Goal: Task Accomplishment & Management: Use online tool/utility

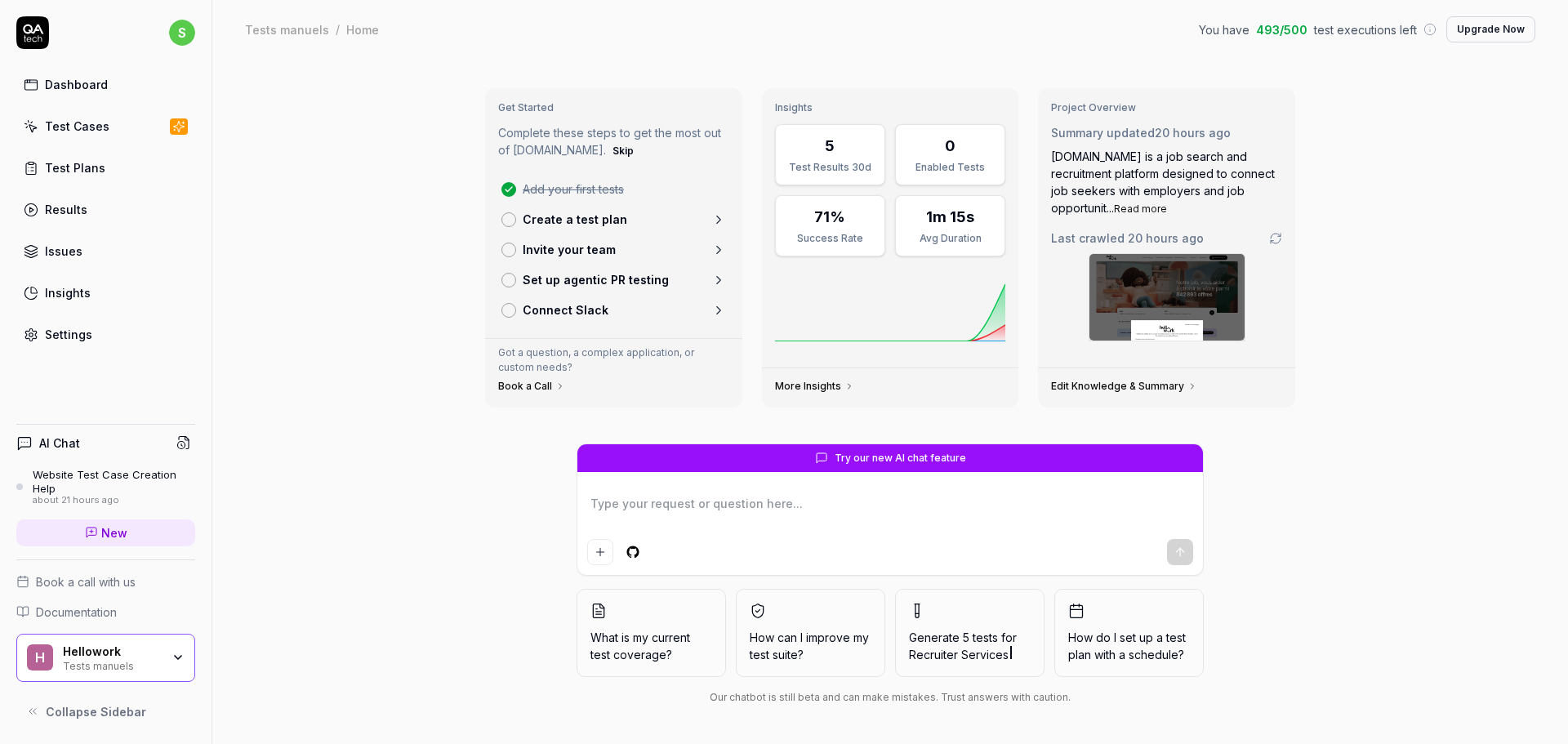
click at [85, 127] on div "Test Cases" at bounding box center [78, 126] width 65 height 17
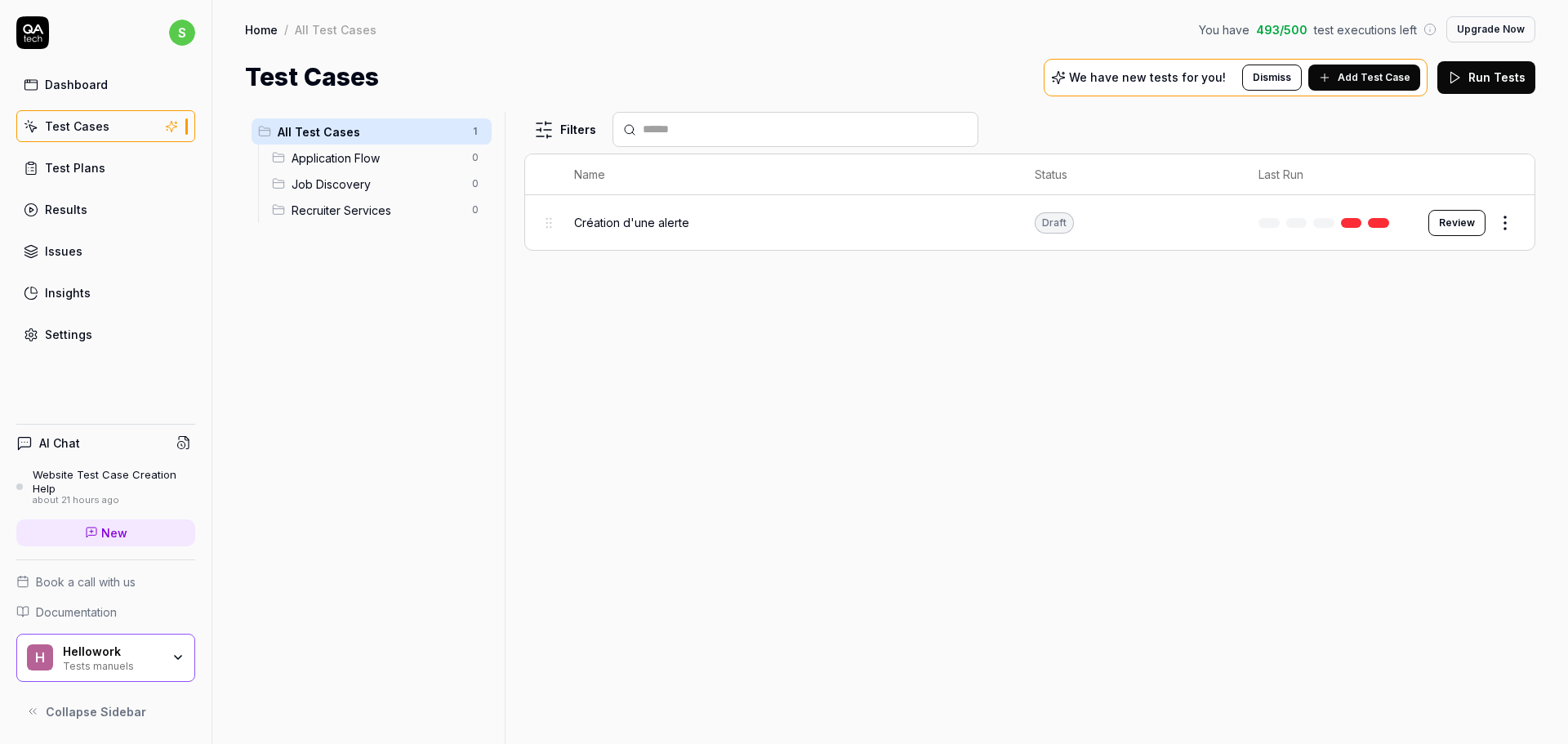
click at [1503, 225] on html "s Dashboard Test Cases Test Plans Results Issues Insights Settings AI Chat Webs…" at bounding box center [784, 372] width 1568 height 744
click at [1397, 372] on div "Edit" at bounding box center [1437, 365] width 155 height 36
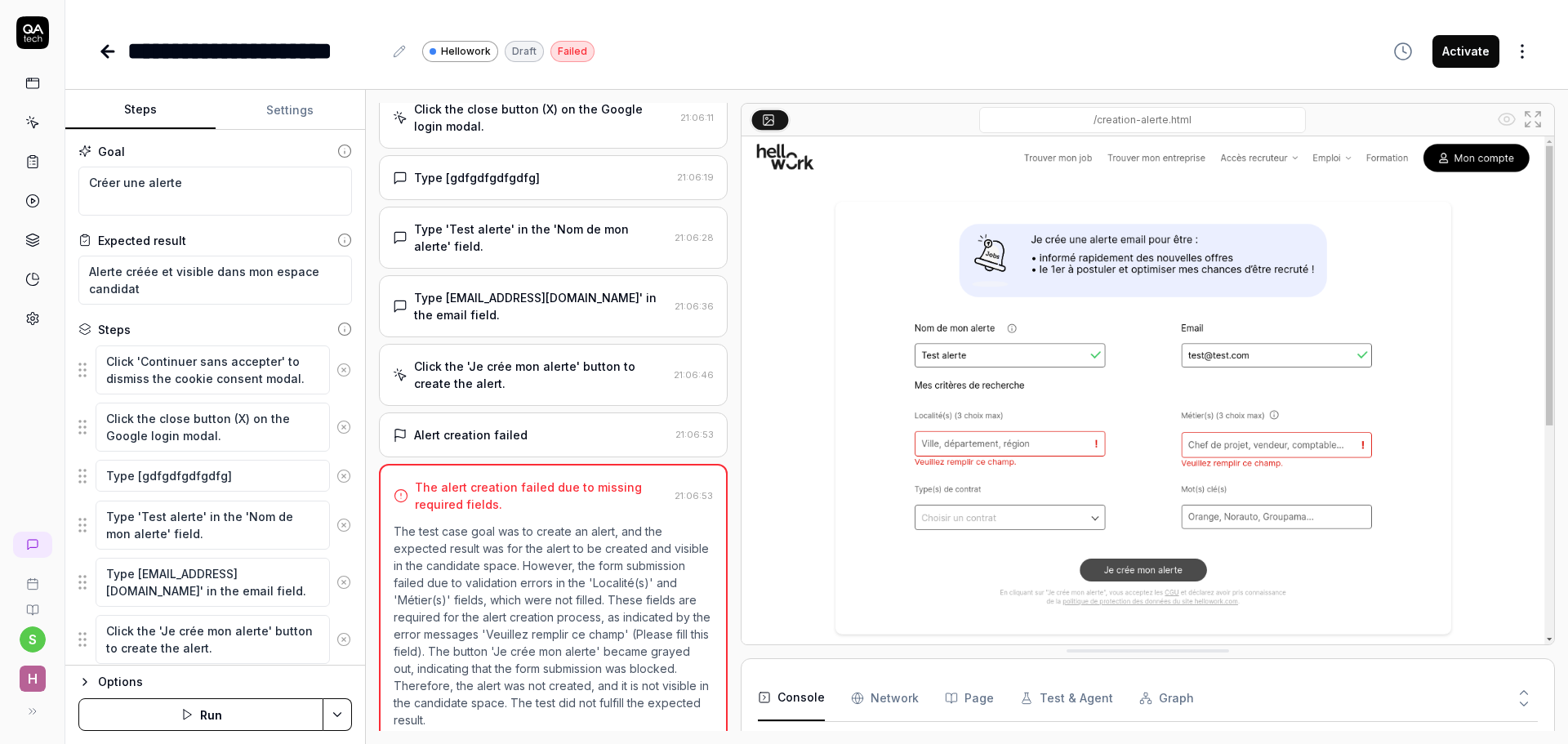
scroll to position [159, 0]
click at [342, 474] on icon at bounding box center [344, 476] width 4 height 4
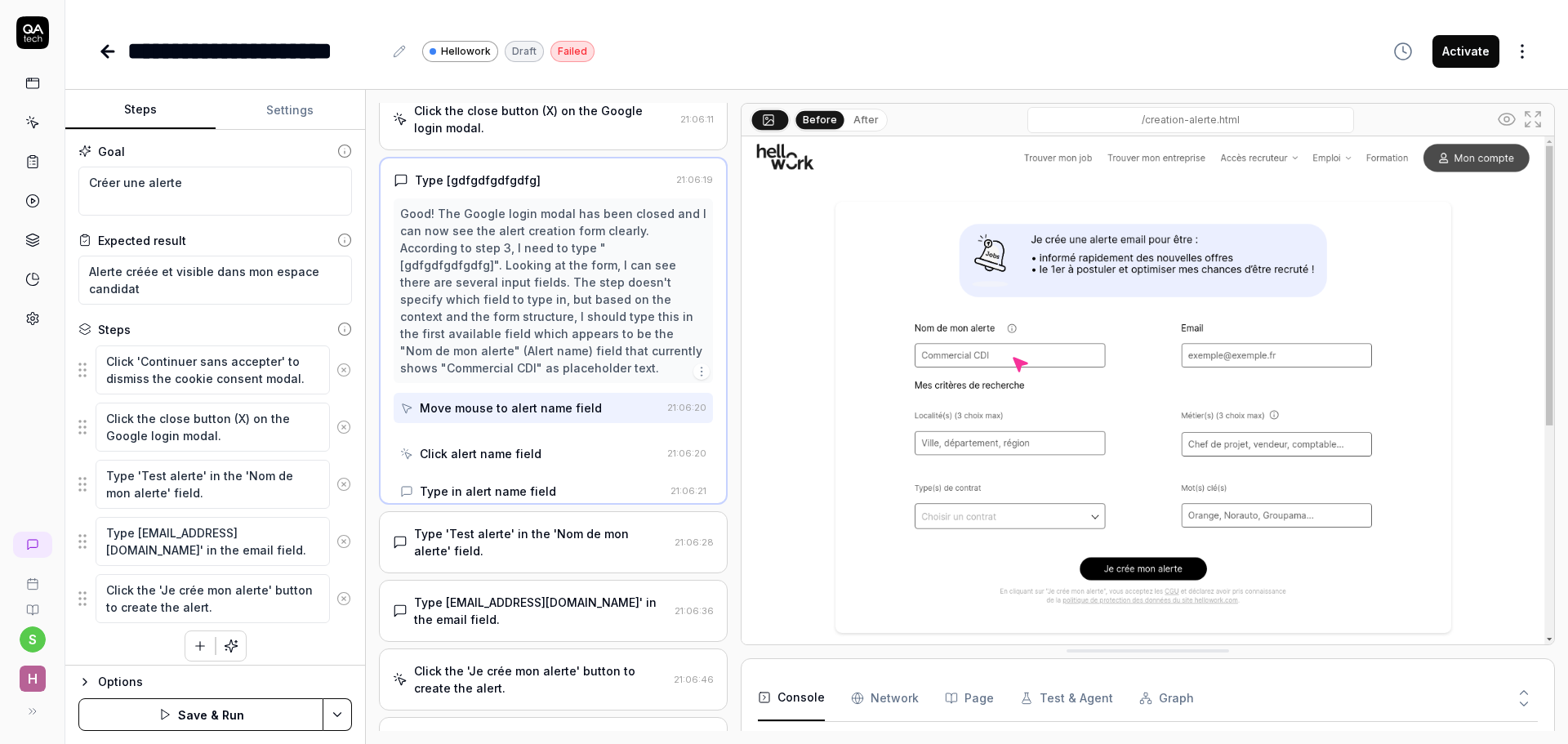
scroll to position [0, 0]
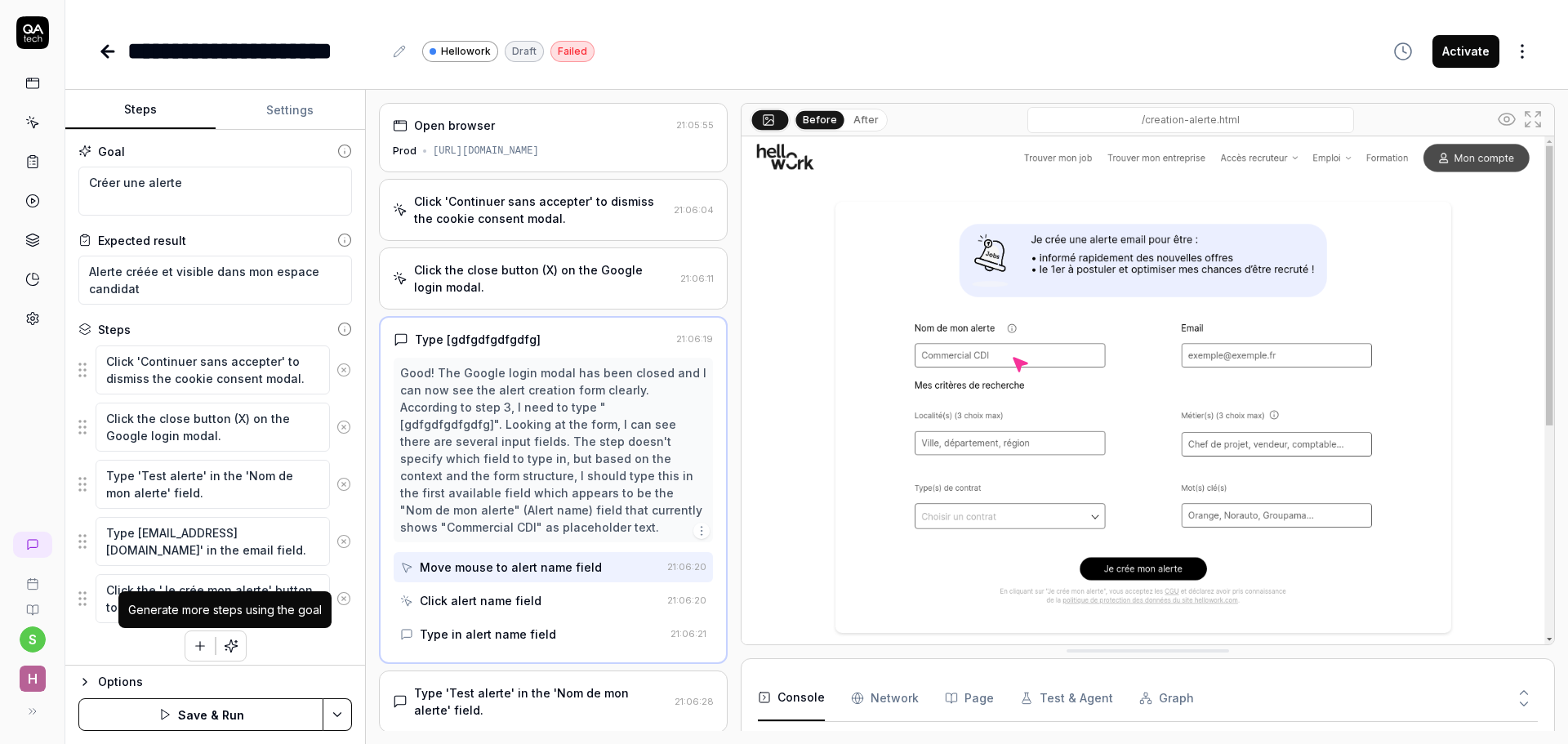
click at [223, 642] on icon "button" at bounding box center [230, 645] width 14 height 14
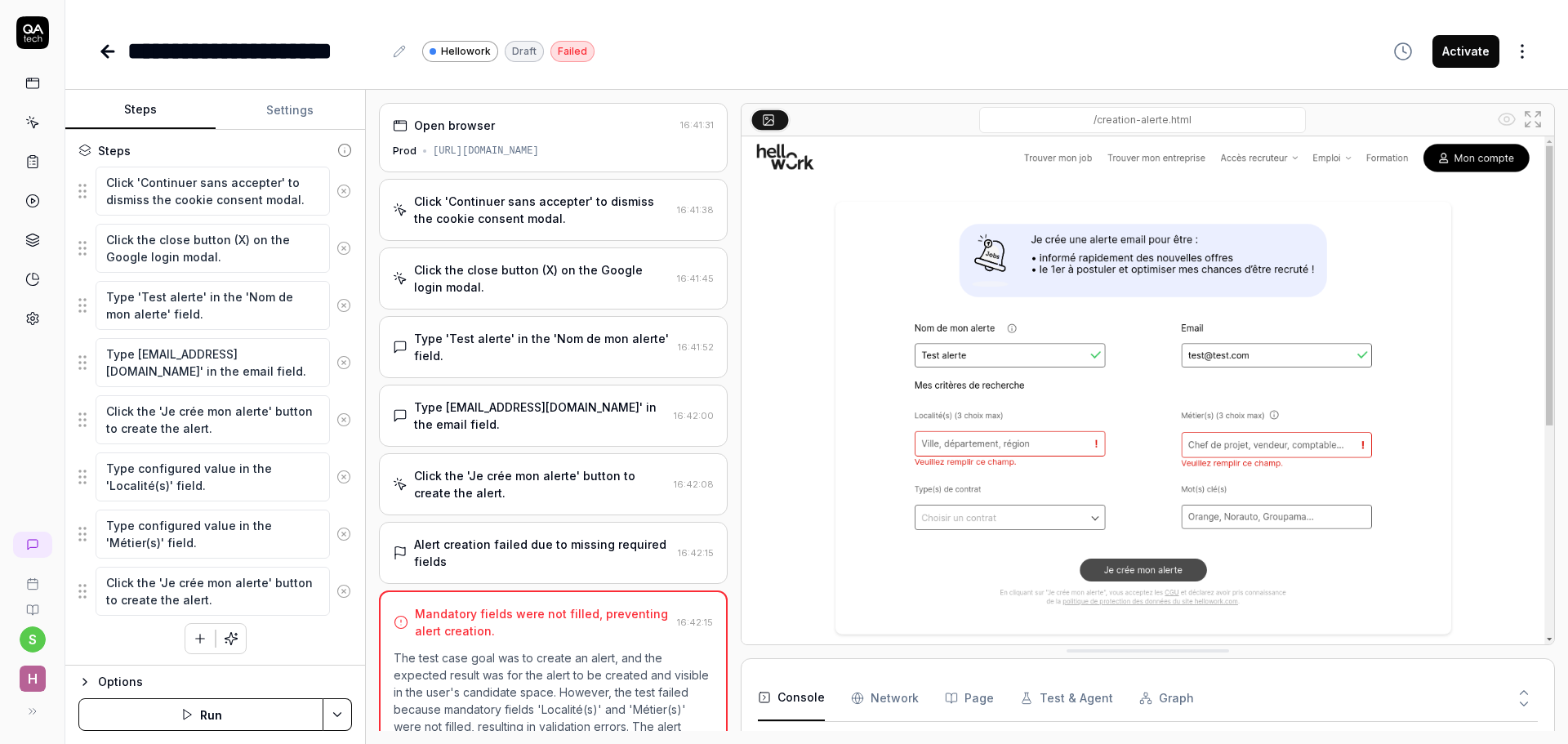
scroll to position [181, 0]
click at [198, 637] on icon "button" at bounding box center [200, 636] width 14 height 14
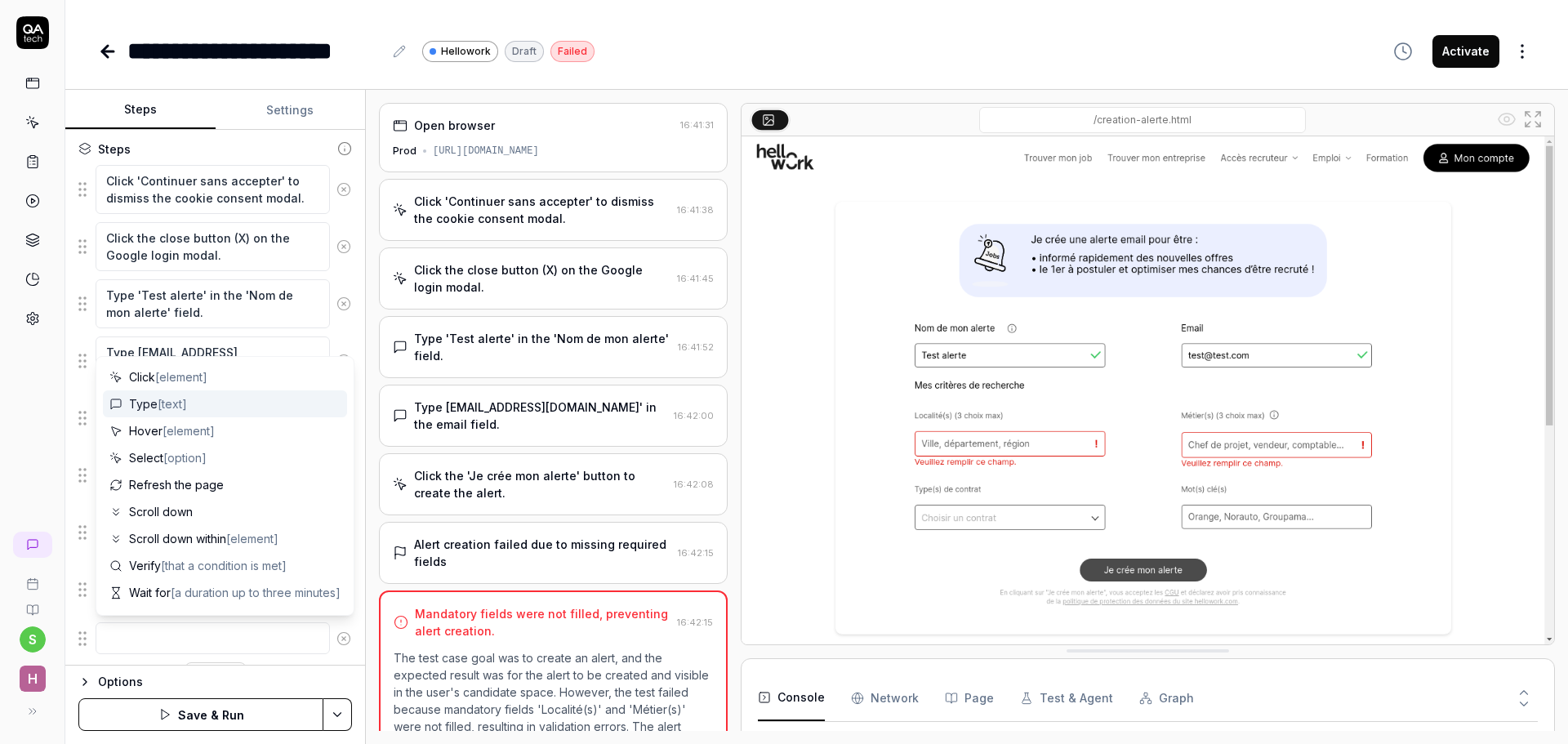
click at [143, 406] on span "Type [text]" at bounding box center [158, 404] width 58 height 17
type textarea "*"
type textarea "Type"
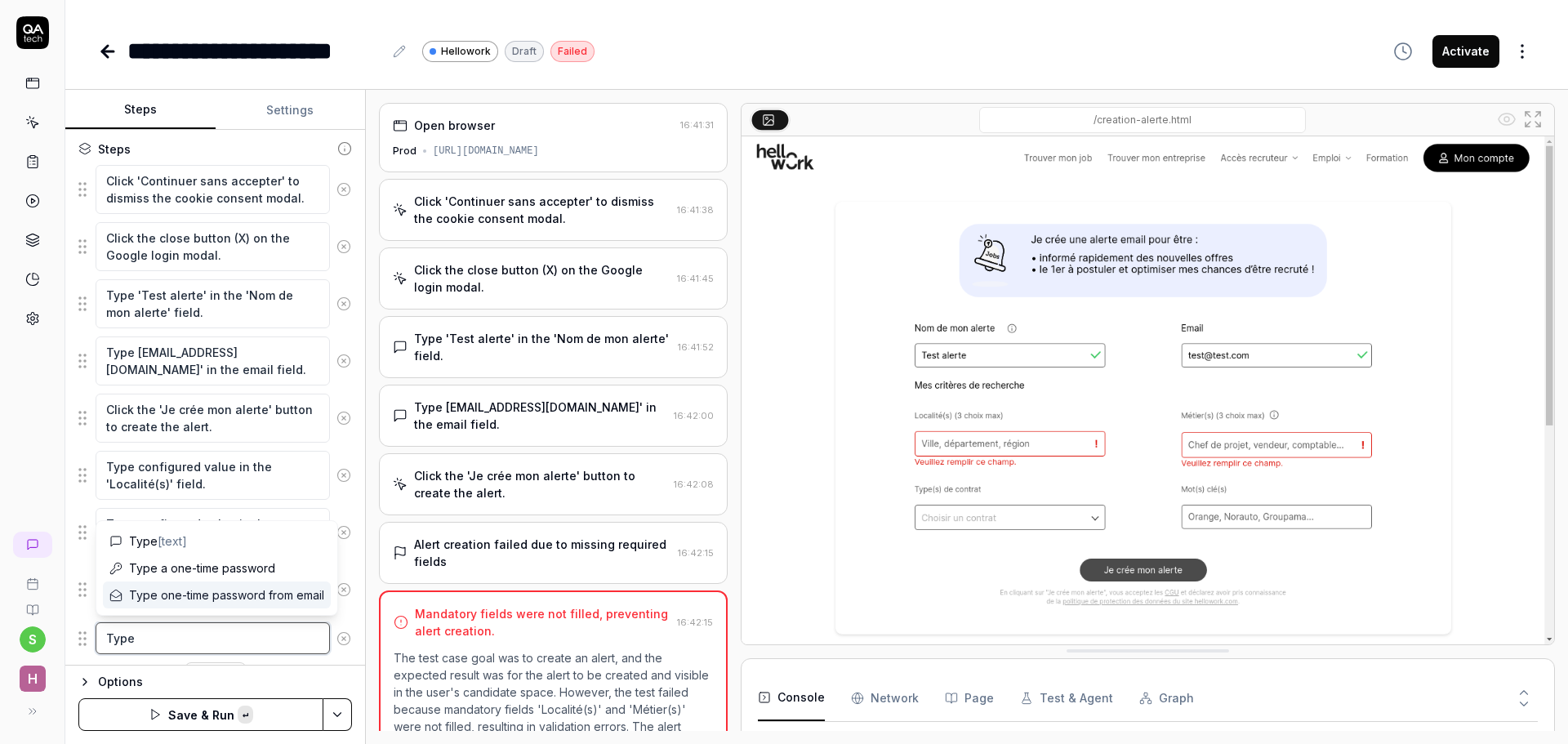
type textarea "*"
type textarea "Type ["
type textarea "*"
type textarea "Type [R"
type textarea "*"
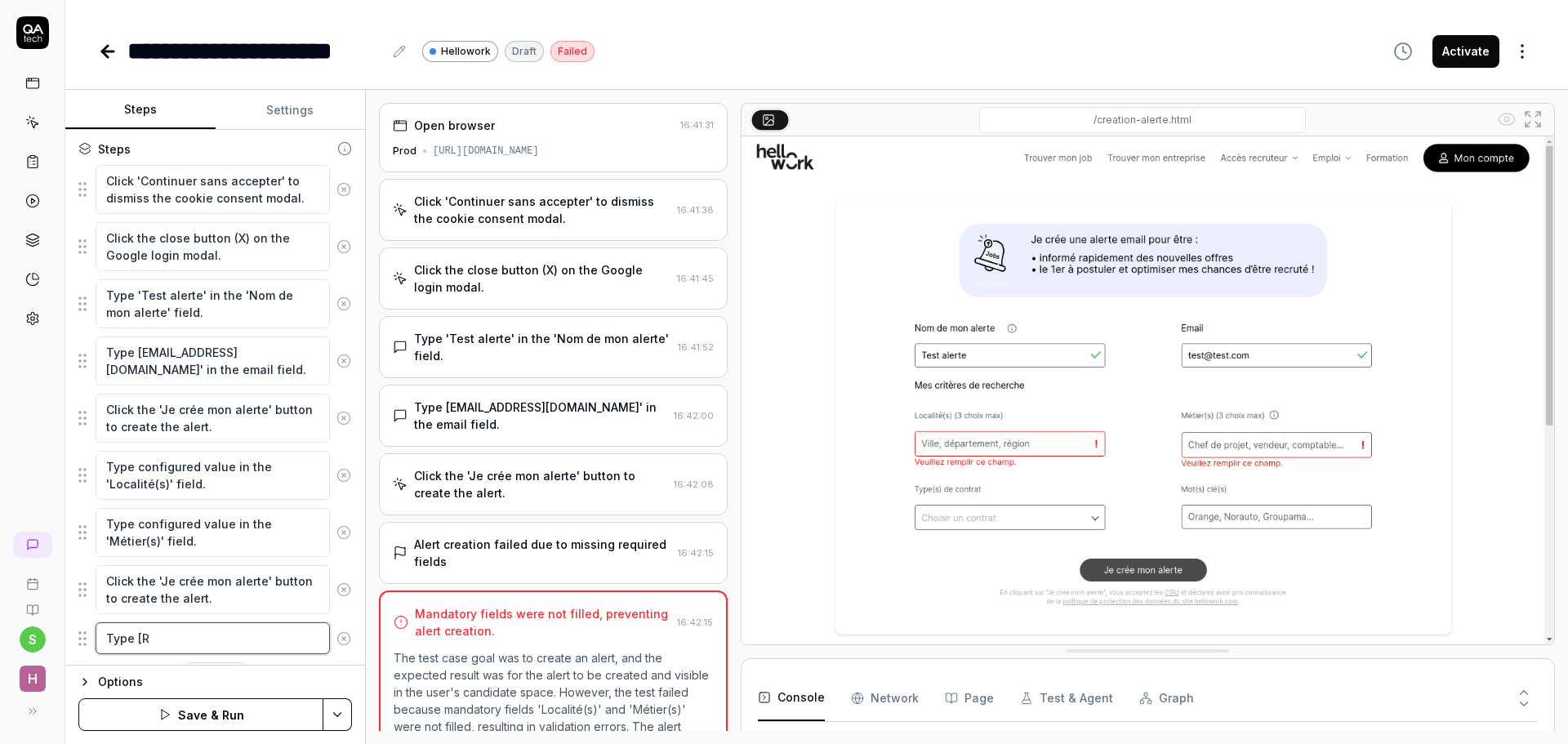
type textarea "Type [Re"
type textarea "*"
type textarea "Type [Ren"
type textarea "*"
type textarea "Type [Renn"
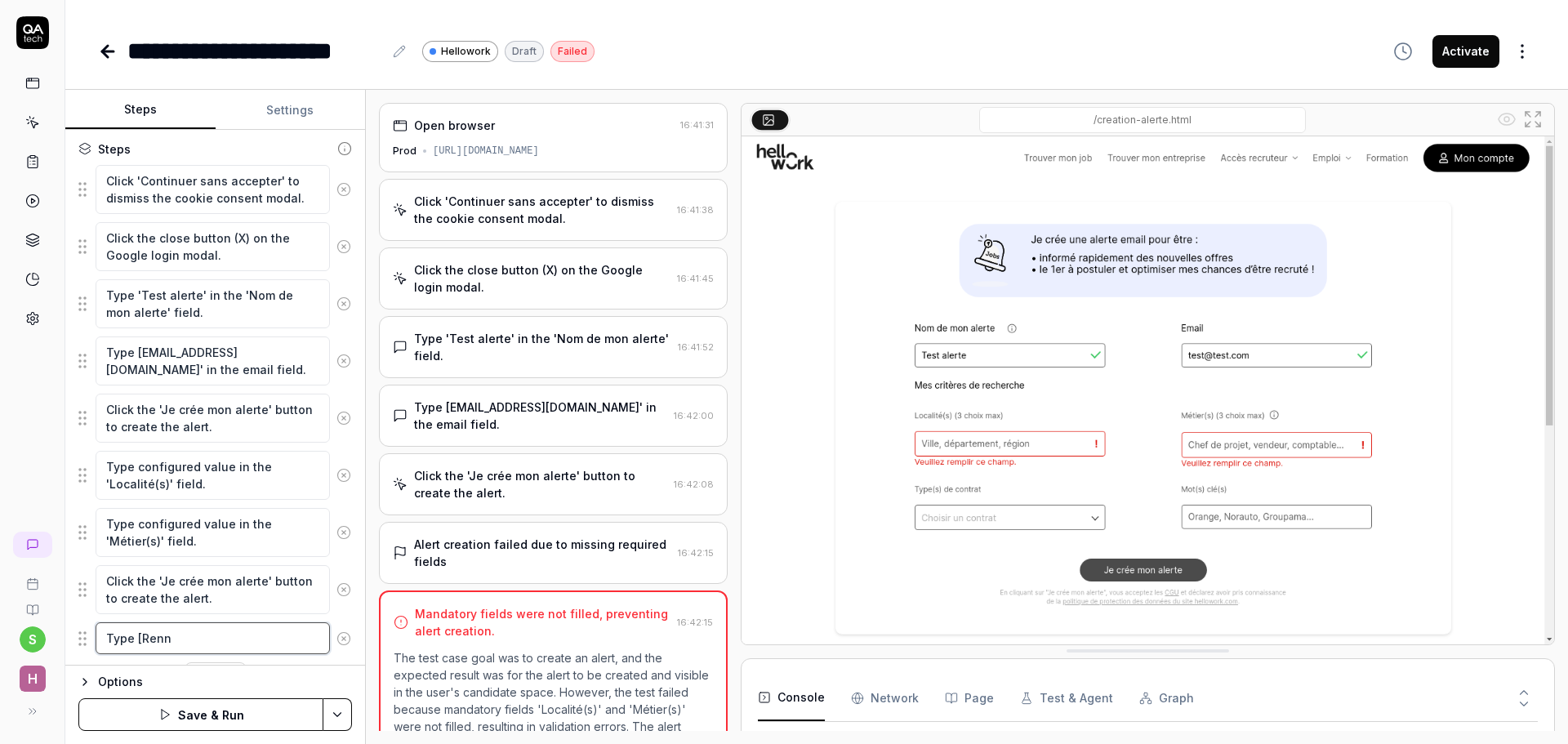
type textarea "*"
type textarea "Type [Renne"
type textarea "*"
type textarea "Type [[GEOGRAPHIC_DATA]"
type textarea "*"
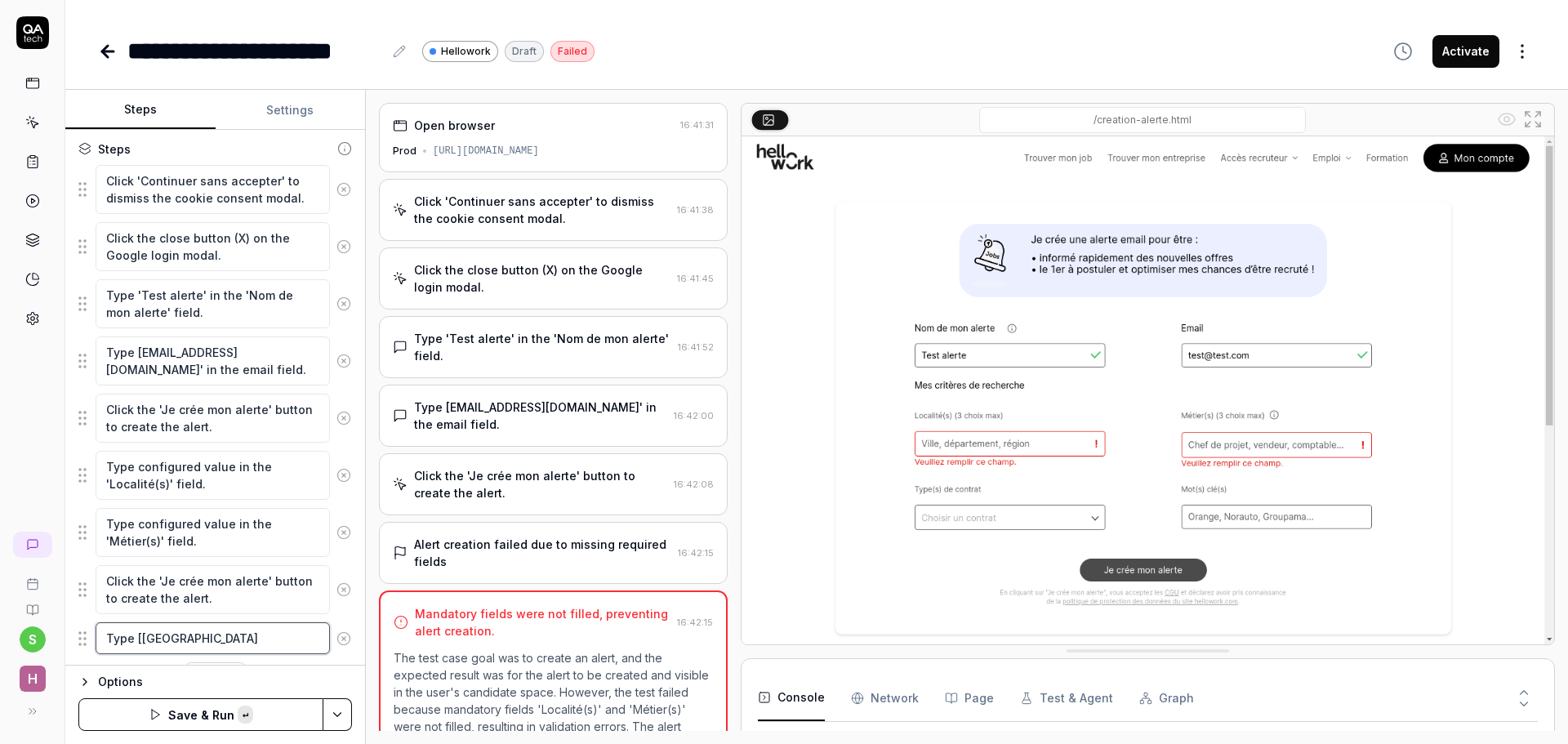
type textarea "Type [[GEOGRAPHIC_DATA]@"
type textarea "*"
type textarea "Type [[GEOGRAPHIC_DATA]@"
type textarea "*"
type textarea "Type [[GEOGRAPHIC_DATA]@"
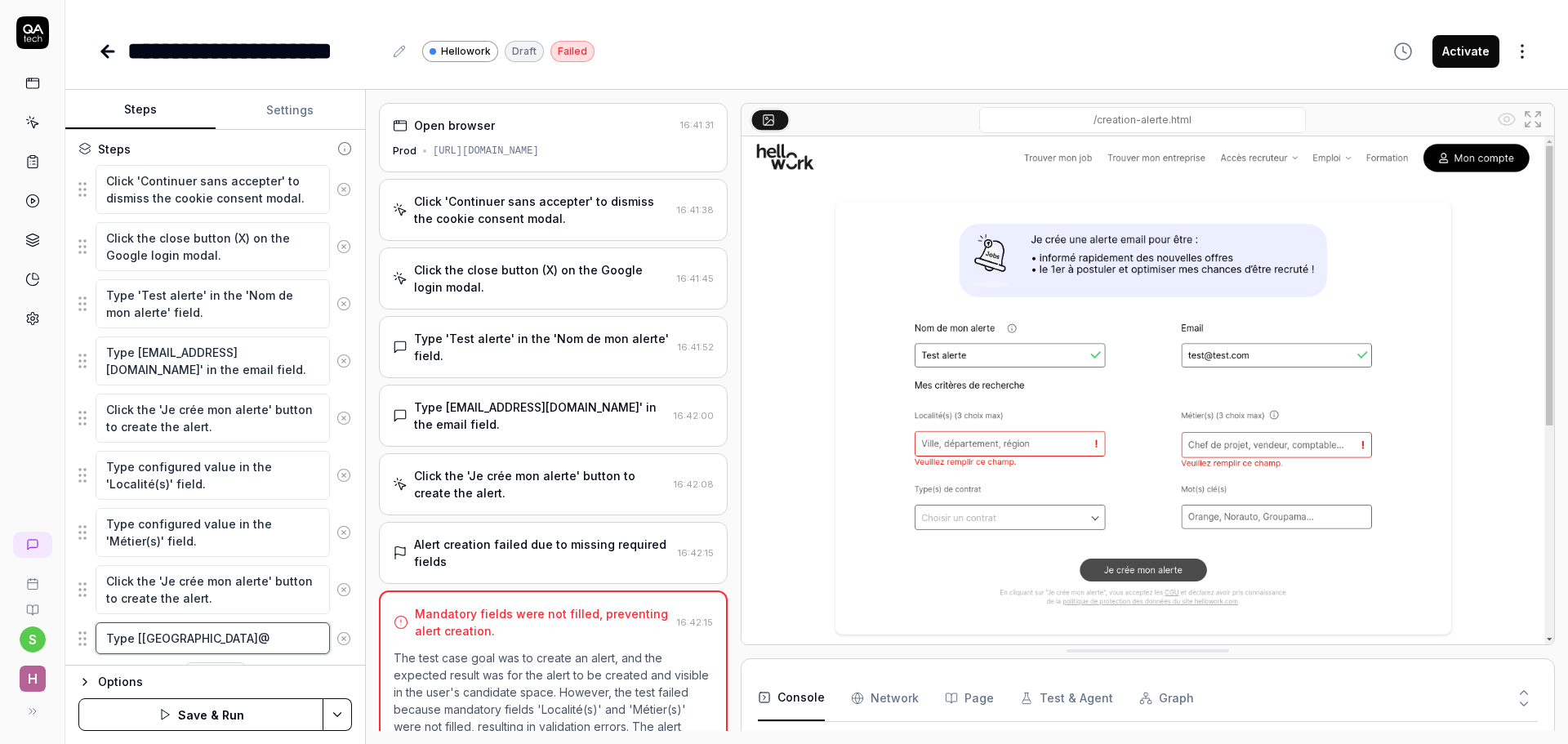
type textarea "*"
type textarea "Type [[GEOGRAPHIC_DATA]"
type textarea "*"
type textarea "Type [[GEOGRAPHIC_DATA]]"
type textarea "*"
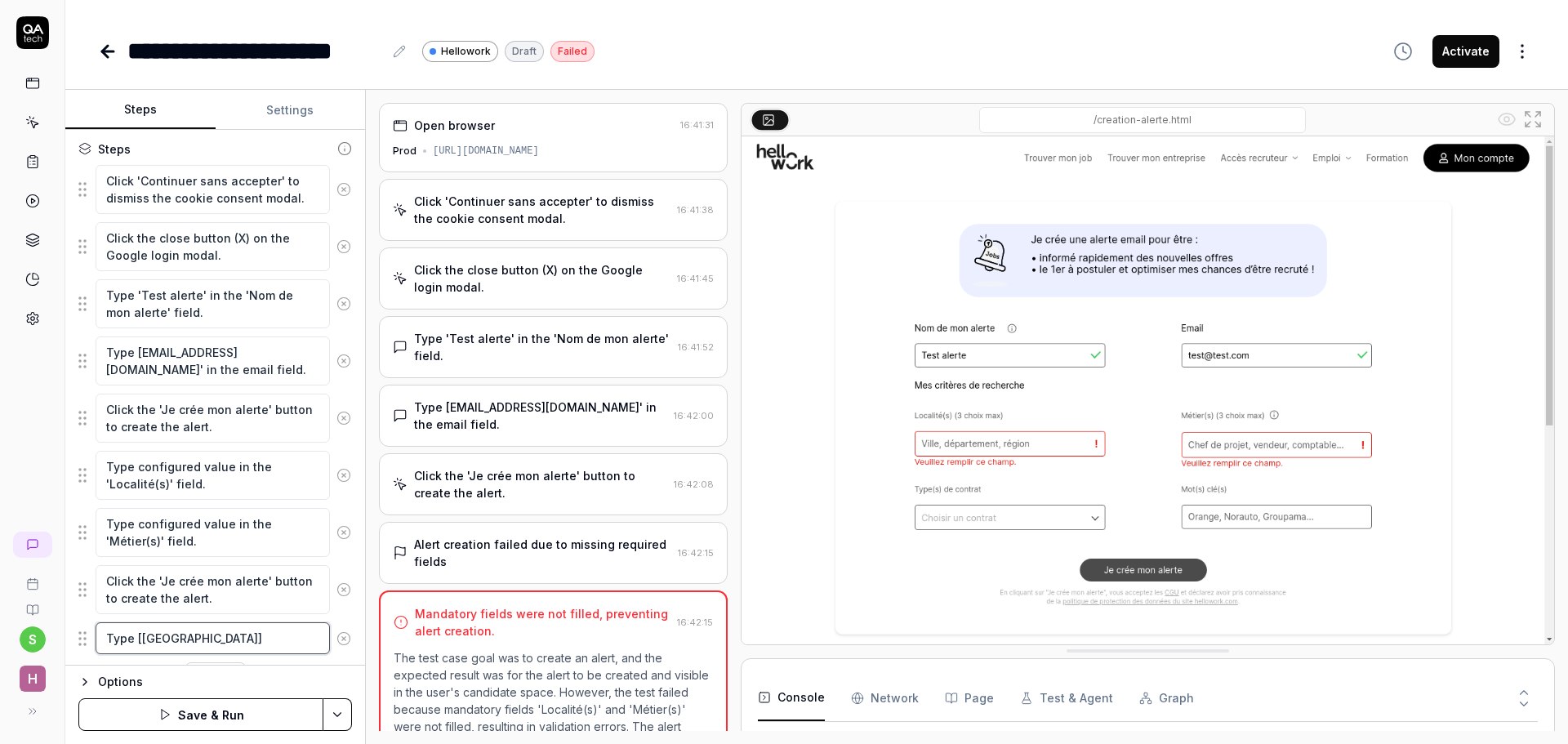
type textarea "Type [[GEOGRAPHIC_DATA]]"
type textarea "*"
type textarea "Type [[GEOGRAPHIC_DATA]] d"
type textarea "*"
type textarea "Type [[GEOGRAPHIC_DATA]] da"
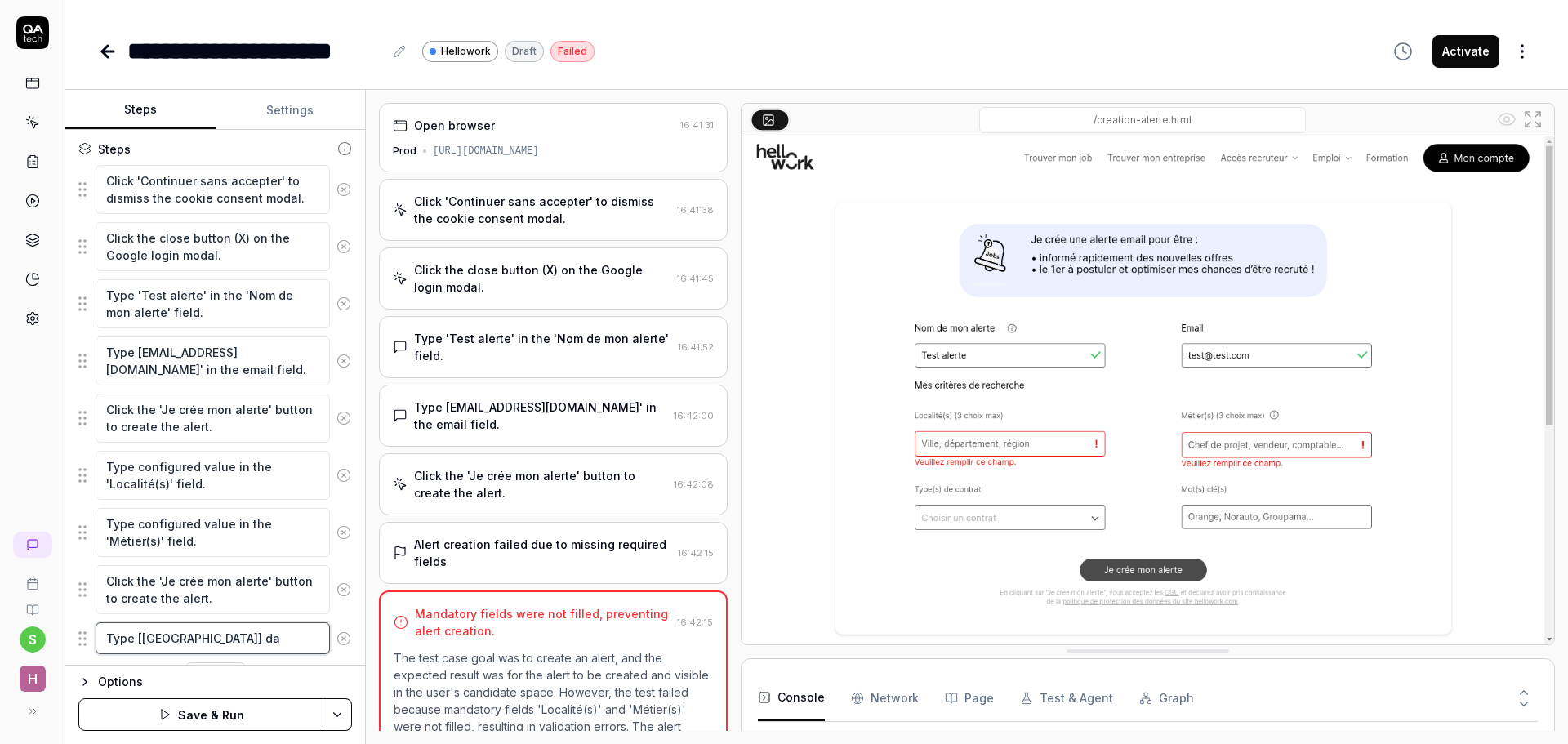
type textarea "*"
type textarea "Type [[GEOGRAPHIC_DATA]] dan"
type textarea "*"
type textarea "Type [[GEOGRAPHIC_DATA]] dans"
type textarea "*"
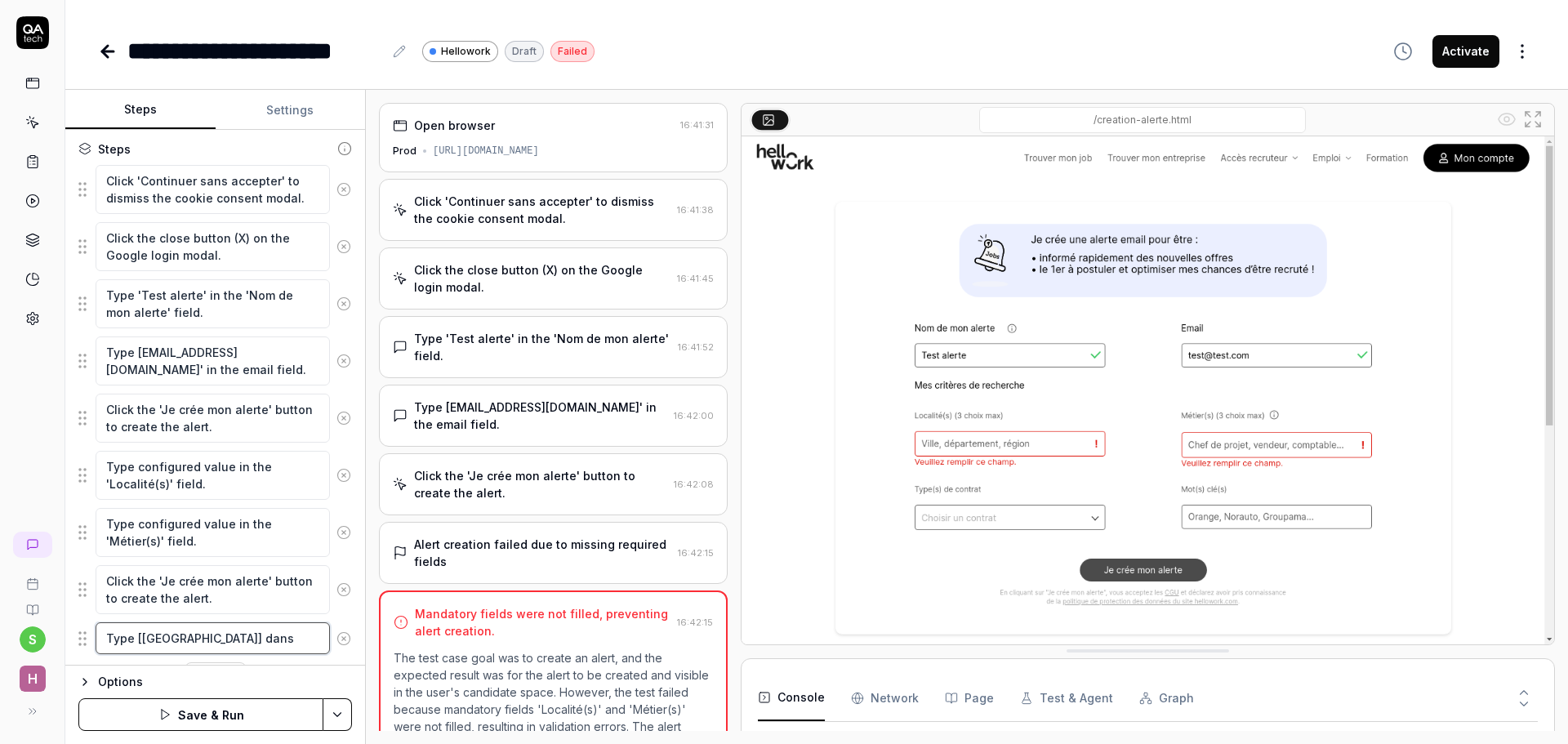
type textarea "Type [[GEOGRAPHIC_DATA]] dans"
type textarea "*"
type textarea "Type [[GEOGRAPHIC_DATA]] dans l"
type textarea "*"
type textarea "Type [[GEOGRAPHIC_DATA]] dans le"
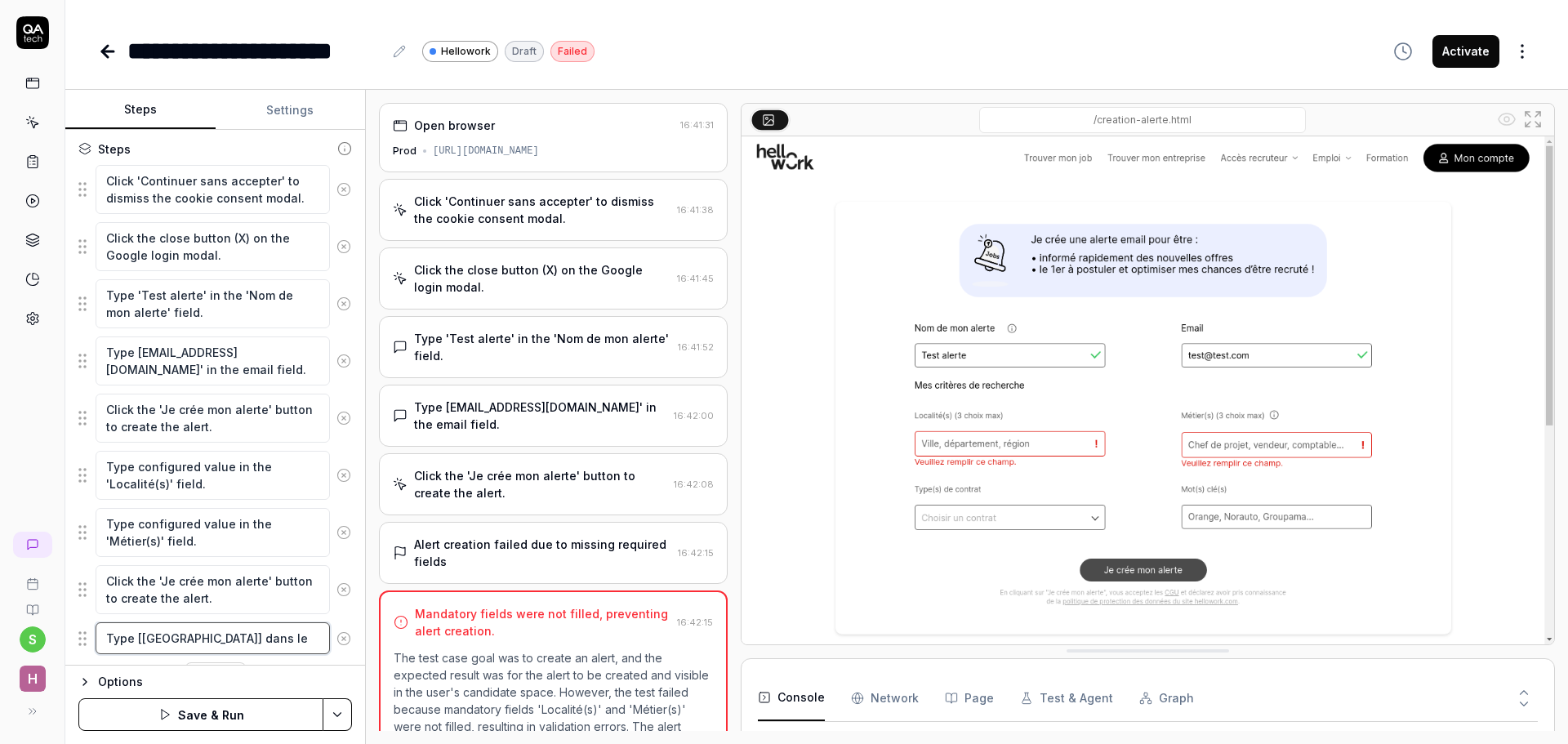
type textarea "*"
type textarea "Type [[GEOGRAPHIC_DATA]] dans le"
type textarea "*"
type textarea "Type [[GEOGRAPHIC_DATA]] dans le c"
type textarea "*"
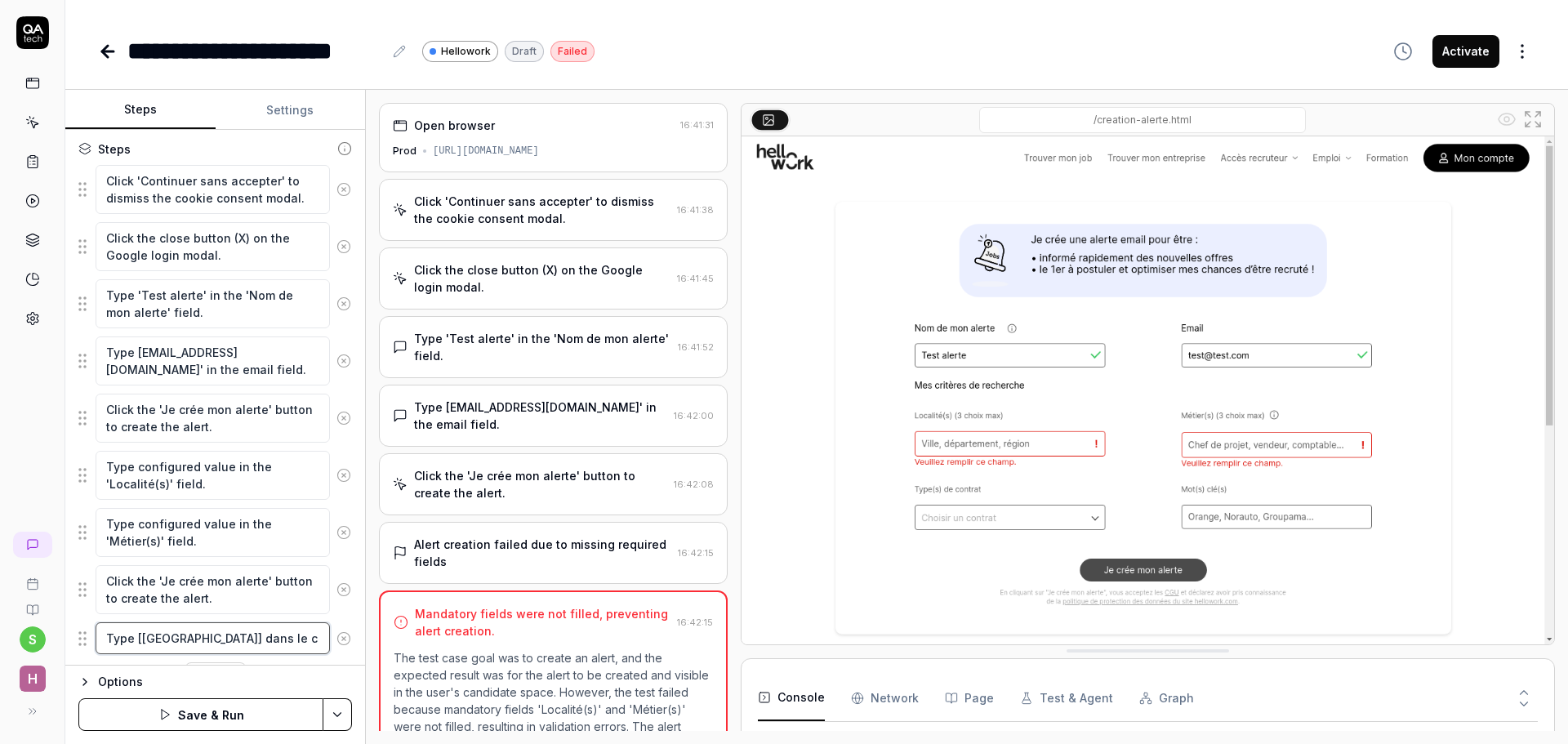
type textarea "Type [[GEOGRAPHIC_DATA]] dans le ch"
type textarea "*"
type textarea "Type [[GEOGRAPHIC_DATA]] dans le cha"
type textarea "*"
type textarea "Type [[GEOGRAPHIC_DATA]] dans le cham"
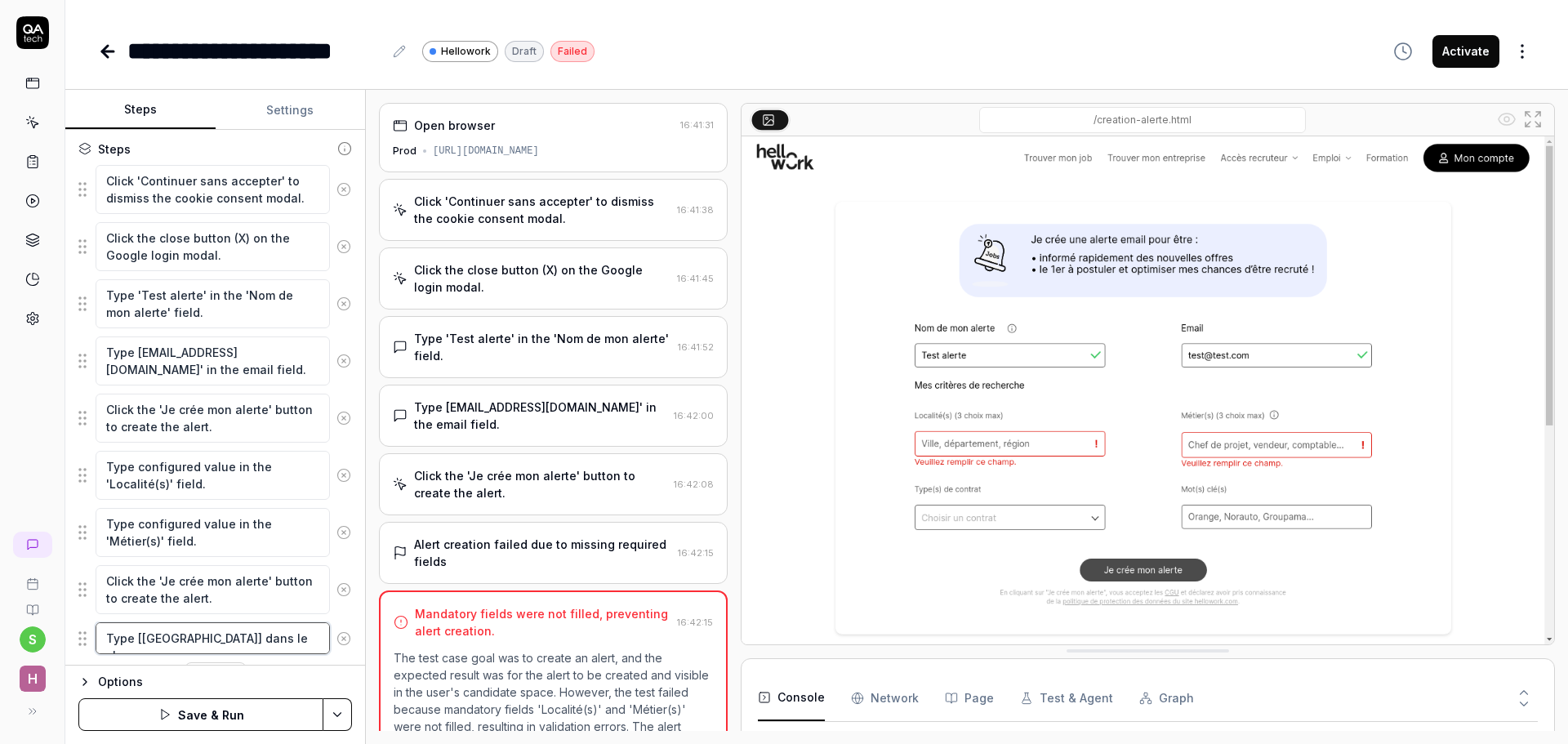
type textarea "*"
type textarea "Type [[GEOGRAPHIC_DATA]] dans le champ"
type textarea "*"
type textarea "Type [[GEOGRAPHIC_DATA]] dans le champ"
type textarea "*"
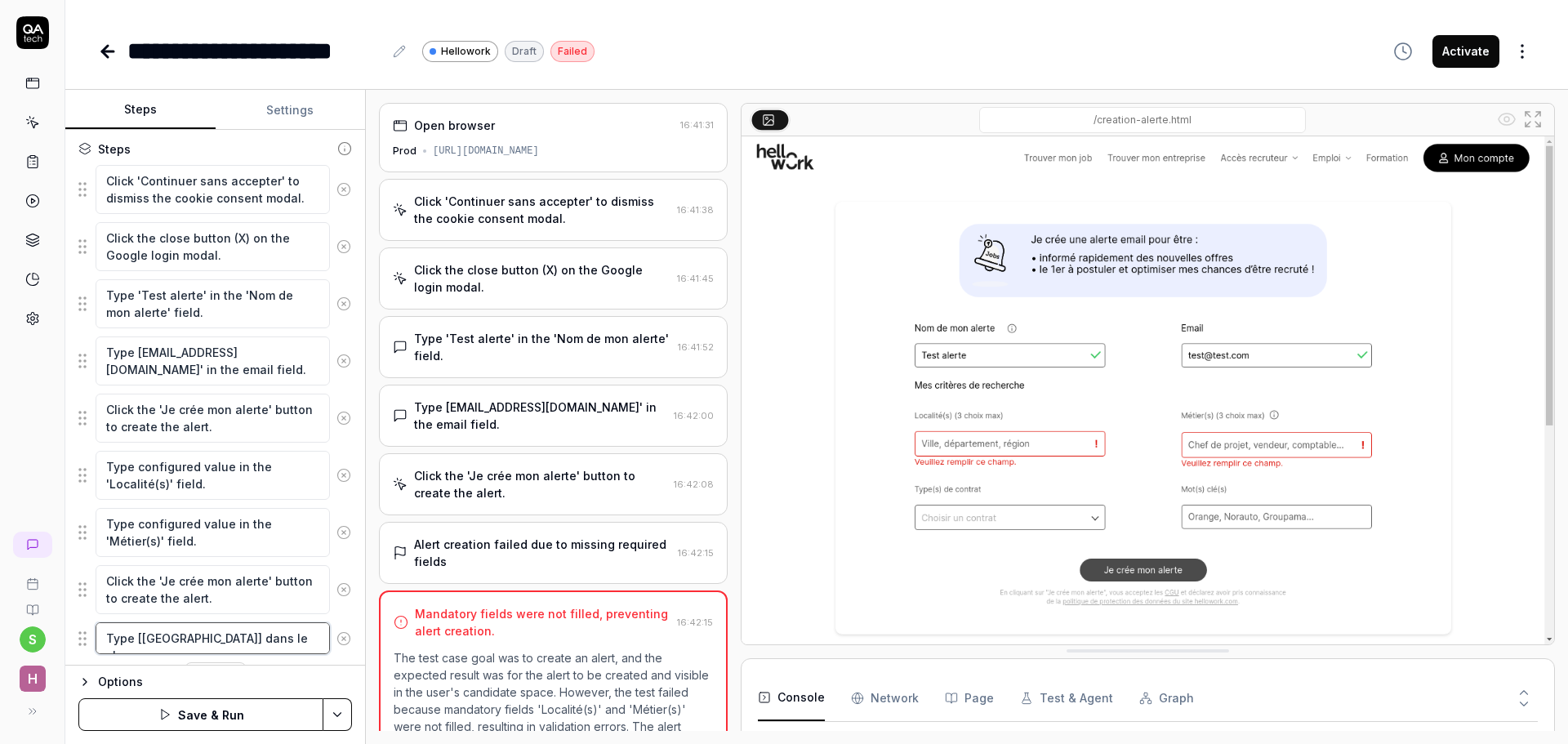
type textarea "Type [[GEOGRAPHIC_DATA]] dans le champ L"
type textarea "*"
type textarea "Type [[GEOGRAPHIC_DATA]] dans le [GEOGRAPHIC_DATA]"
type textarea "*"
type textarea "Type [[GEOGRAPHIC_DATA]] dans le champ Loc"
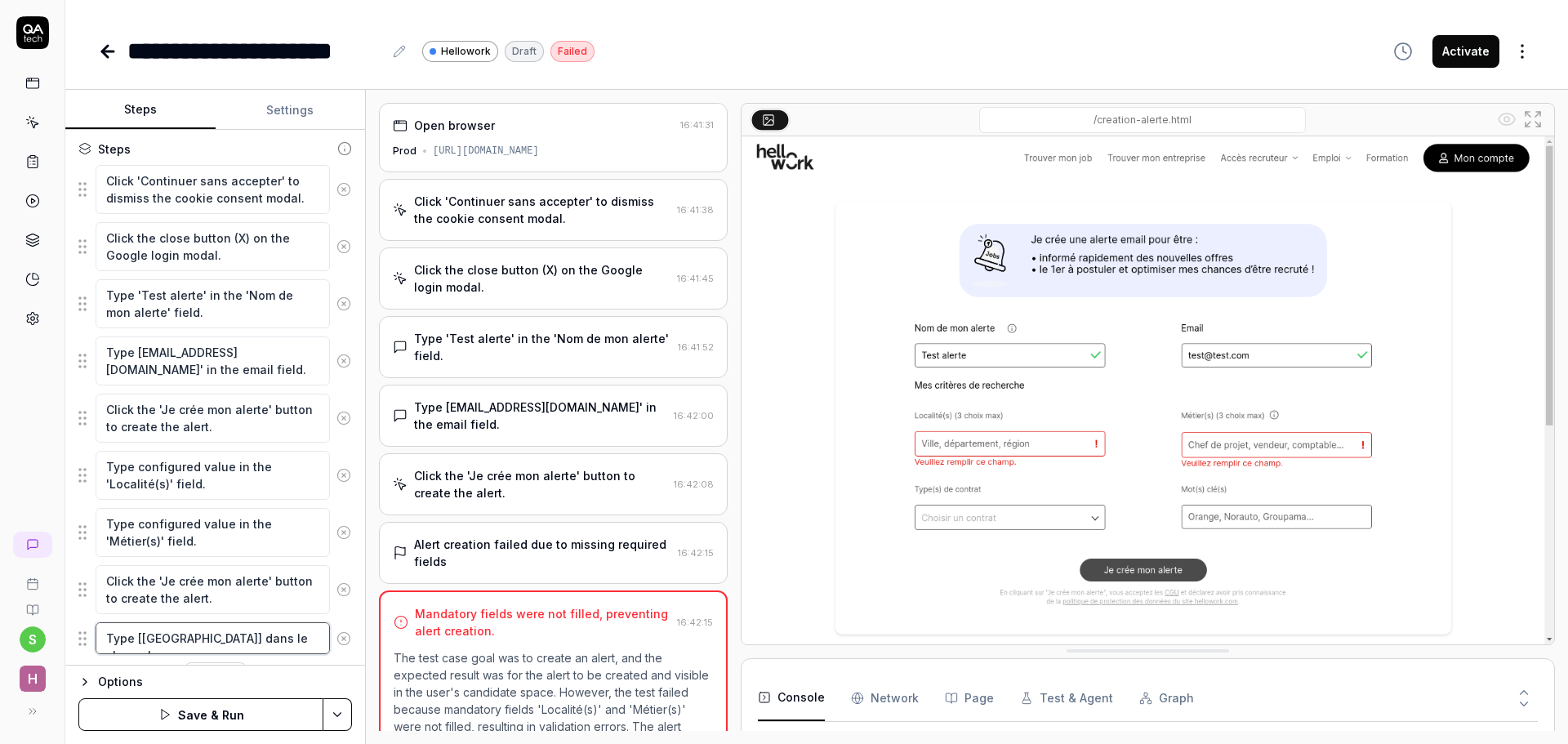
type textarea "*"
type textarea "Type [[GEOGRAPHIC_DATA]] dans le [GEOGRAPHIC_DATA]"
type textarea "*"
type textarea "Type [[GEOGRAPHIC_DATA]] dans le champ Local"
type textarea "*"
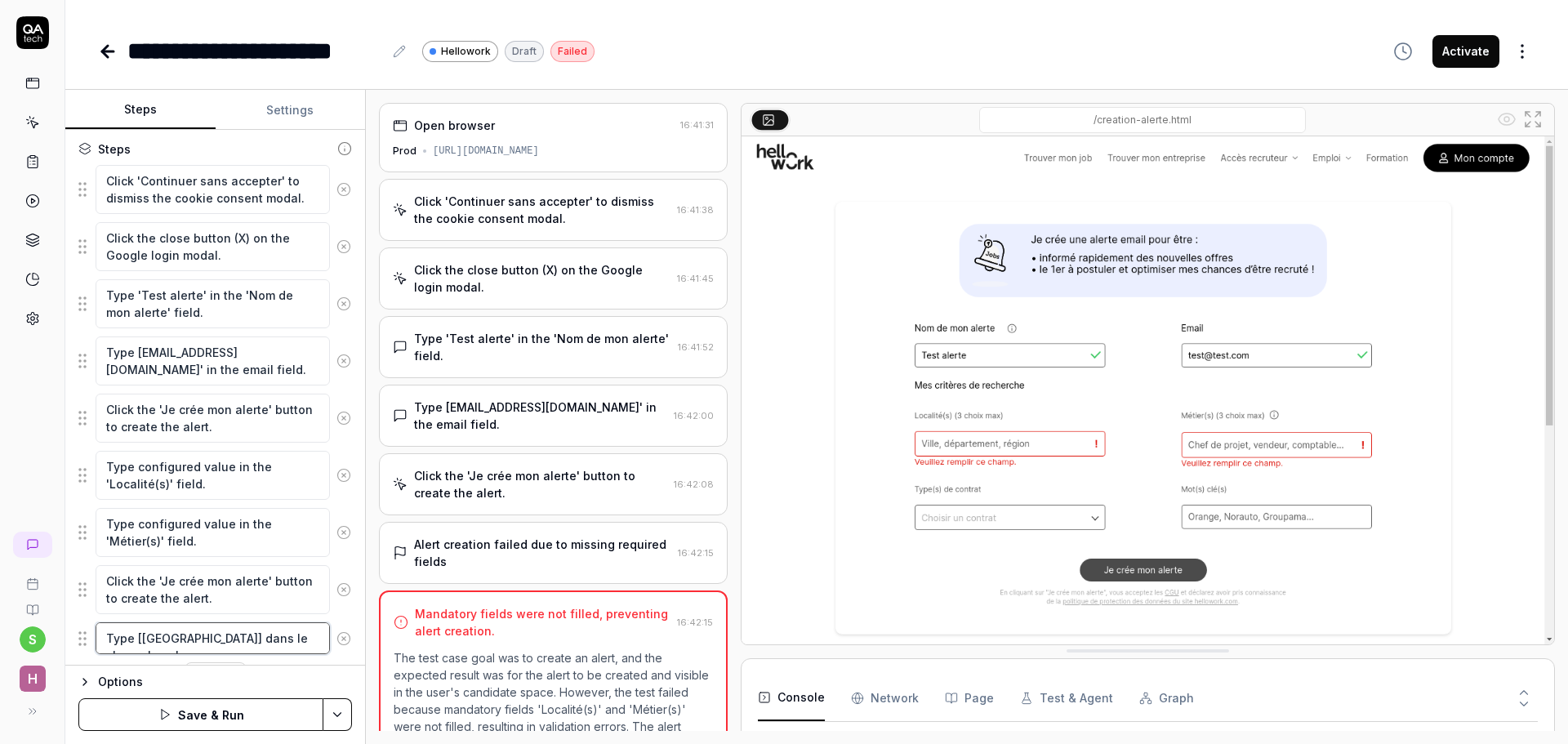
type textarea "Type [[GEOGRAPHIC_DATA]] dans le champ Locali"
type textarea "*"
type textarea "Type [[GEOGRAPHIC_DATA]] dans le champ Localit"
type textarea "*"
type textarea "Type [[GEOGRAPHIC_DATA]] dans le champ Localité"
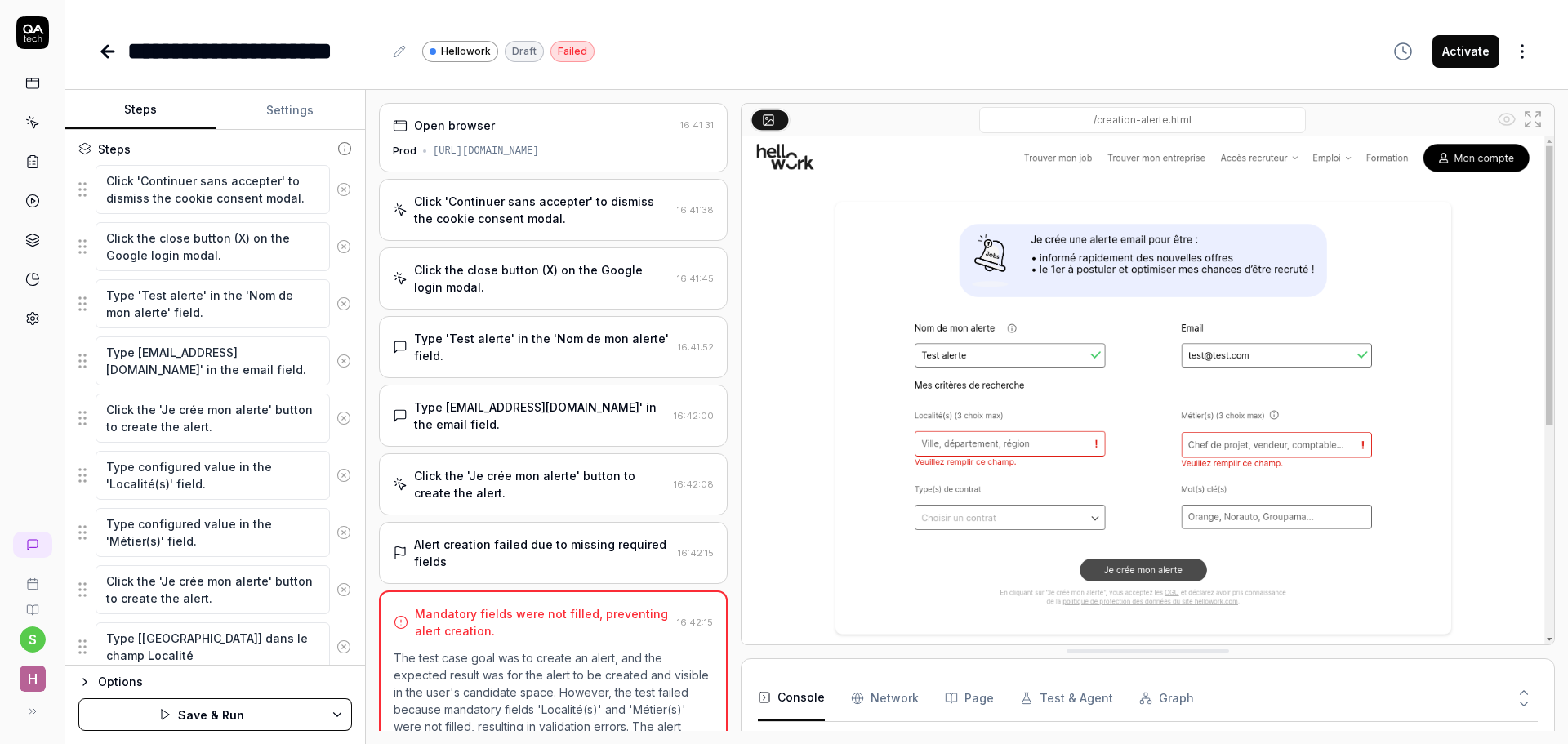
scroll to position [279, 0]
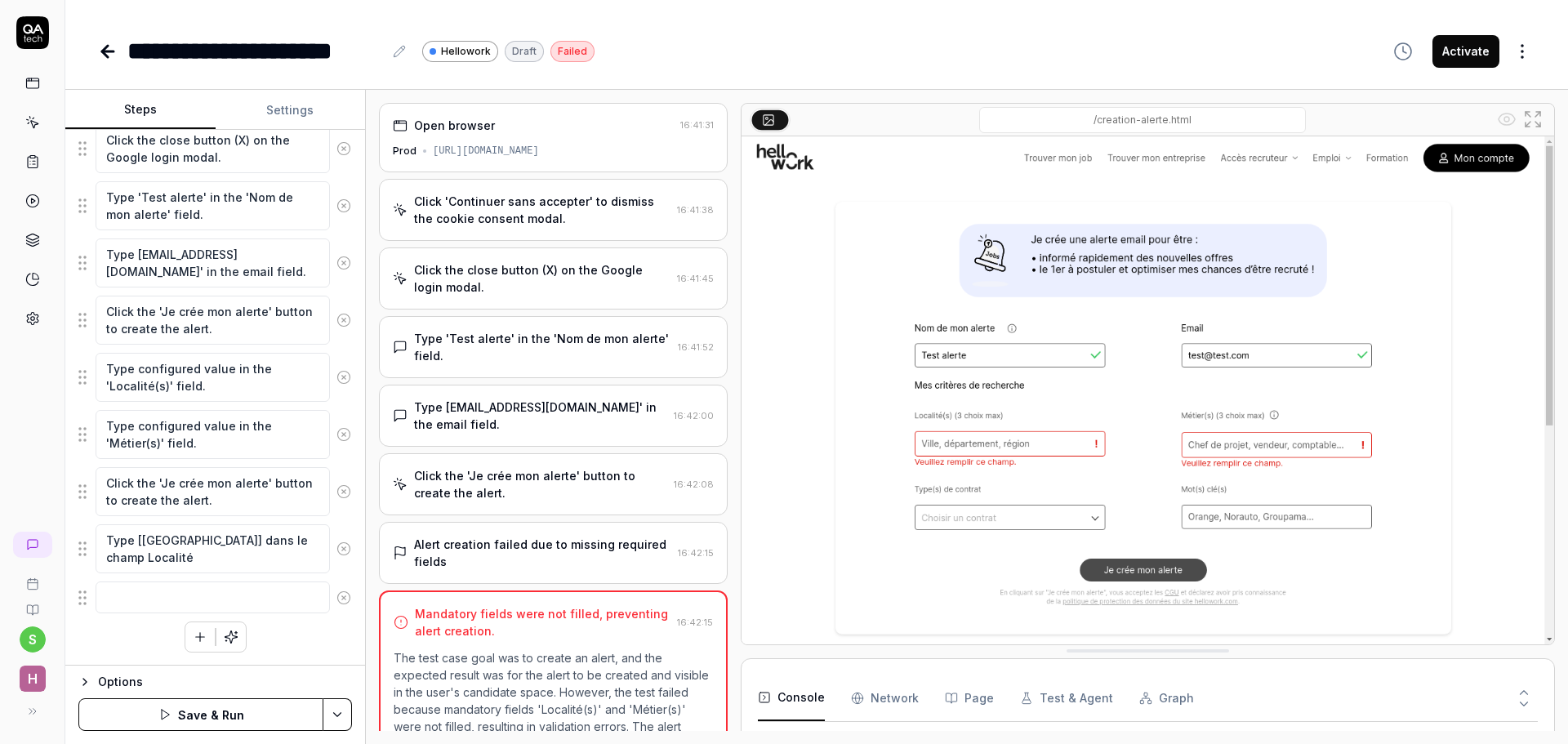
click at [102, 645] on div "Click 'Continuer sans accepter' to dismiss the cookie consent modal. Click the …" at bounding box center [215, 360] width 274 height 586
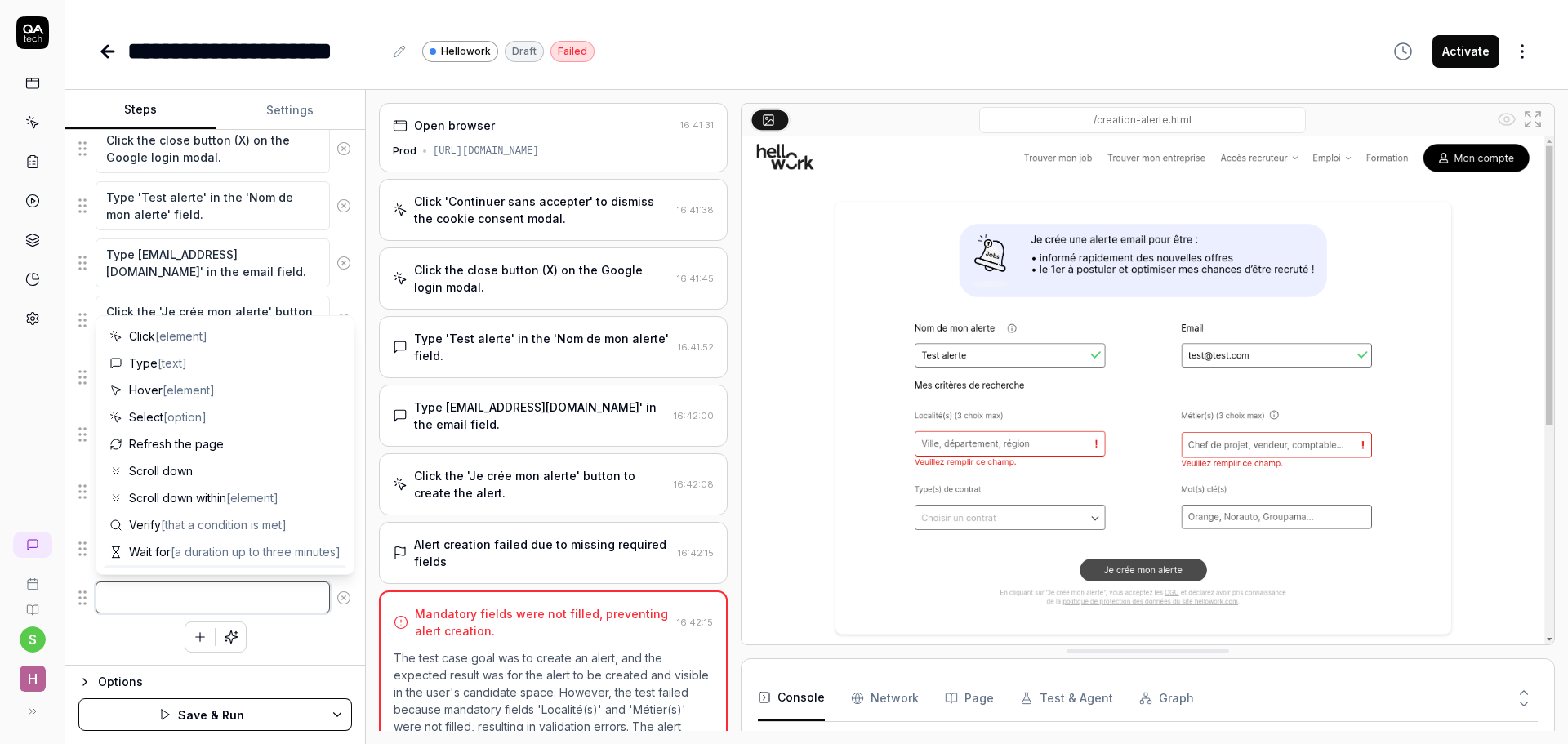
click at [146, 591] on textarea at bounding box center [212, 597] width 234 height 32
click at [162, 338] on span "[element]" at bounding box center [181, 336] width 52 height 14
type textarea "*"
type textarea "Click"
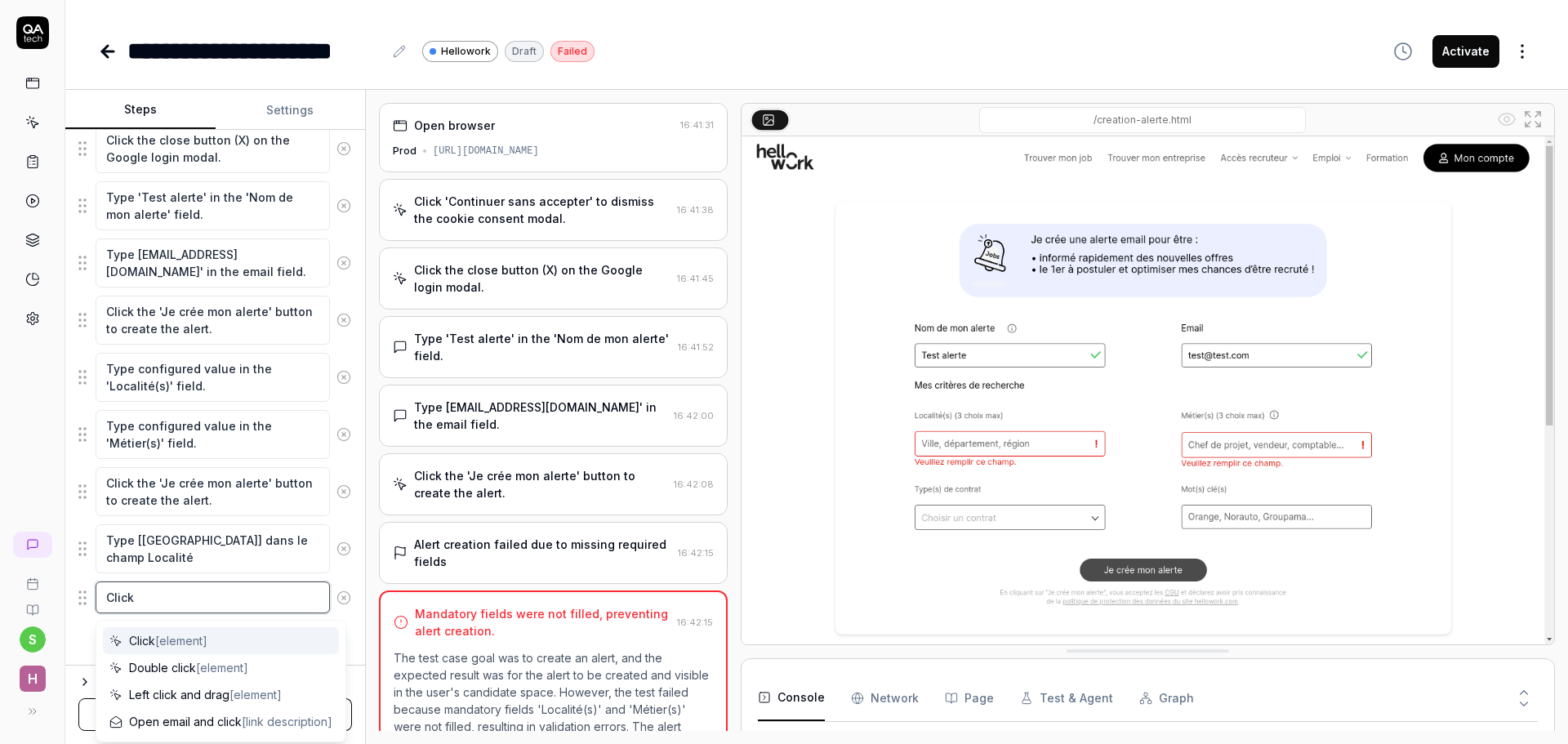
type textarea "*"
type textarea "Click ["
type textarea "*"
type textarea "Click [R"
type textarea "*"
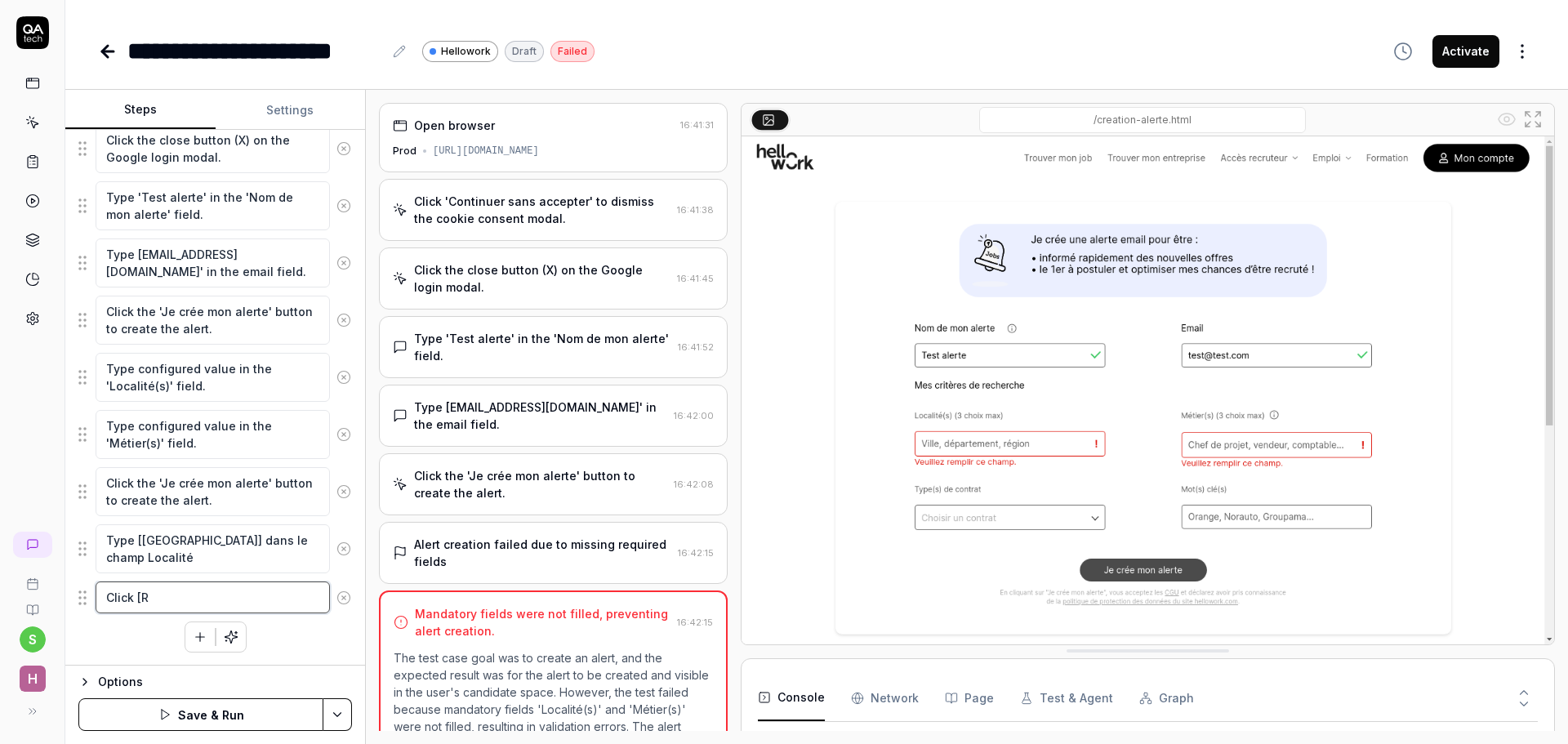
type textarea "Click [Re"
type textarea "*"
type textarea "Click [Ren"
type textarea "*"
type textarea "Click [Renn"
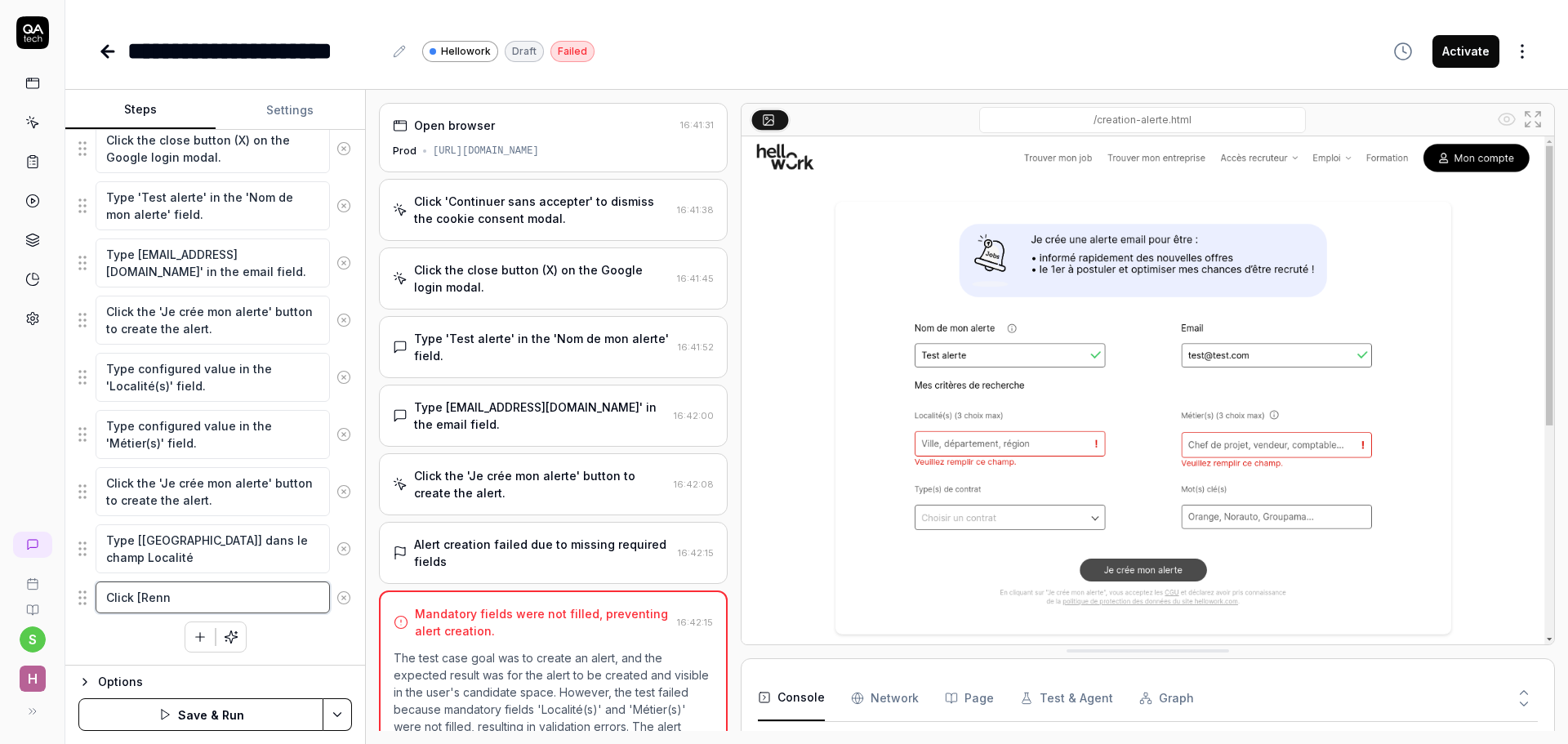
type textarea "*"
type textarea "Click [Renne"
type textarea "*"
type textarea "Click [[GEOGRAPHIC_DATA]"
type textarea "*"
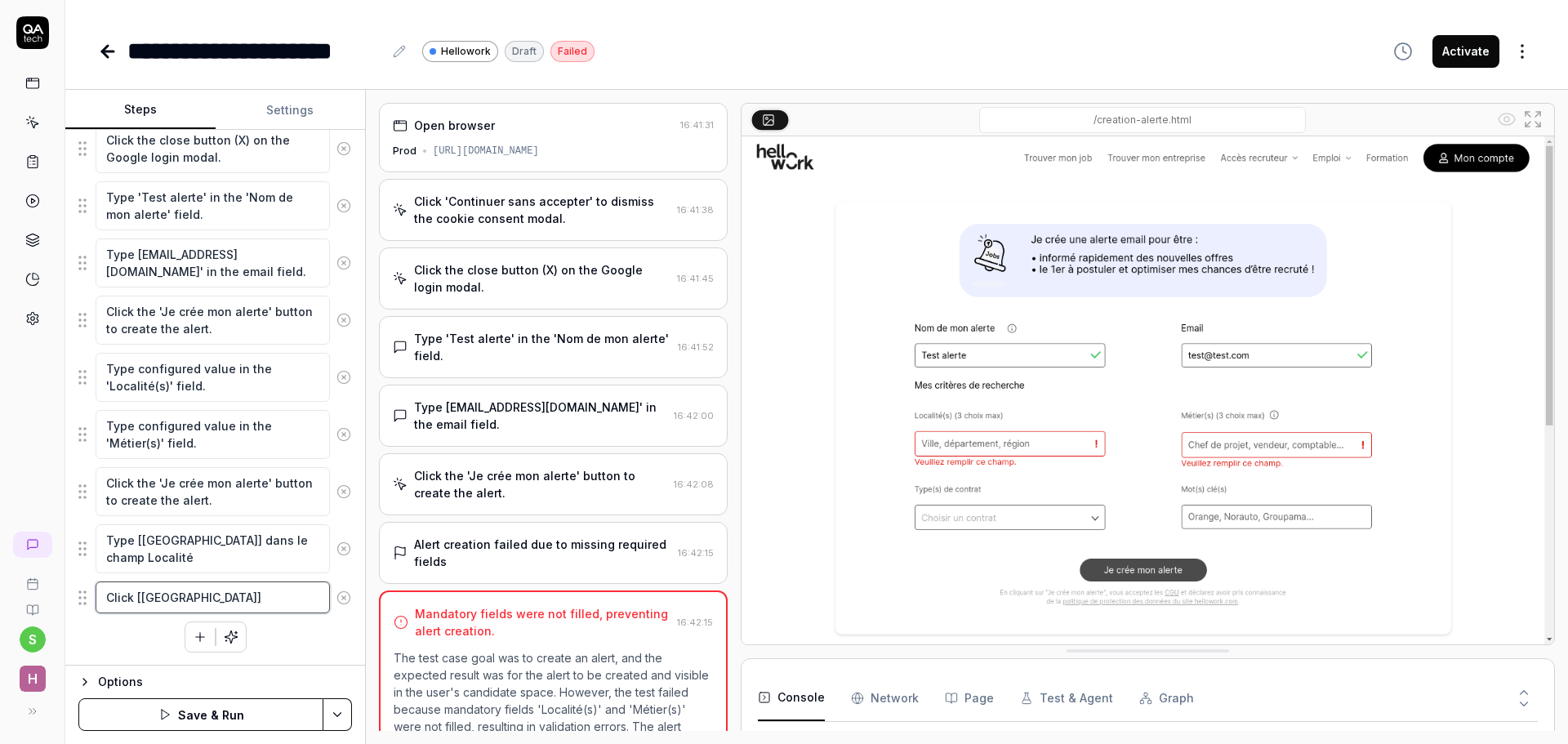
type textarea "Click [[GEOGRAPHIC_DATA]]"
click at [223, 707] on button "Save & Run" at bounding box center [200, 714] width 245 height 32
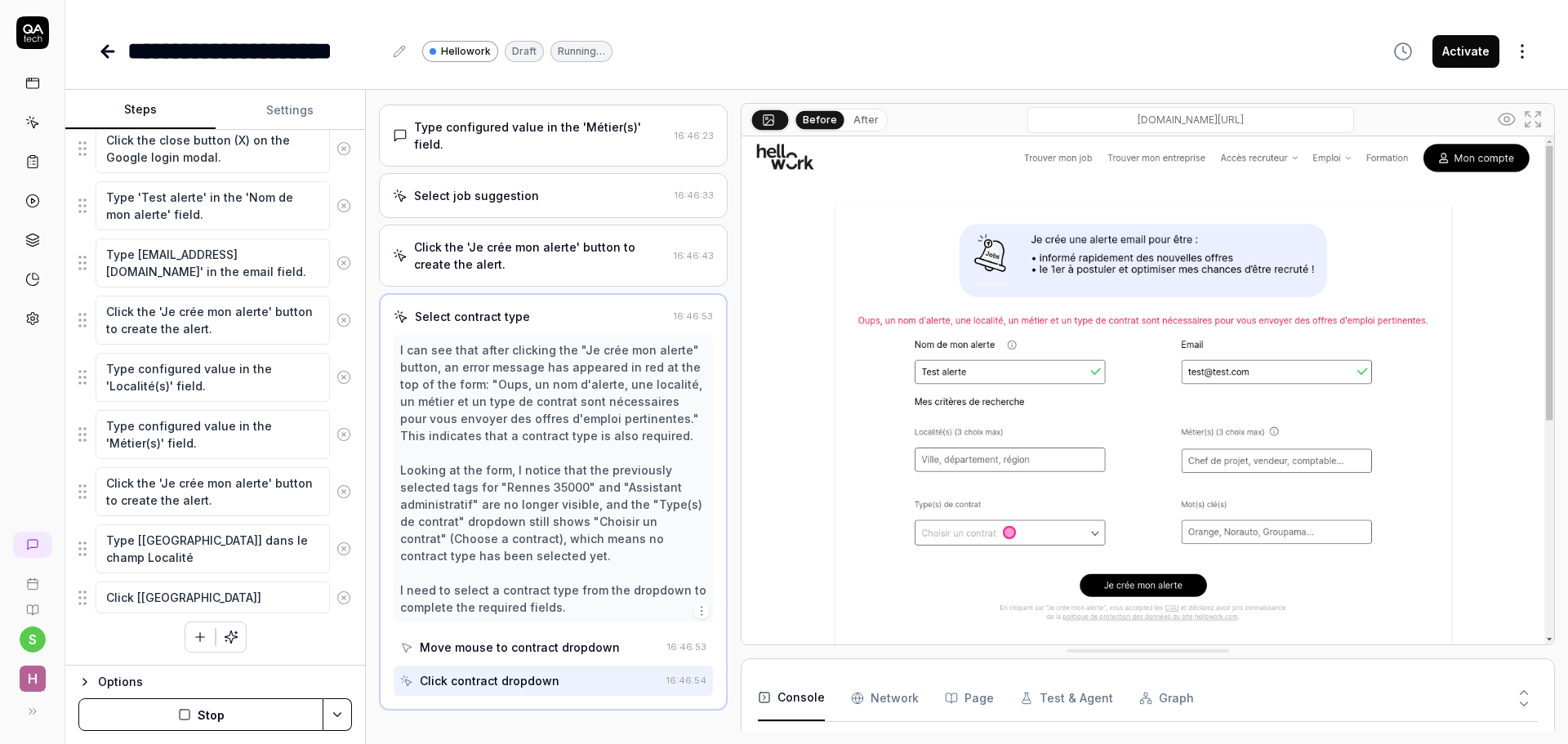
scroll to position [534, 0]
click at [1263, 458] on img at bounding box center [1148, 390] width 813 height 508
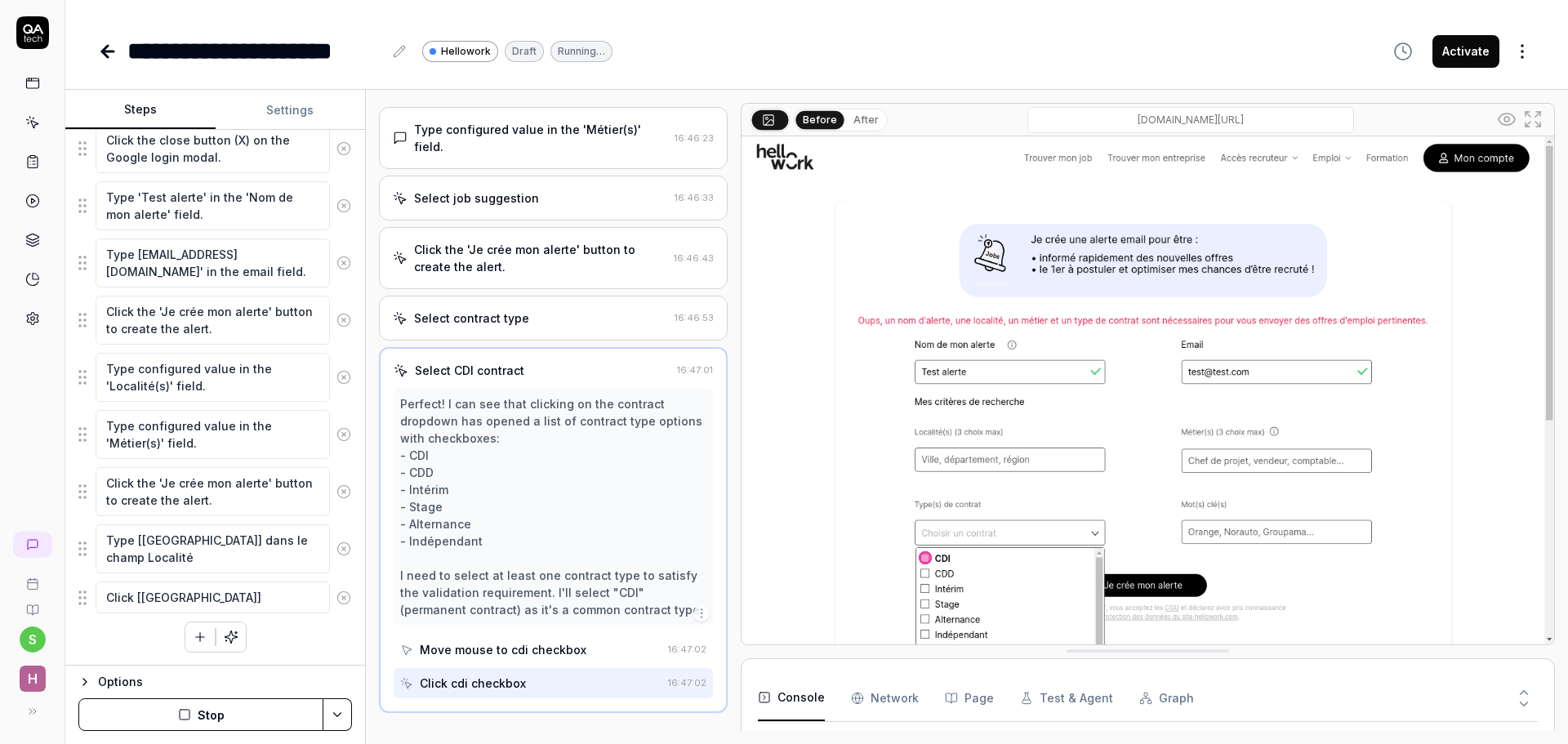
click at [491, 674] on div "Click cdi checkbox" at bounding box center [472, 683] width 107 height 17
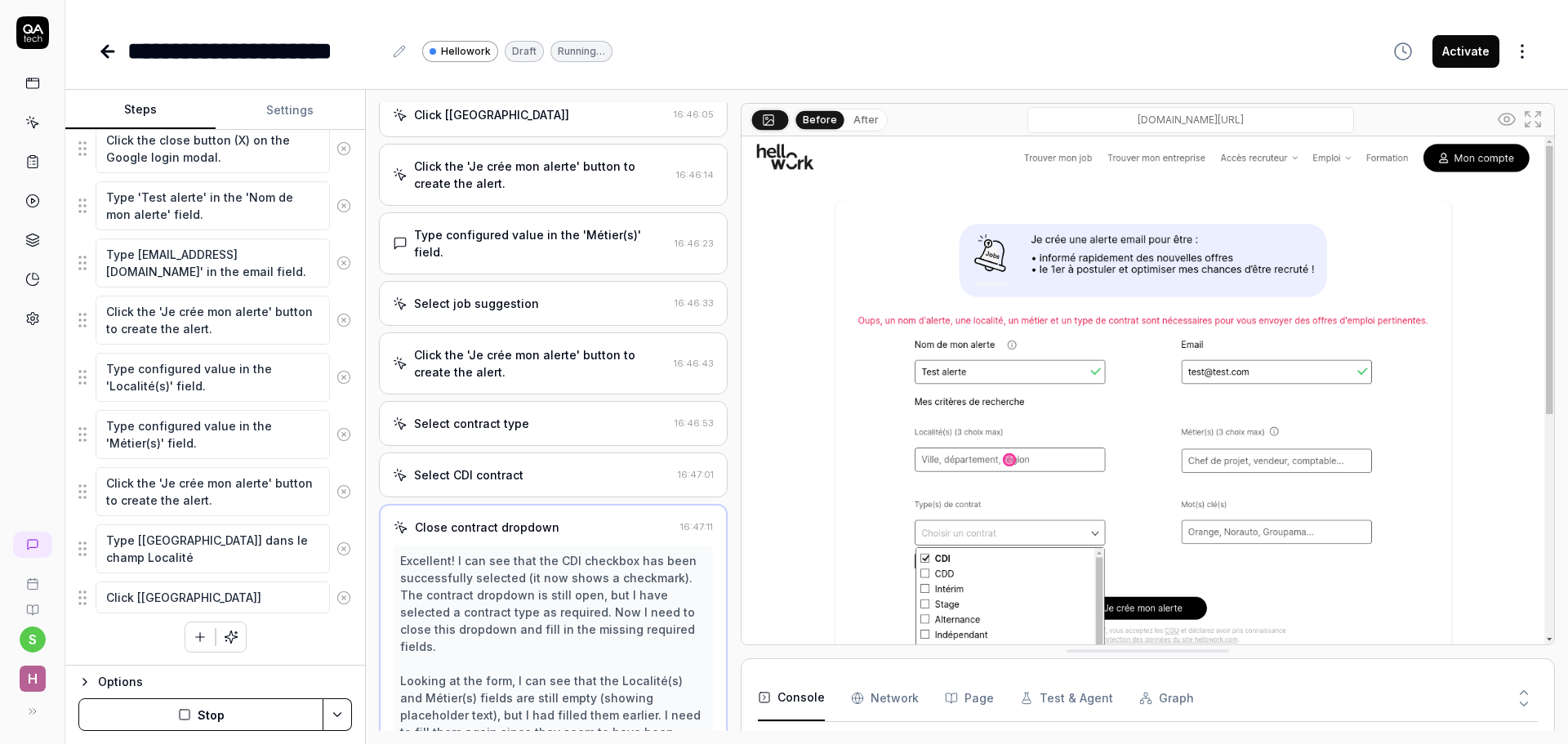
scroll to position [423, 0]
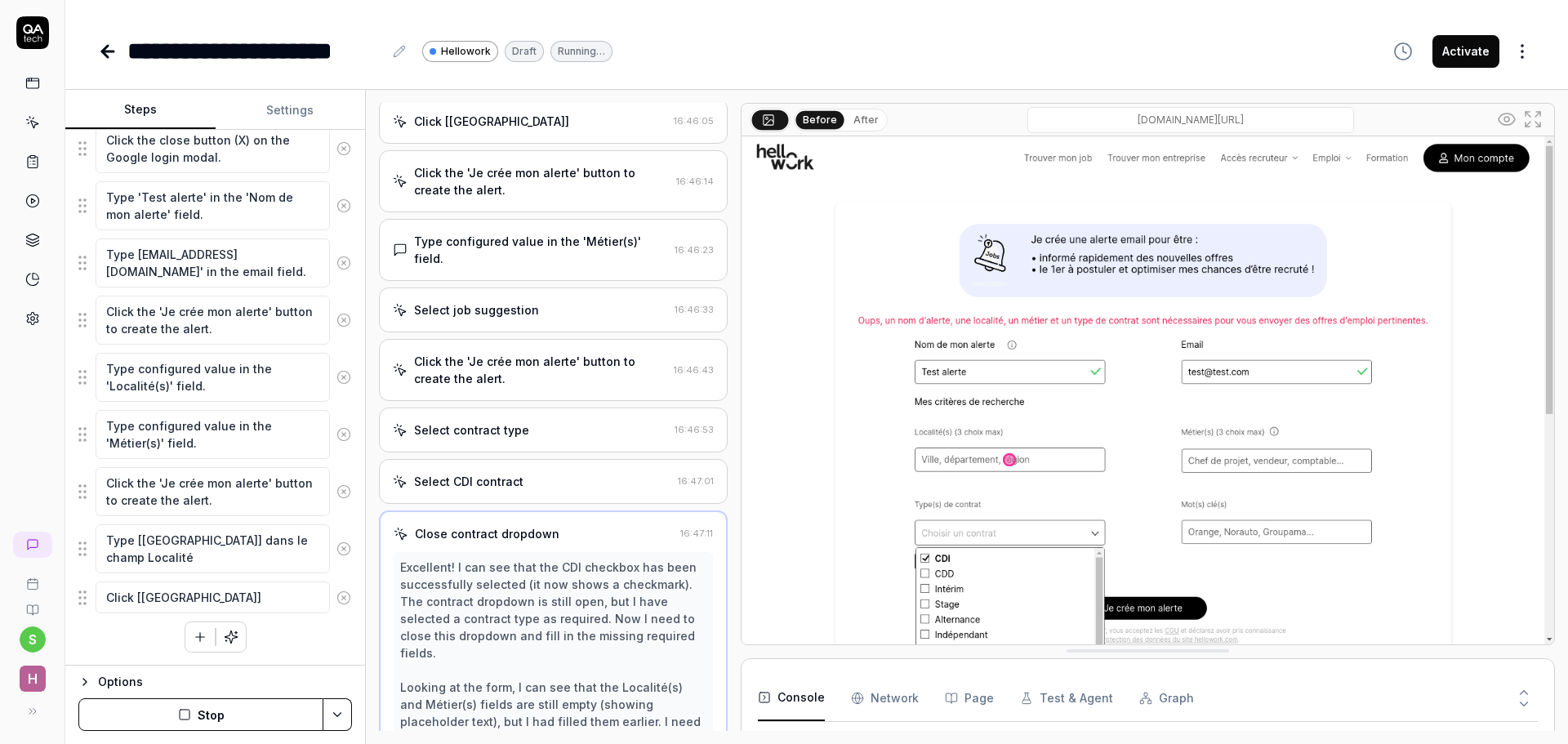
click at [531, 301] on div "Select job suggestion" at bounding box center [477, 309] width 125 height 17
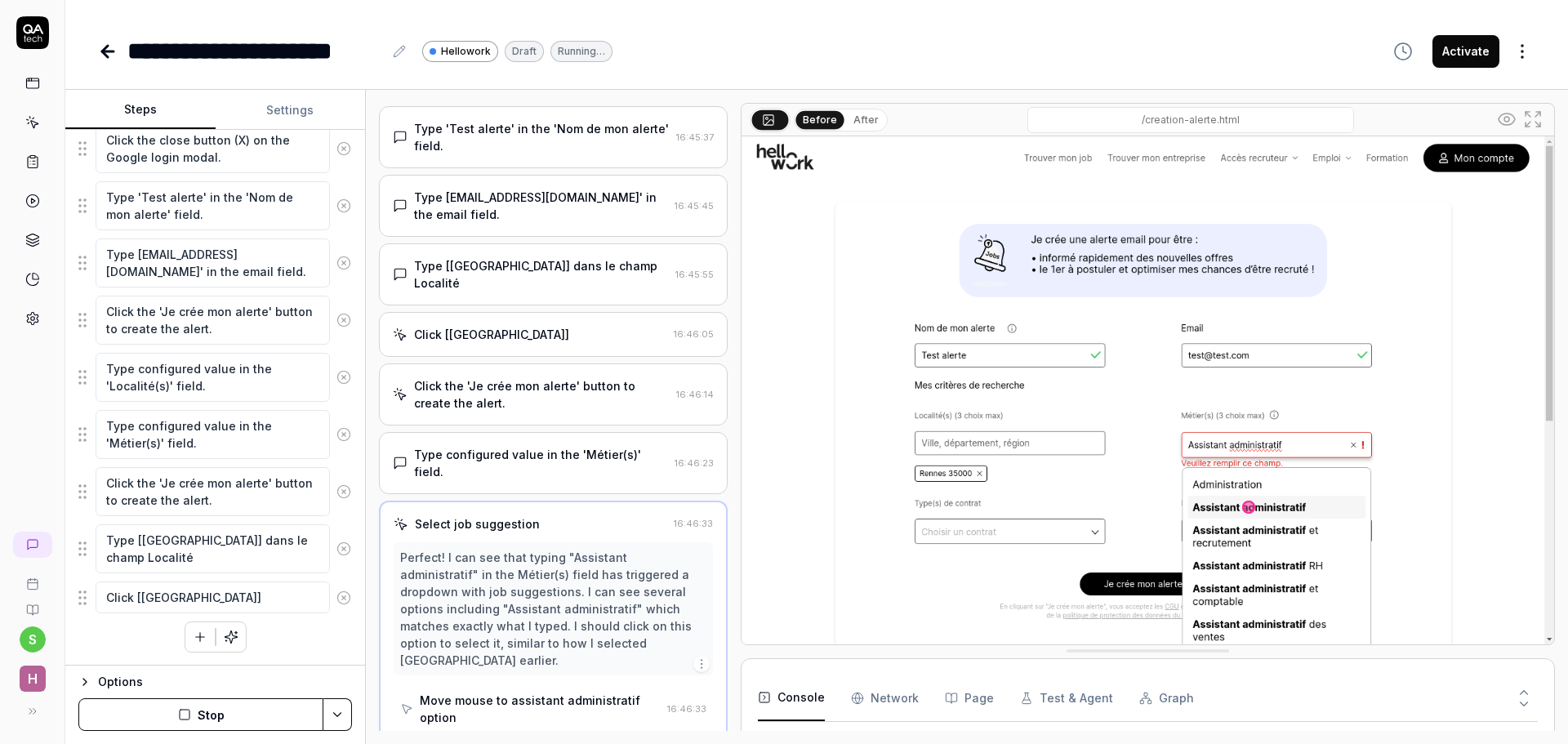
scroll to position [208, 0]
click at [521, 743] on div "Click assistant administratif option" at bounding box center [519, 753] width 200 height 17
click at [483, 743] on div "Click assistant administratif option" at bounding box center [519, 753] width 200 height 17
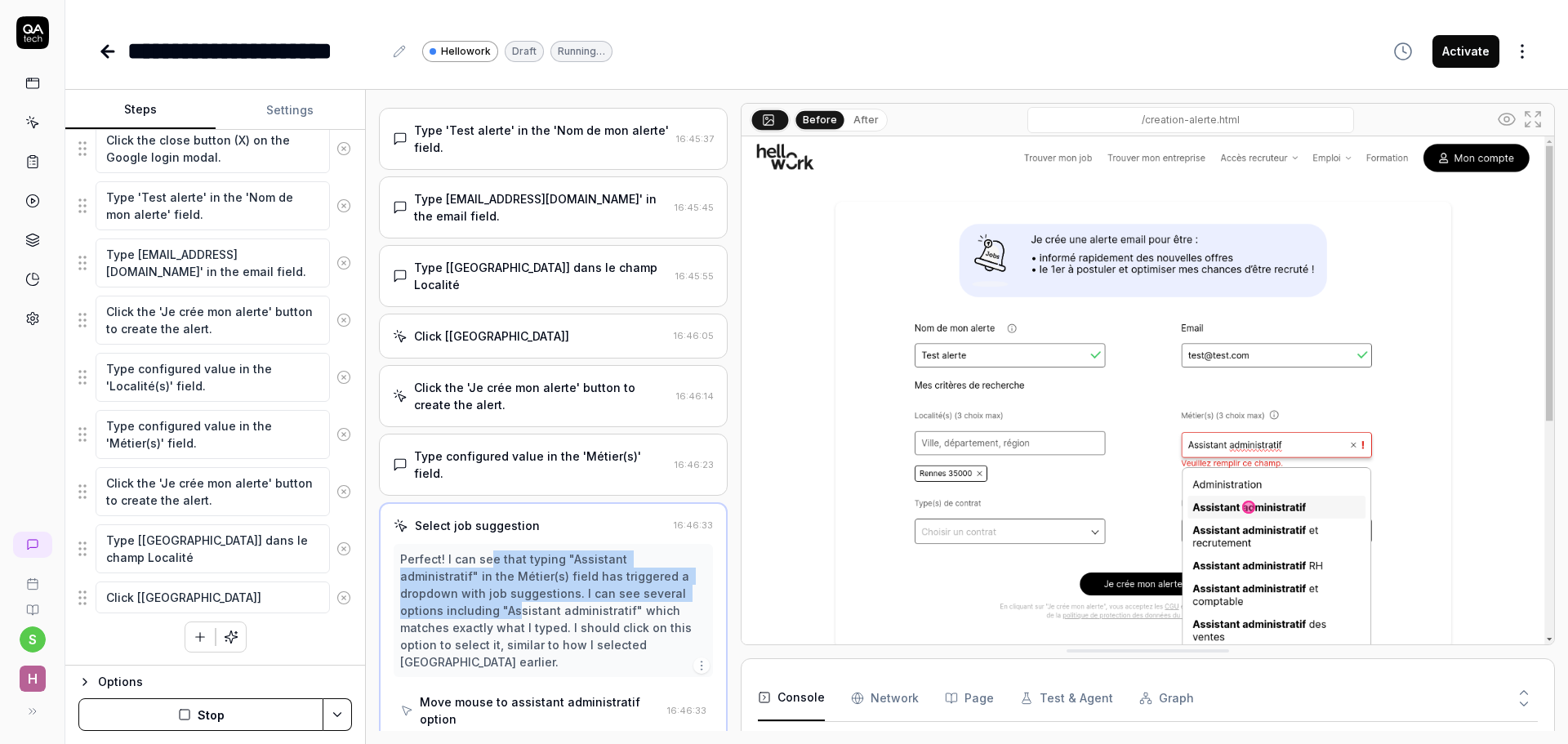
drag, startPoint x: 492, startPoint y: 501, endPoint x: 431, endPoint y: 572, distance: 93.6
click at [420, 576] on div "Select job suggestion 16:46:33 Perfect! I can see that typing "Assistant admini…" at bounding box center [553, 642] width 349 height 280
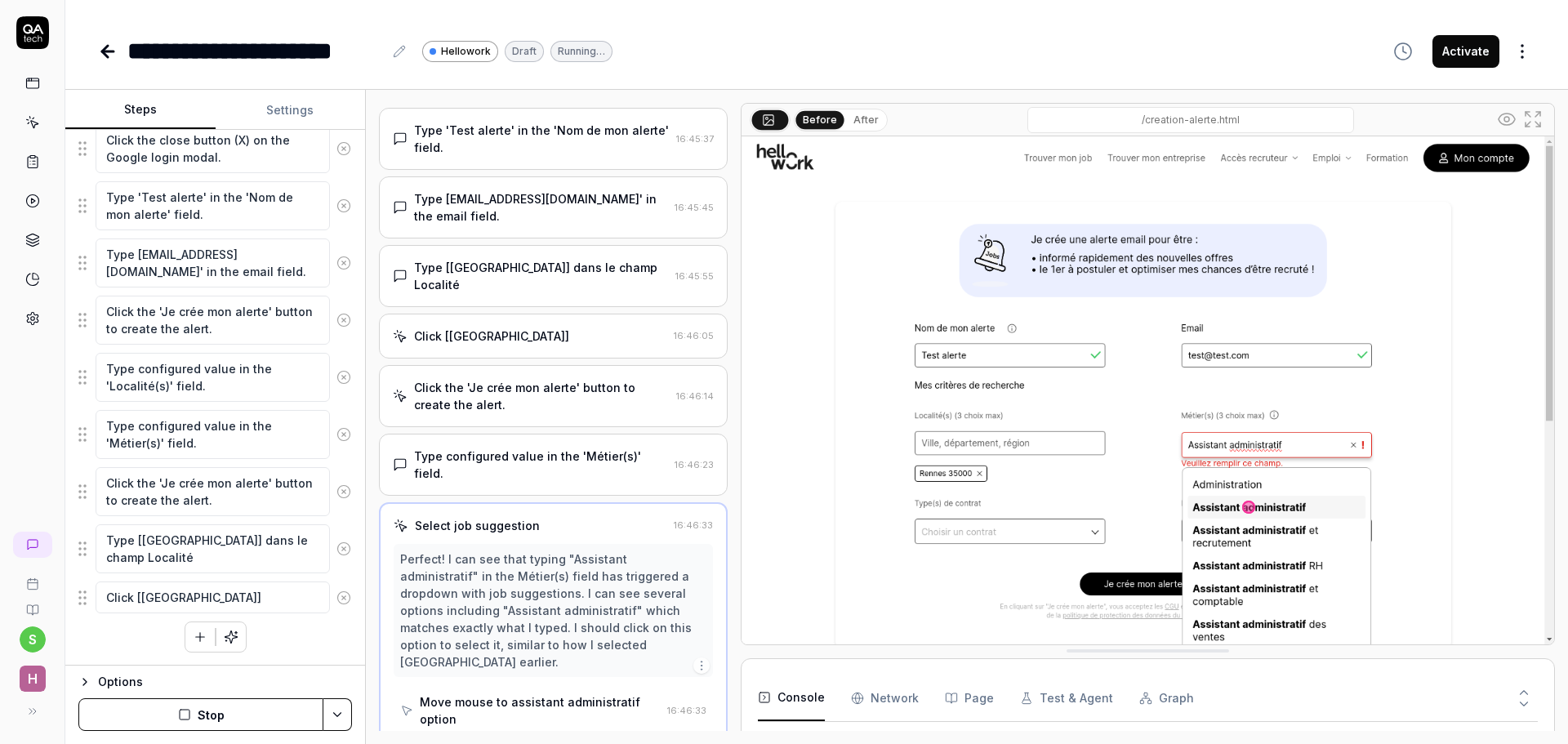
click at [491, 447] on div "Type configured value in the 'Métier(s)' field." at bounding box center [541, 464] width 254 height 34
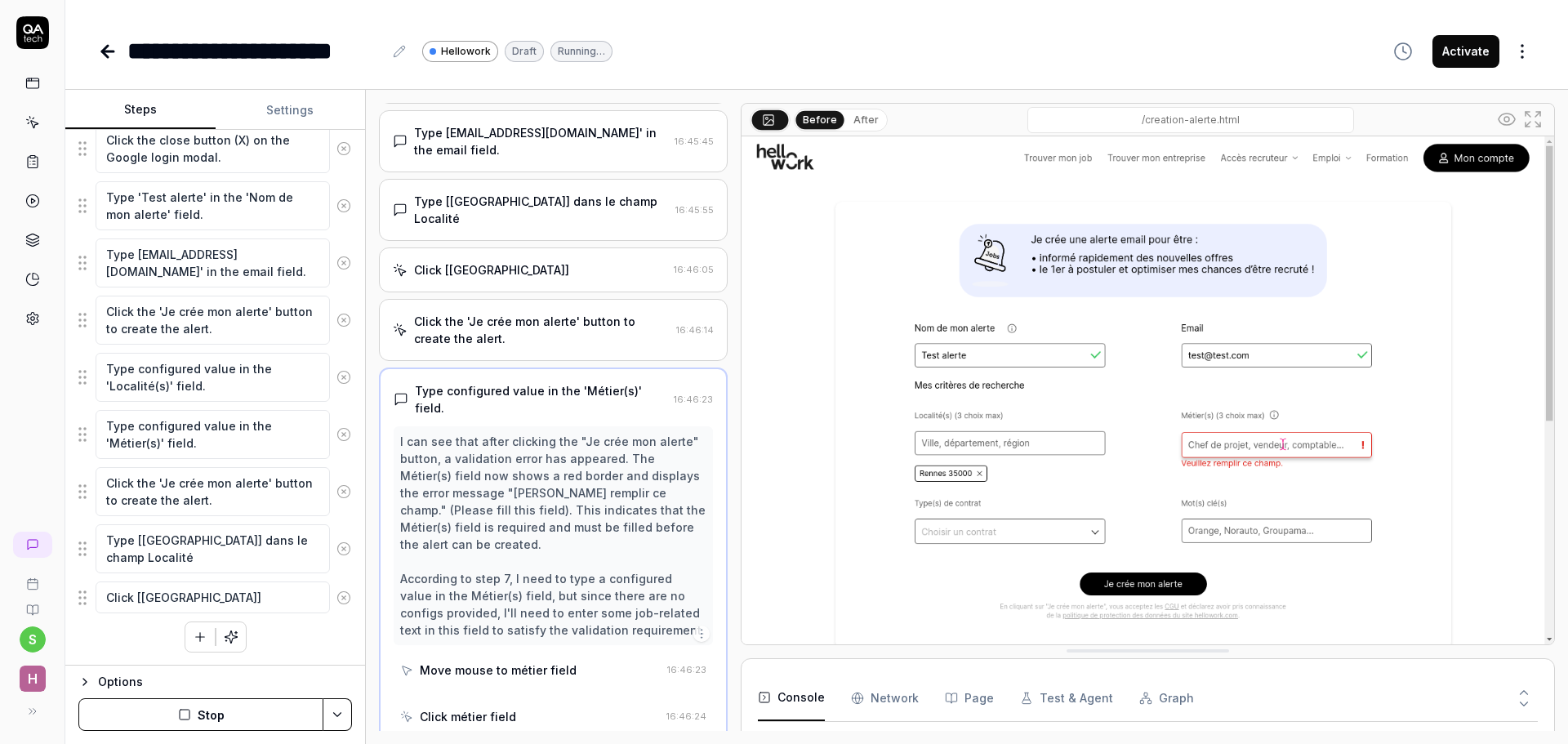
scroll to position [276, 0]
click at [483, 726] on div "Type in métier field" at bounding box center [475, 735] width 111 height 17
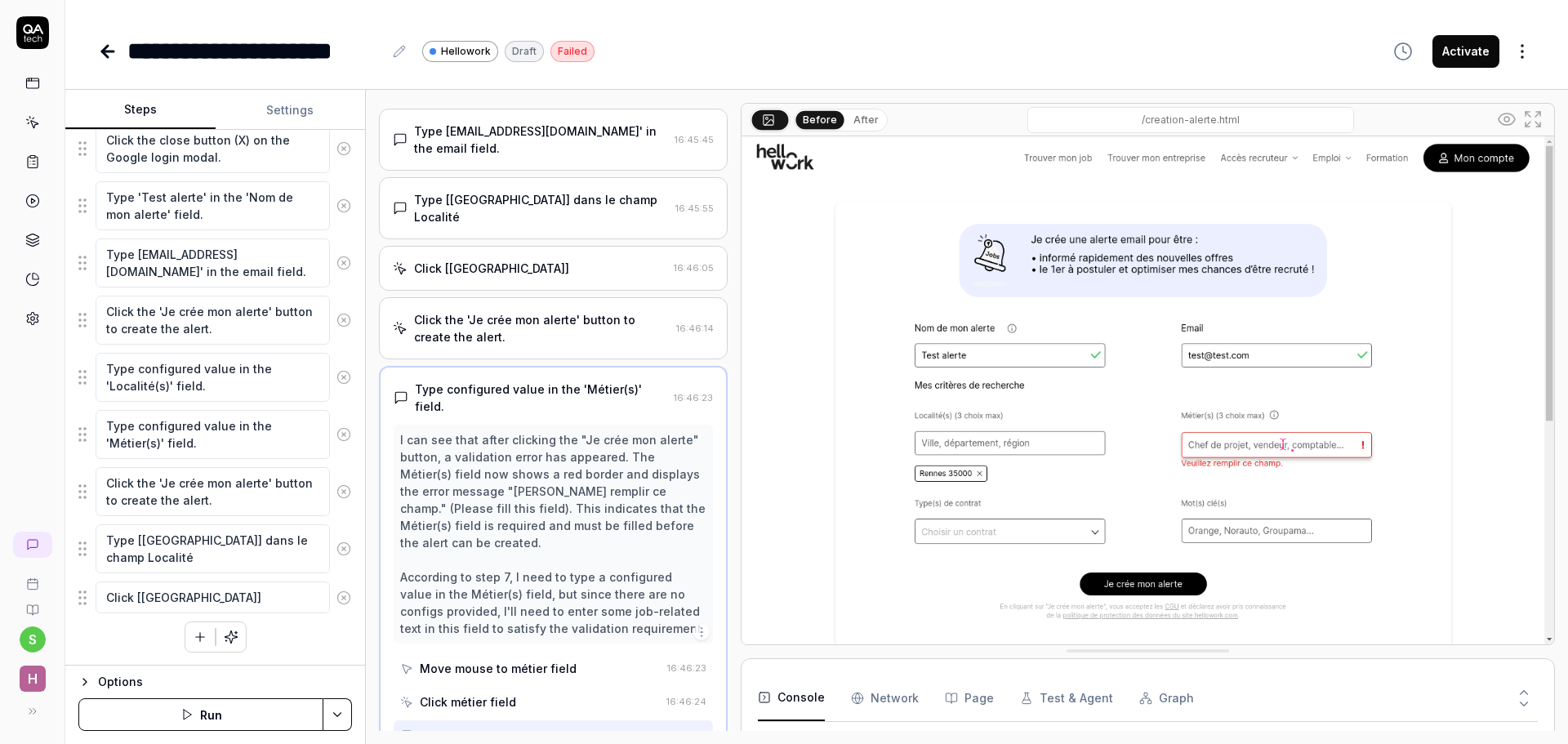
click at [483, 726] on div "Type in métier field" at bounding box center [475, 735] width 111 height 17
click at [196, 642] on icon "button" at bounding box center [200, 636] width 14 height 14
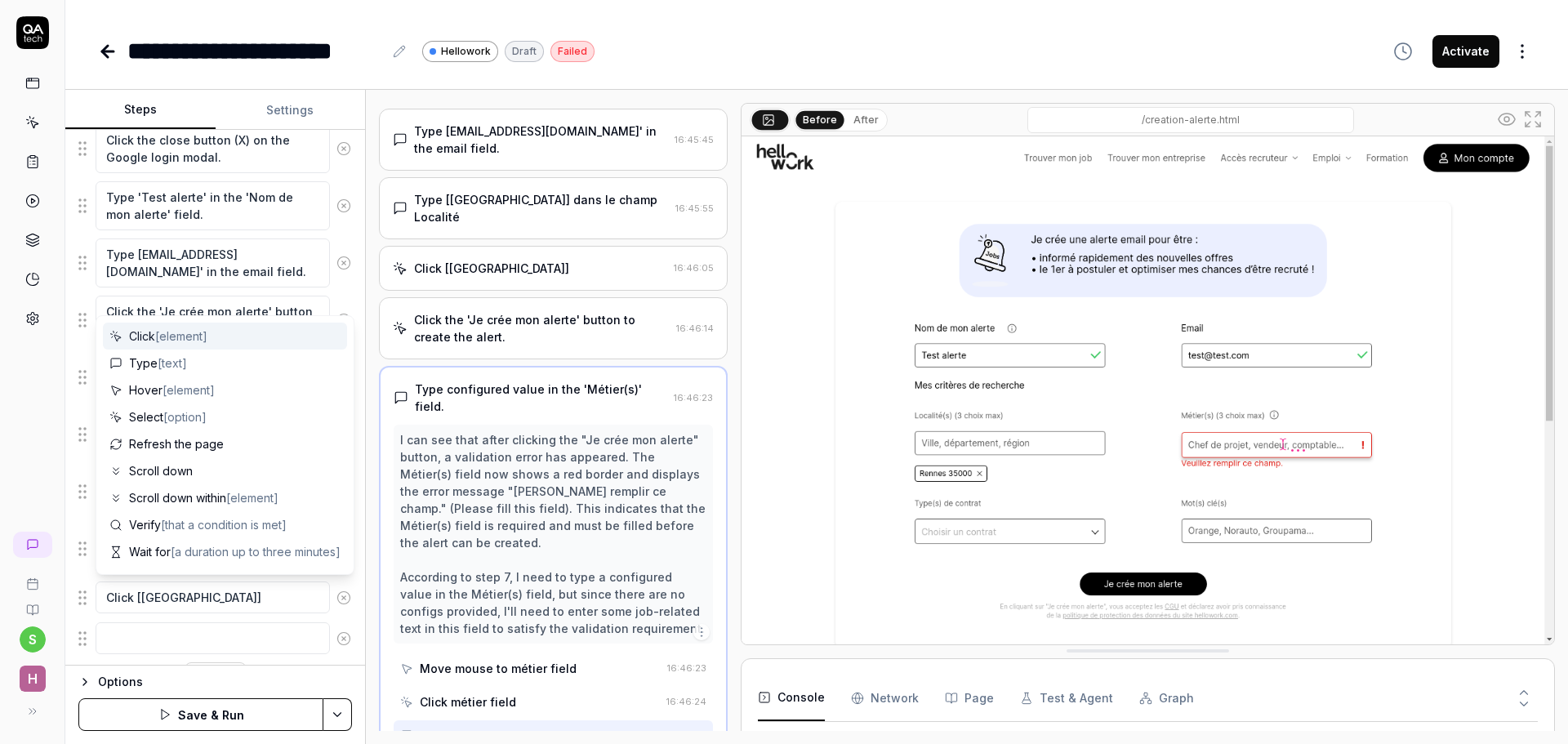
scroll to position [320, 0]
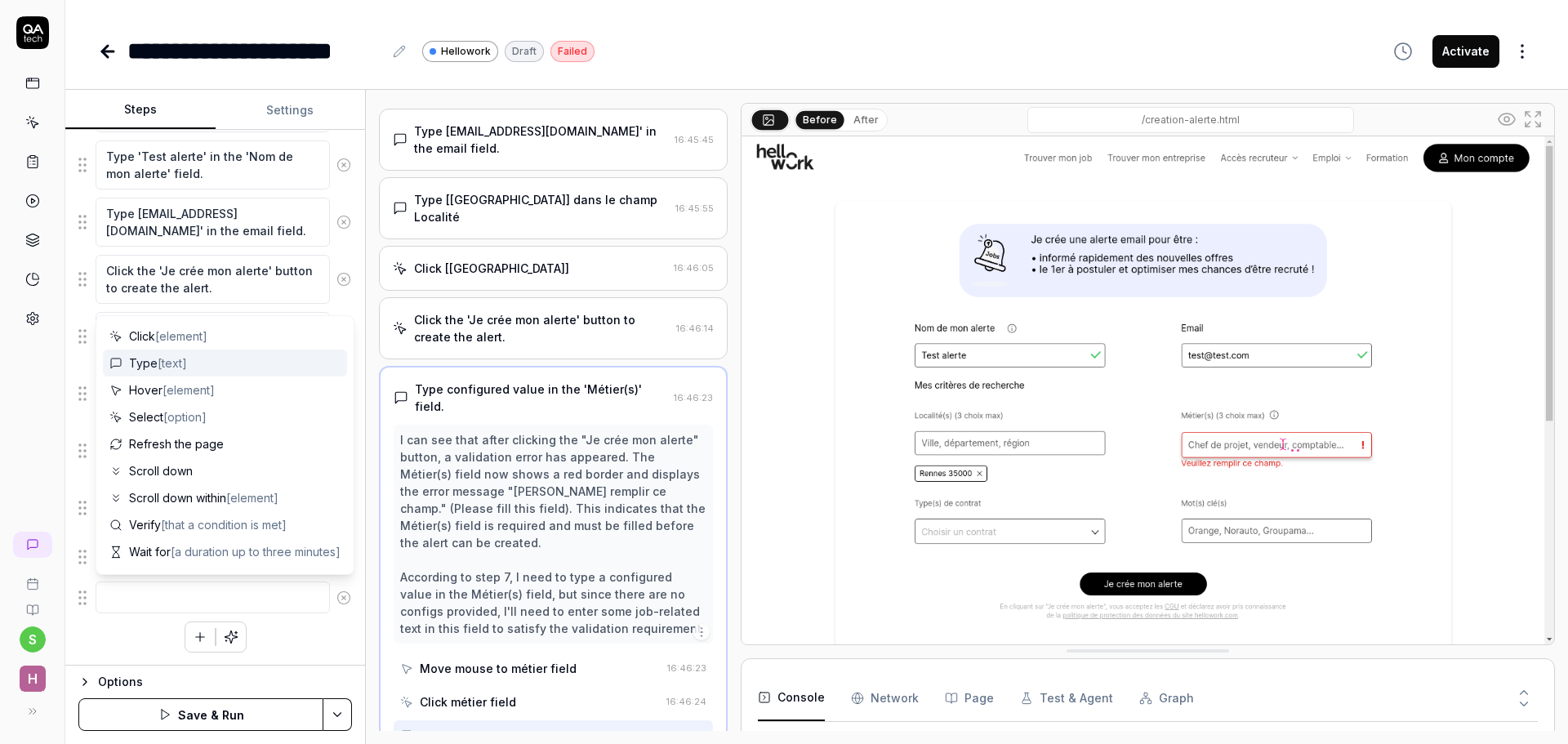
click at [161, 367] on span "[text]" at bounding box center [172, 363] width 29 height 14
type textarea "*"
type textarea "Type"
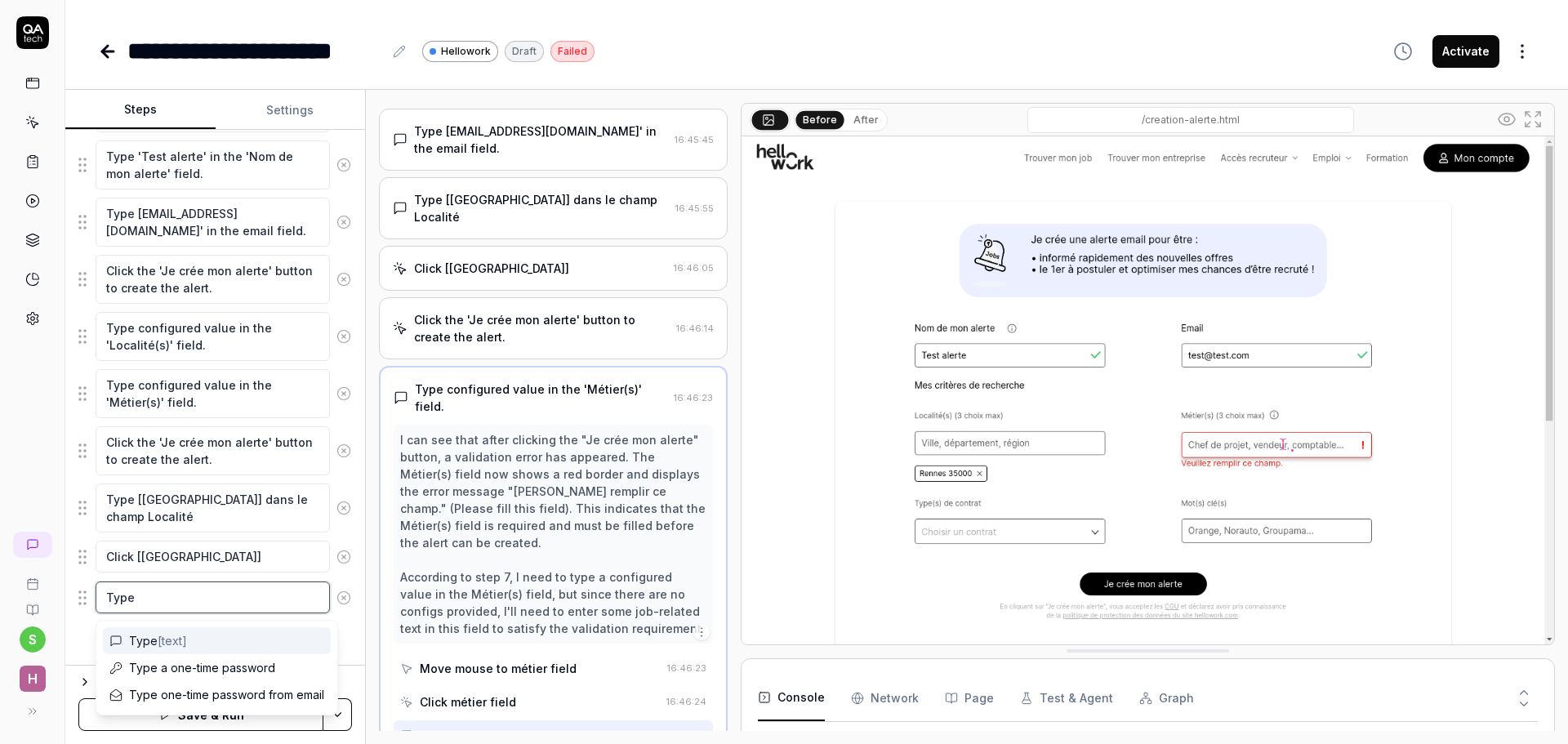
type textarea "*"
type textarea "Type i"
type textarea "*"
type textarea "Type in"
type textarea "*"
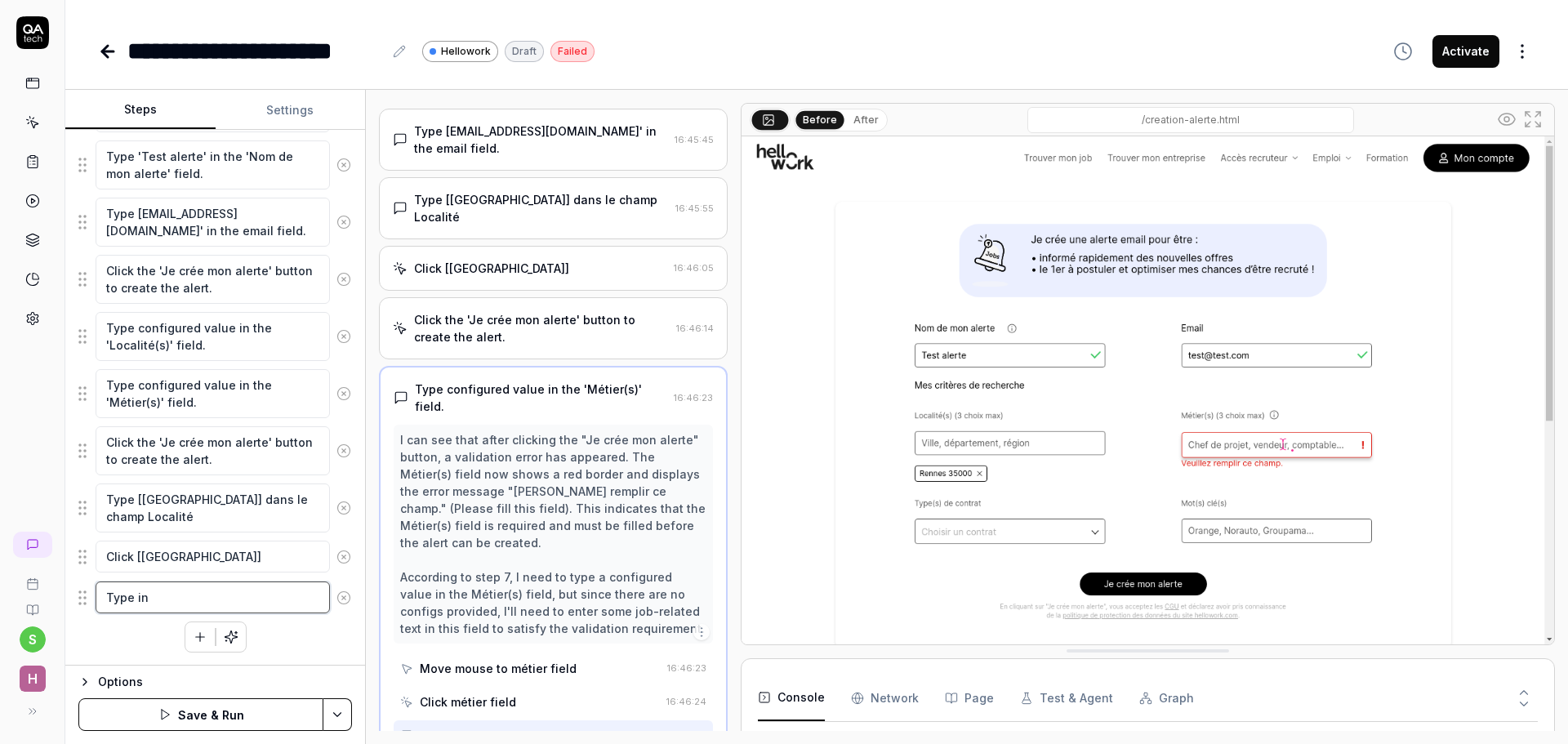
type textarea "Type in"
type textarea "*"
type textarea "Type in f"
type textarea "*"
type textarea "Type in fi"
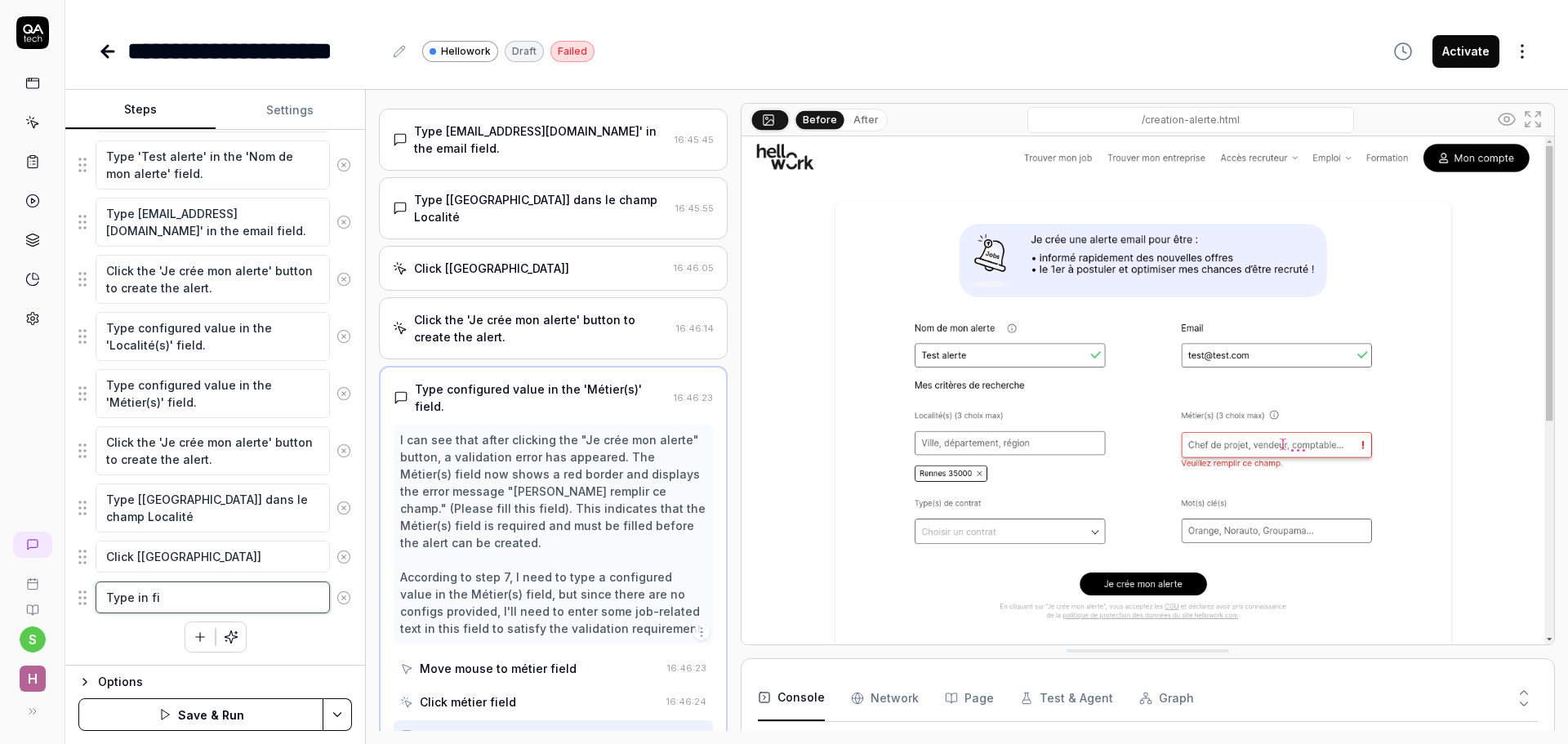
type textarea "*"
type textarea "Type in fie"
type textarea "*"
type textarea "Type in fiel"
type textarea "*"
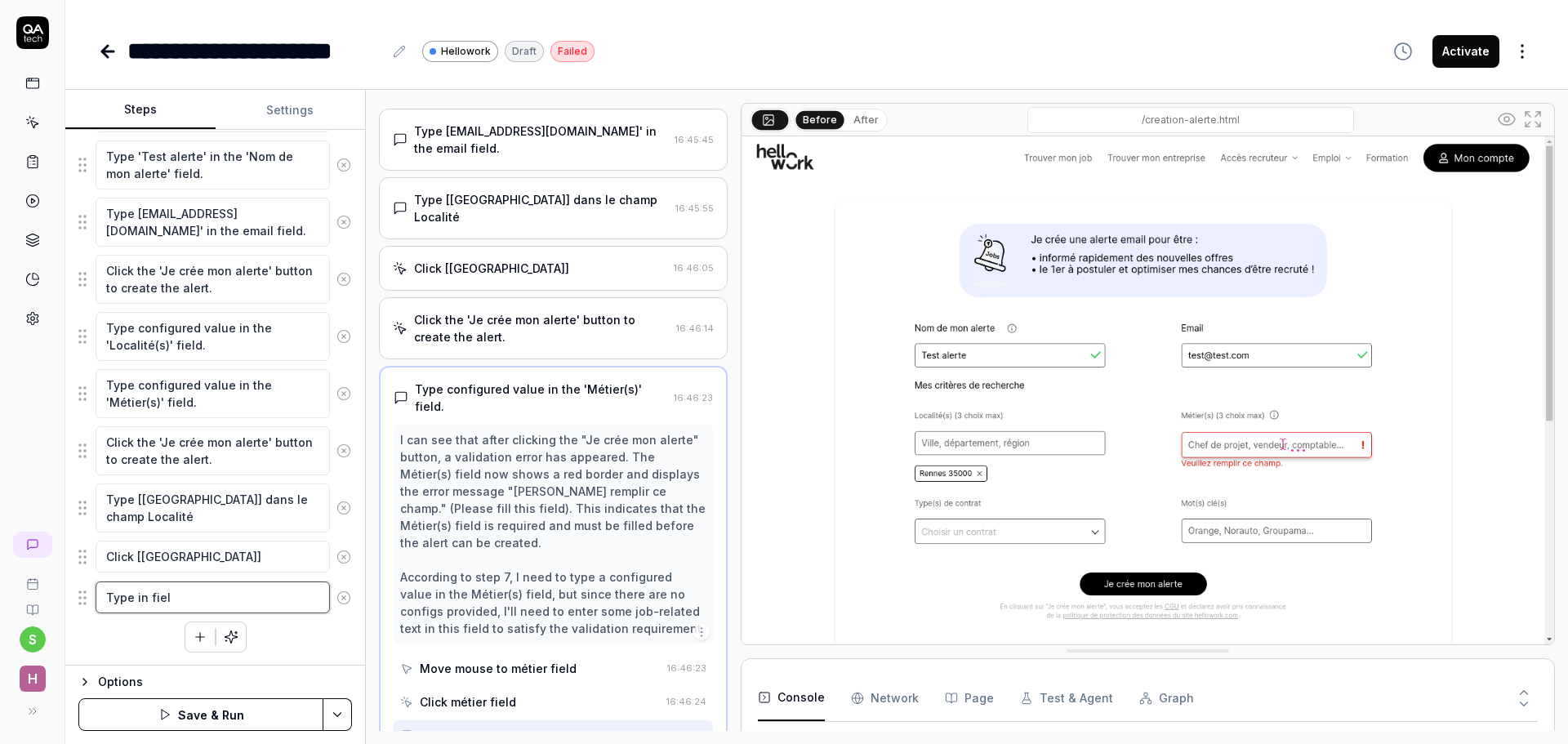
type textarea "Type in field"
type textarea "*"
type textarea "Type in field"
type textarea "*"
type textarea "Type in field m"
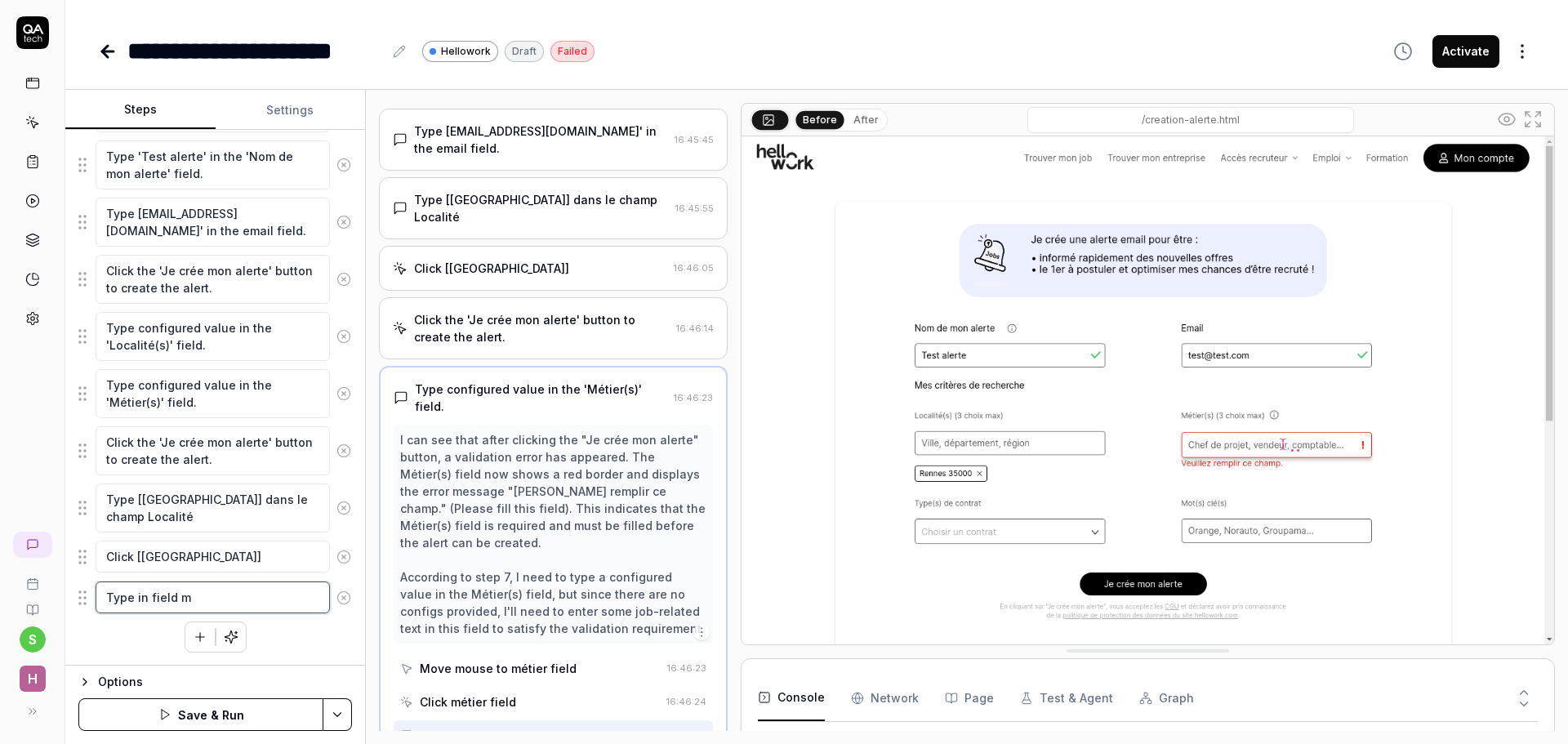
type textarea "*"
type textarea "Type in field mé"
type textarea "*"
type textarea "Type in field mét"
type textarea "*"
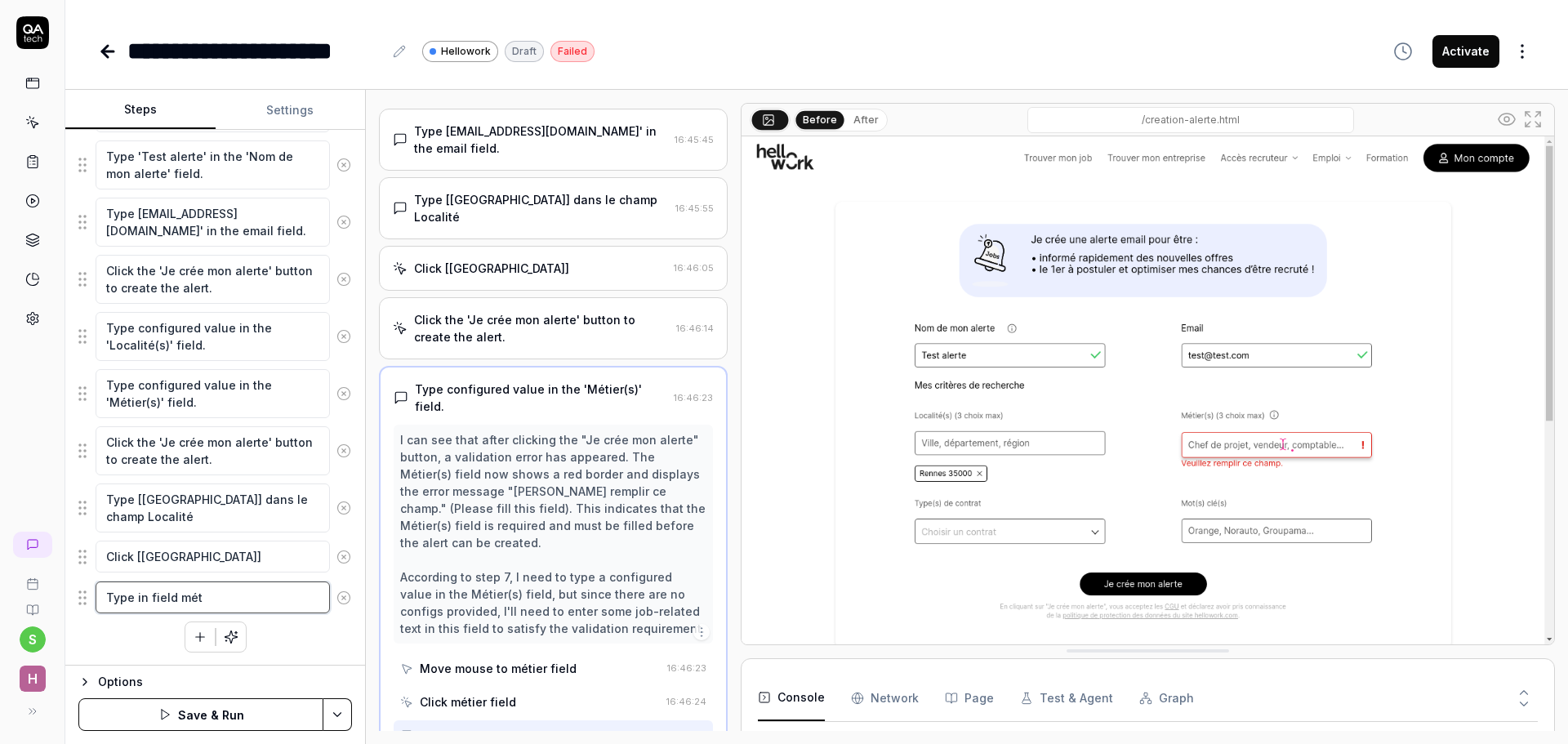
type textarea "Type in field méti"
type textarea "*"
type textarea "Type in field métie"
type textarea "*"
type textarea "Type in field métier"
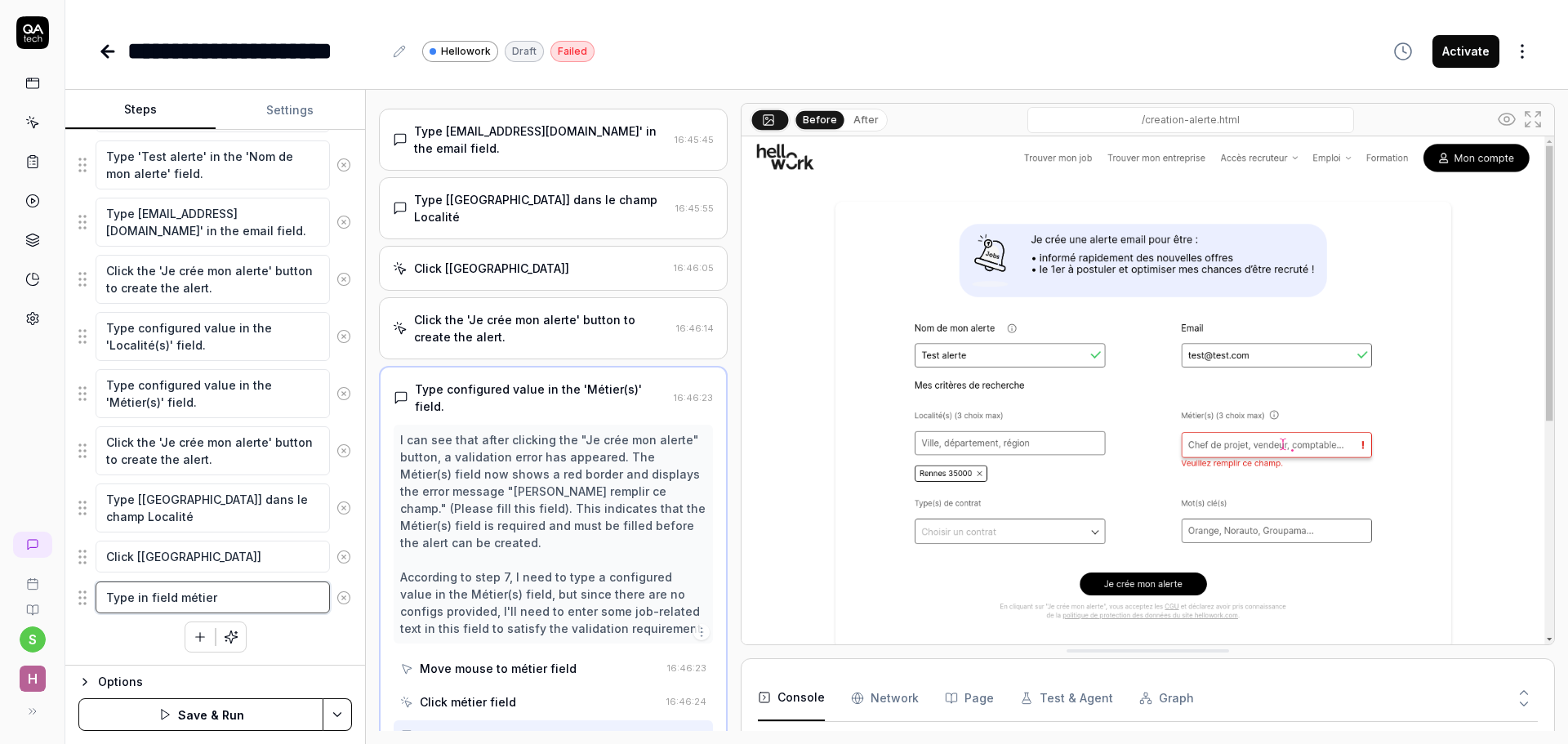
type textarea "*"
type textarea "Type in field métier"
type textarea "*"
type textarea "Type in field métier ["
type textarea "*"
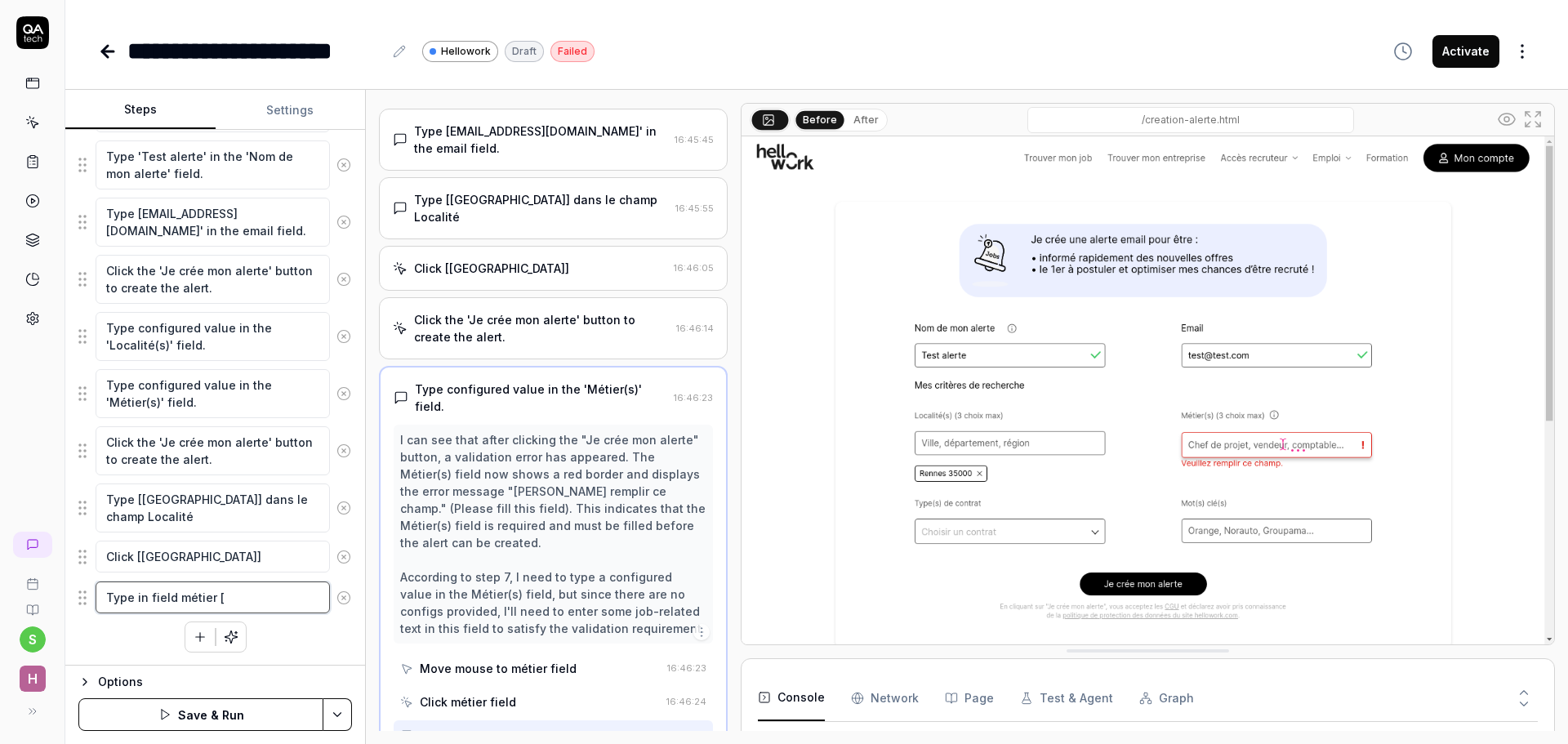
type textarea "Type in field métier [C"
type textarea "*"
type textarea "Type in field métier [Co"
type textarea "*"
type textarea "Type in field métier [Com"
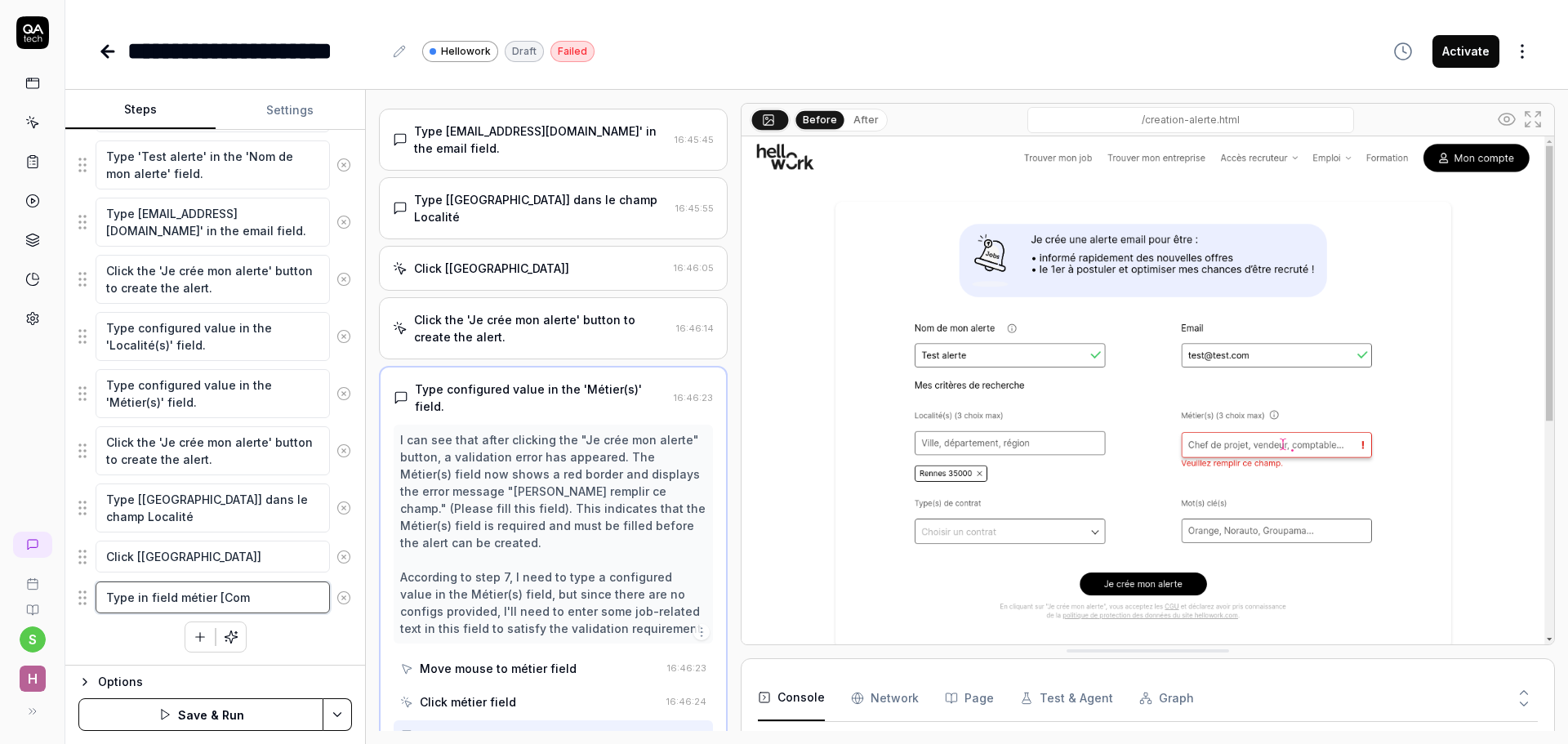
type textarea "*"
type textarea "Type in field métier [Comp"
type textarea "*"
type textarea "Type in field métier [Compt"
type textarea "*"
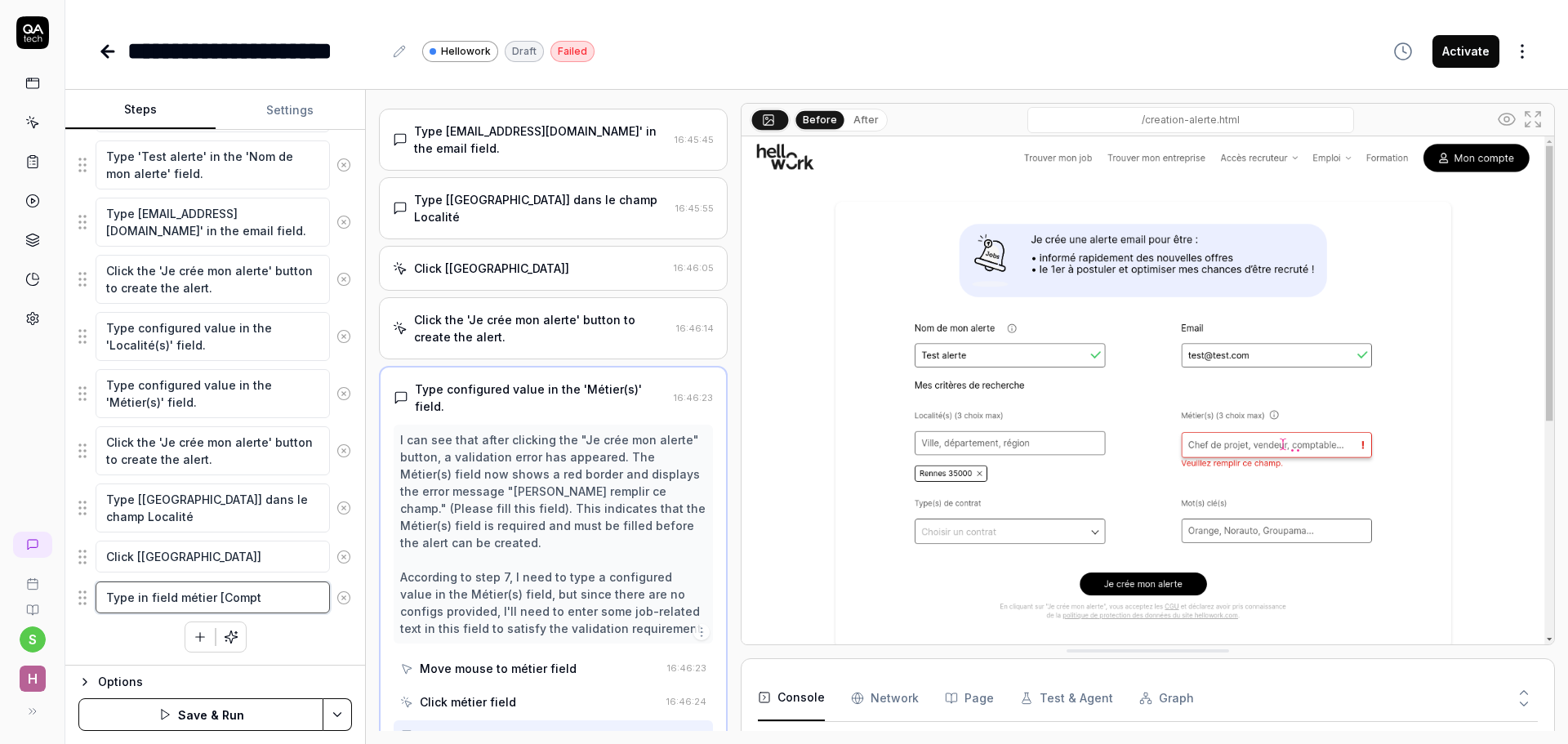
type textarea "Type in field métier [Compta"
type textarea "*"
type textarea "Type in field métier [Comptab"
type textarea "*"
type textarea "Type in field métier [Comptabl"
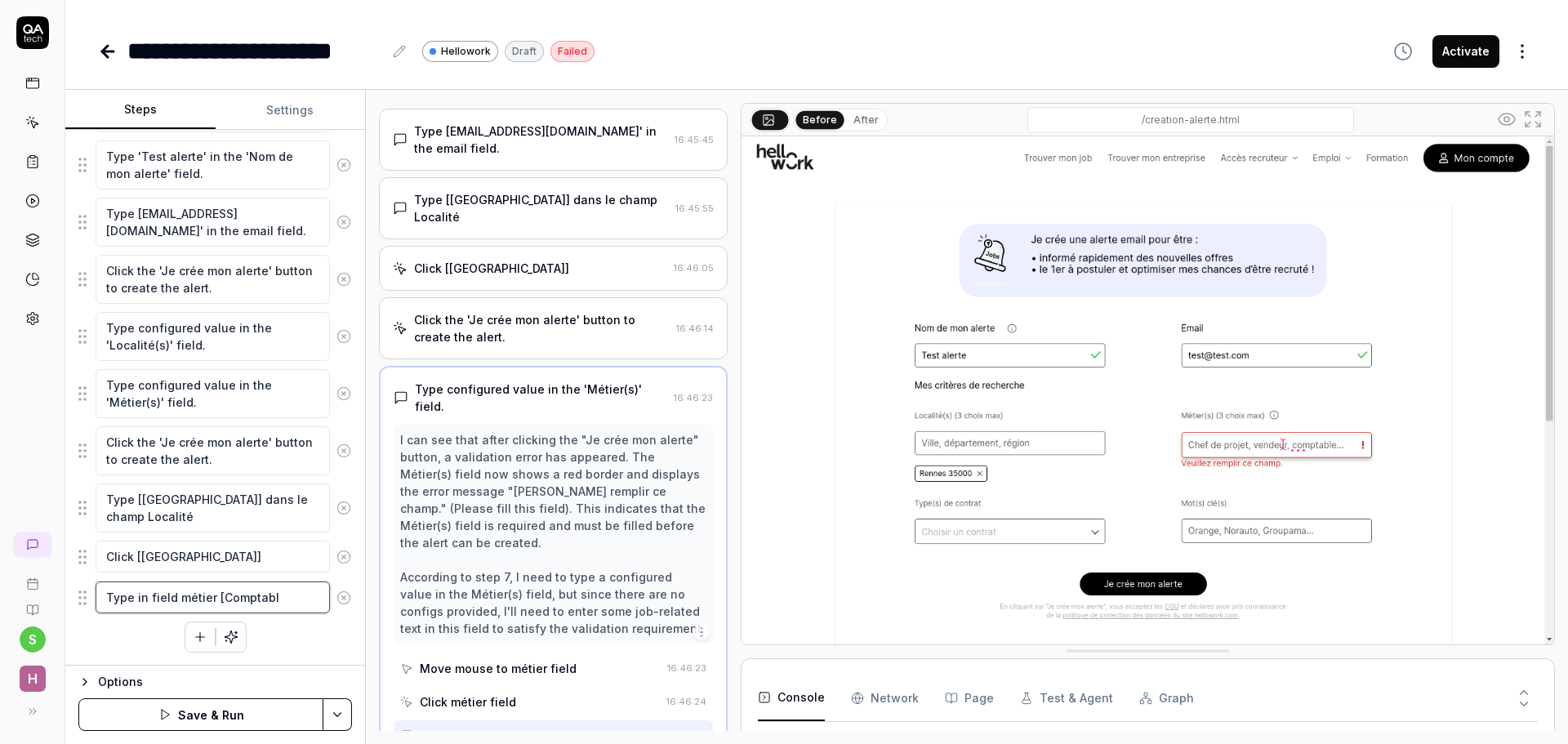
type textarea "*"
type textarea "Type in field métier [Comptable"
type textarea "*"
type textarea "Type in field métier [Comptable]"
click at [198, 630] on icon "button" at bounding box center [200, 636] width 14 height 14
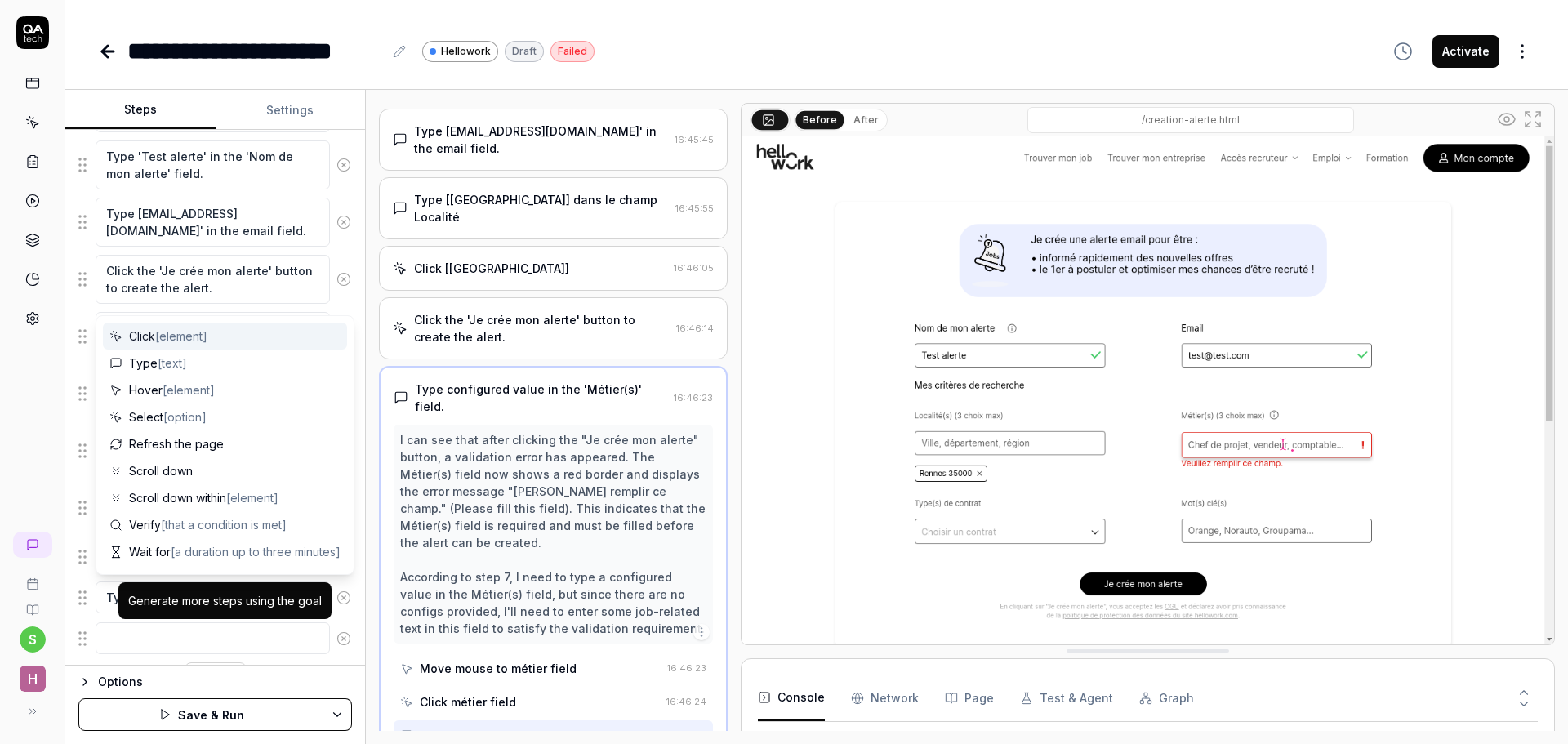
scroll to position [360, 0]
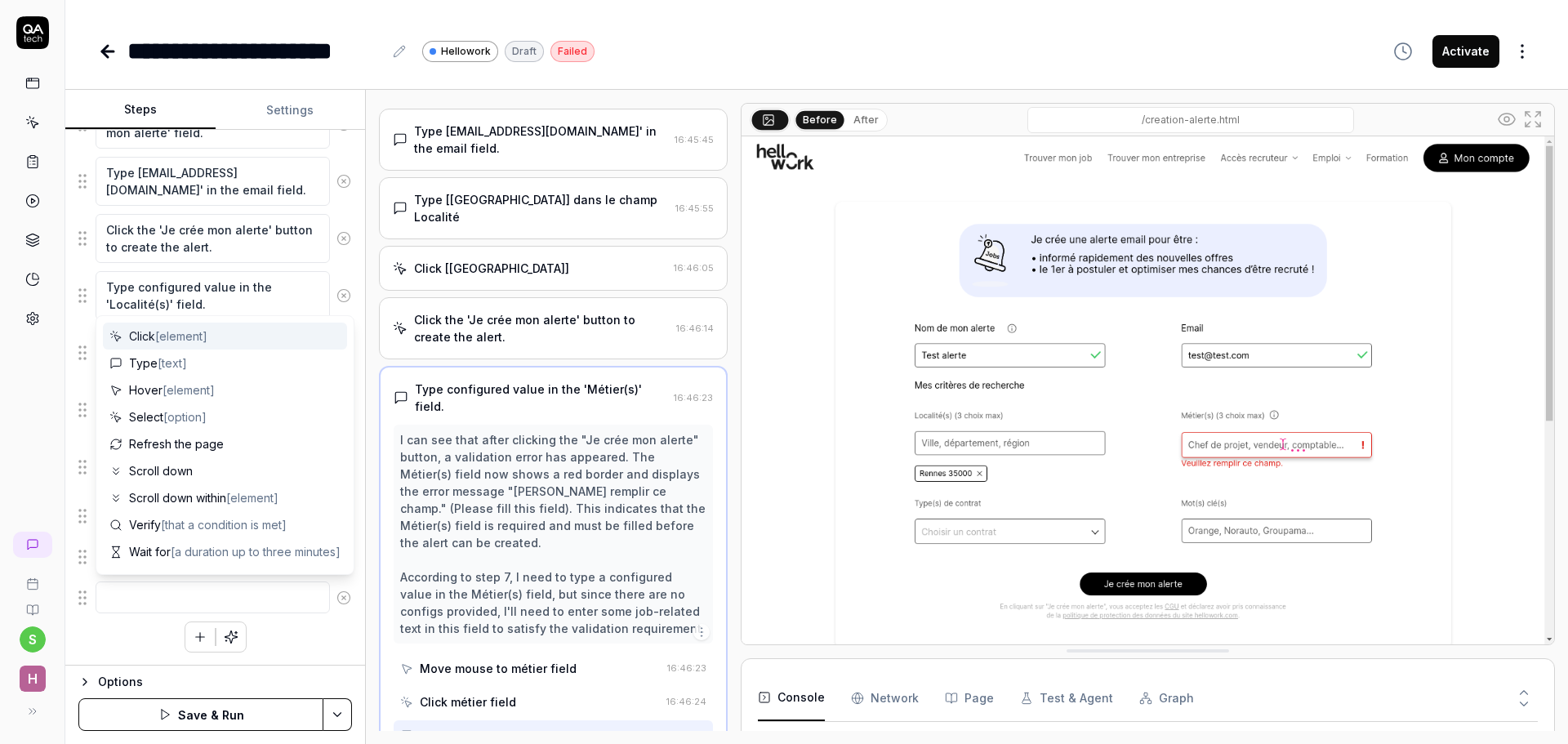
click at [148, 342] on span "Click [element]" at bounding box center [168, 336] width 78 height 17
type textarea "*"
type textarea "Click"
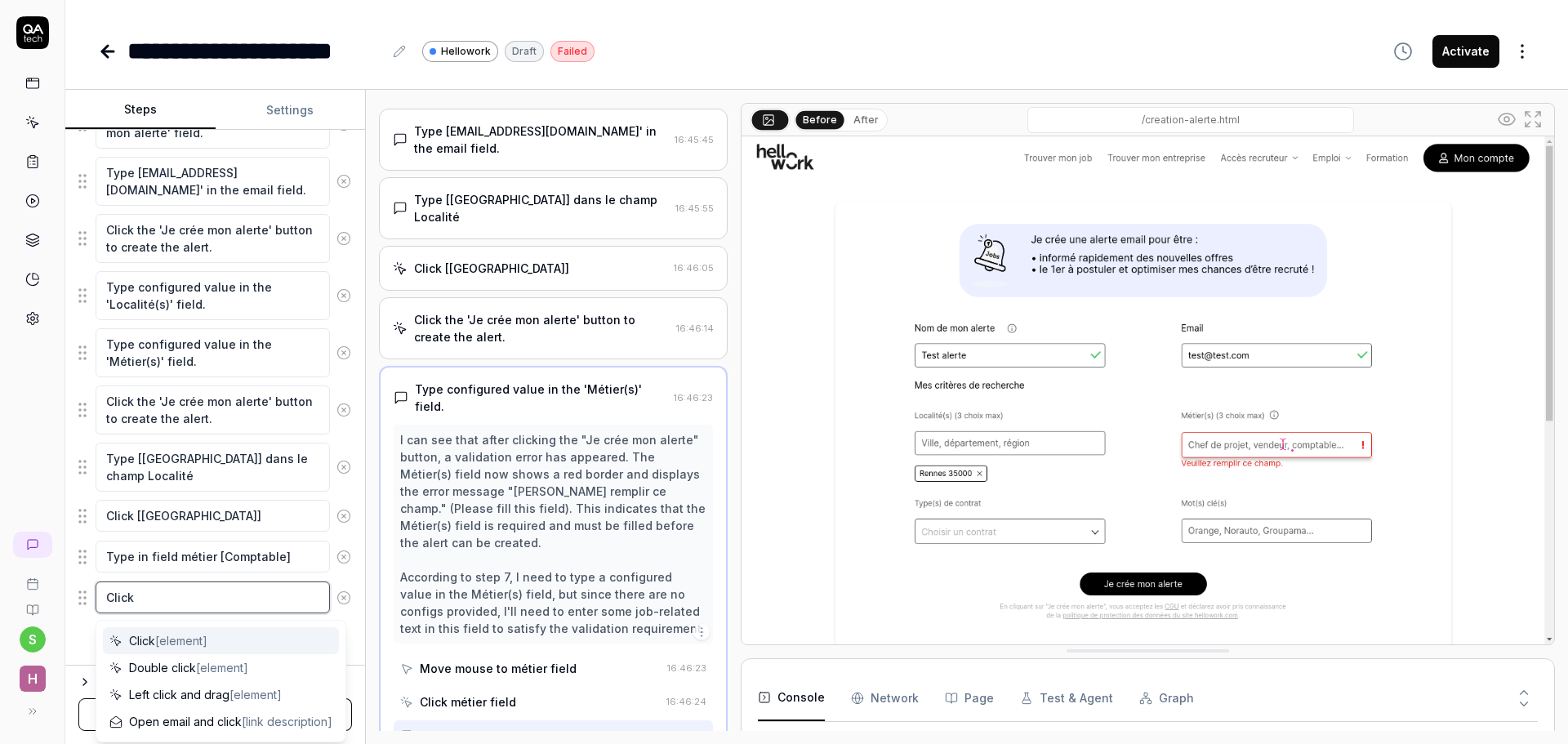
type textarea "*"
type textarea "Click ["
type textarea "*"
type textarea "Click [C"
type textarea "*"
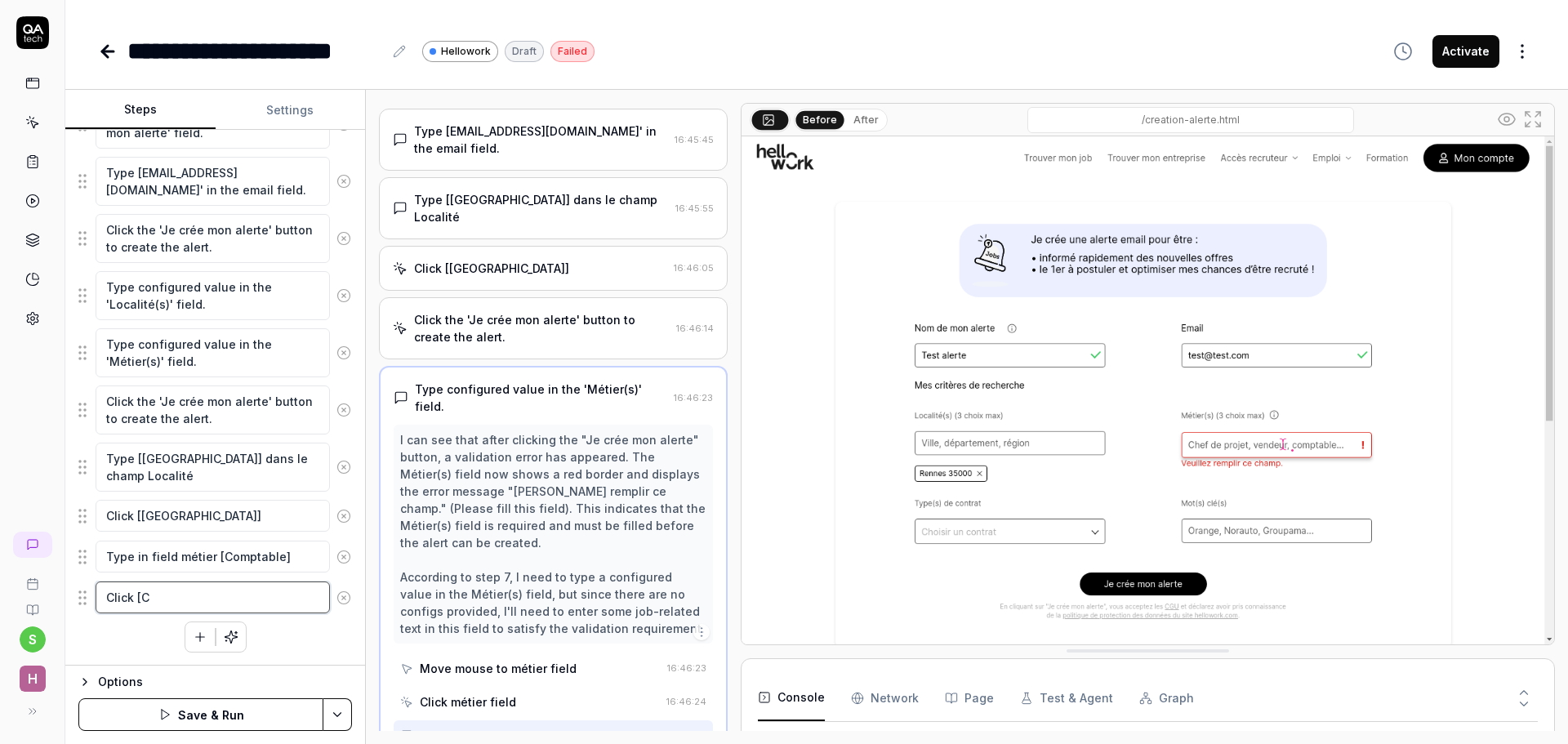
type textarea "Click [Co"
type textarea "*"
type textarea "Click [Com"
type textarea "*"
type textarea "Click [Comp"
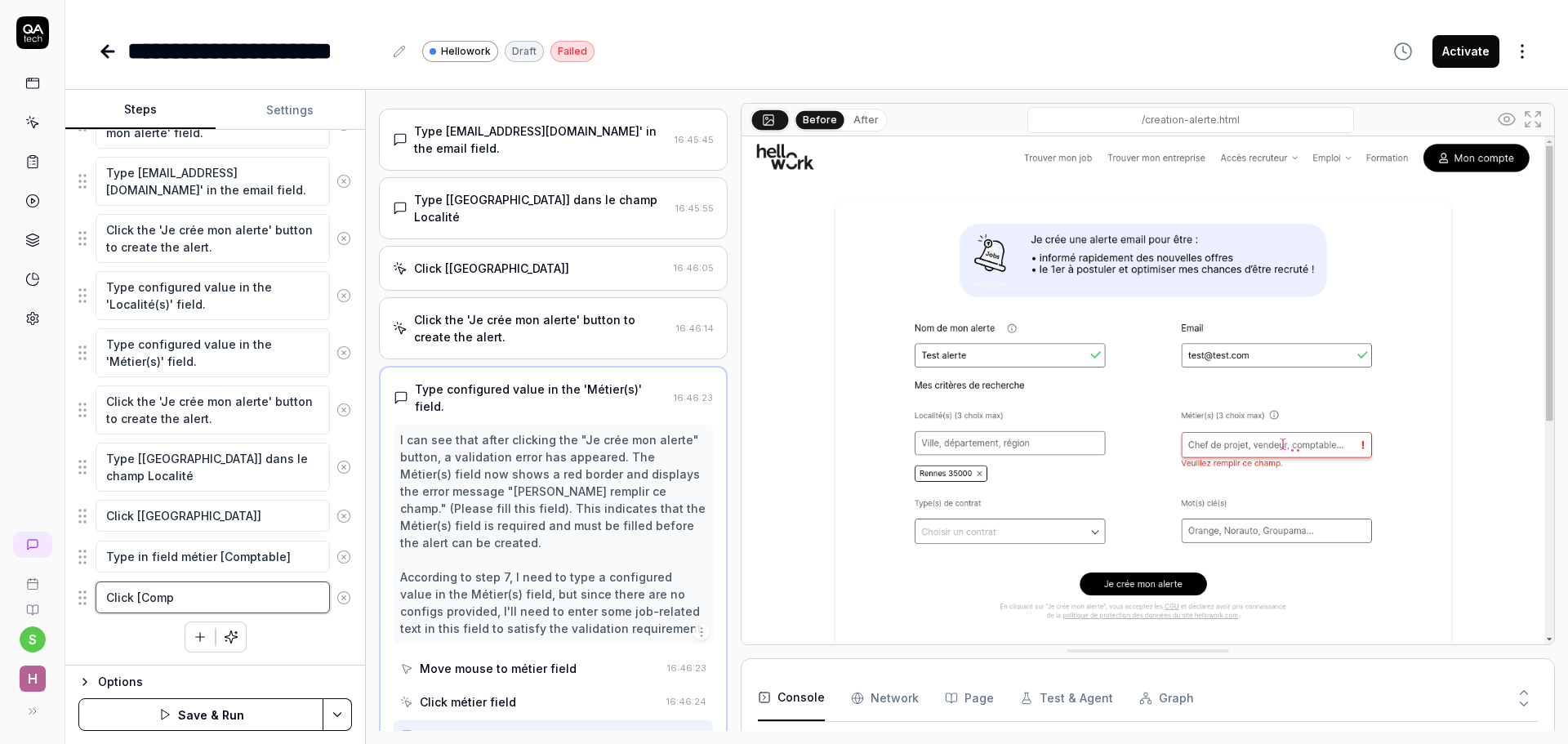
type textarea "*"
type textarea "Click [Compt"
type textarea "*"
type textarea "Click [Compta"
type textarea "*"
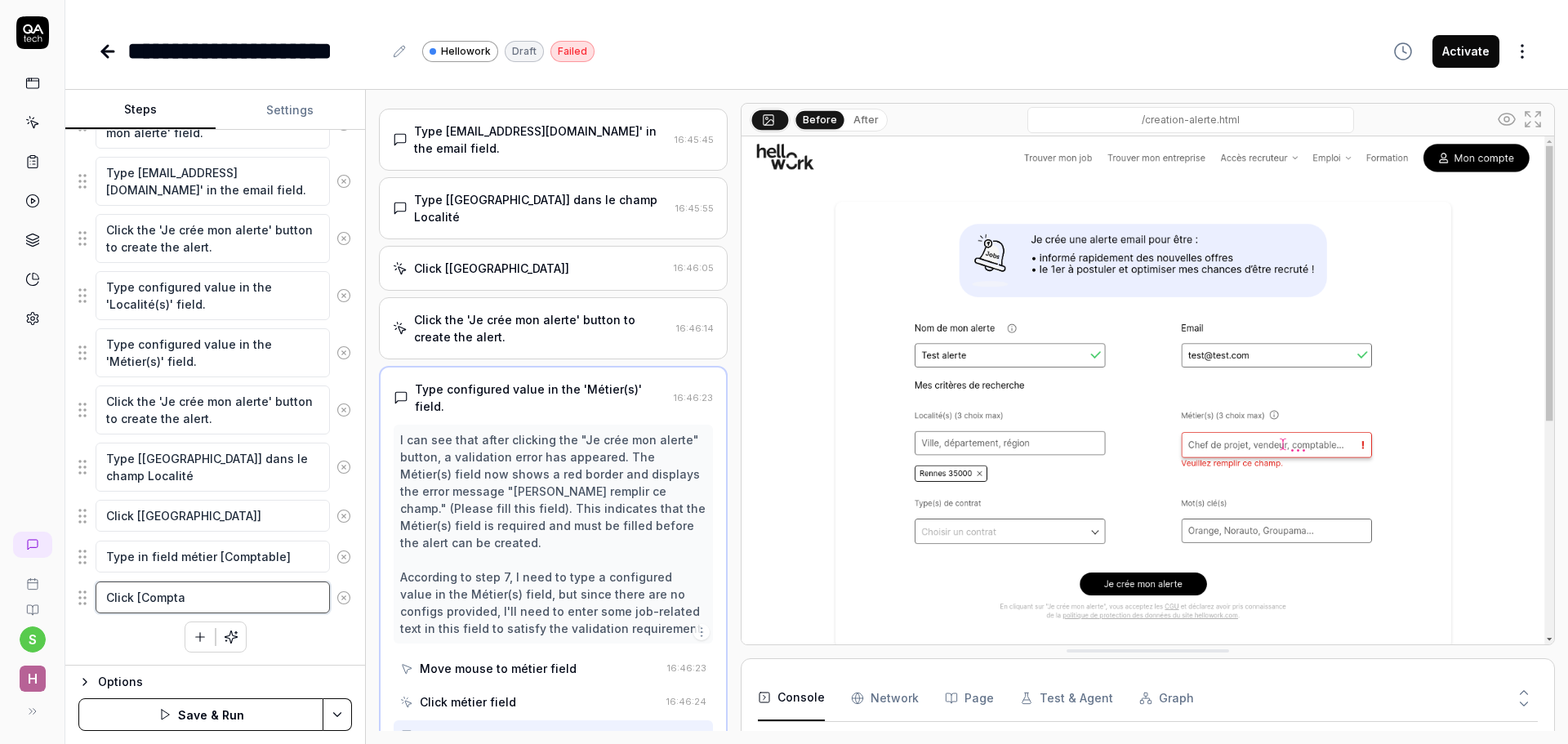
type textarea "Click [Comptab"
type textarea "*"
type textarea "Click [Comptabl"
type textarea "*"
type textarea "Click [Comptable"
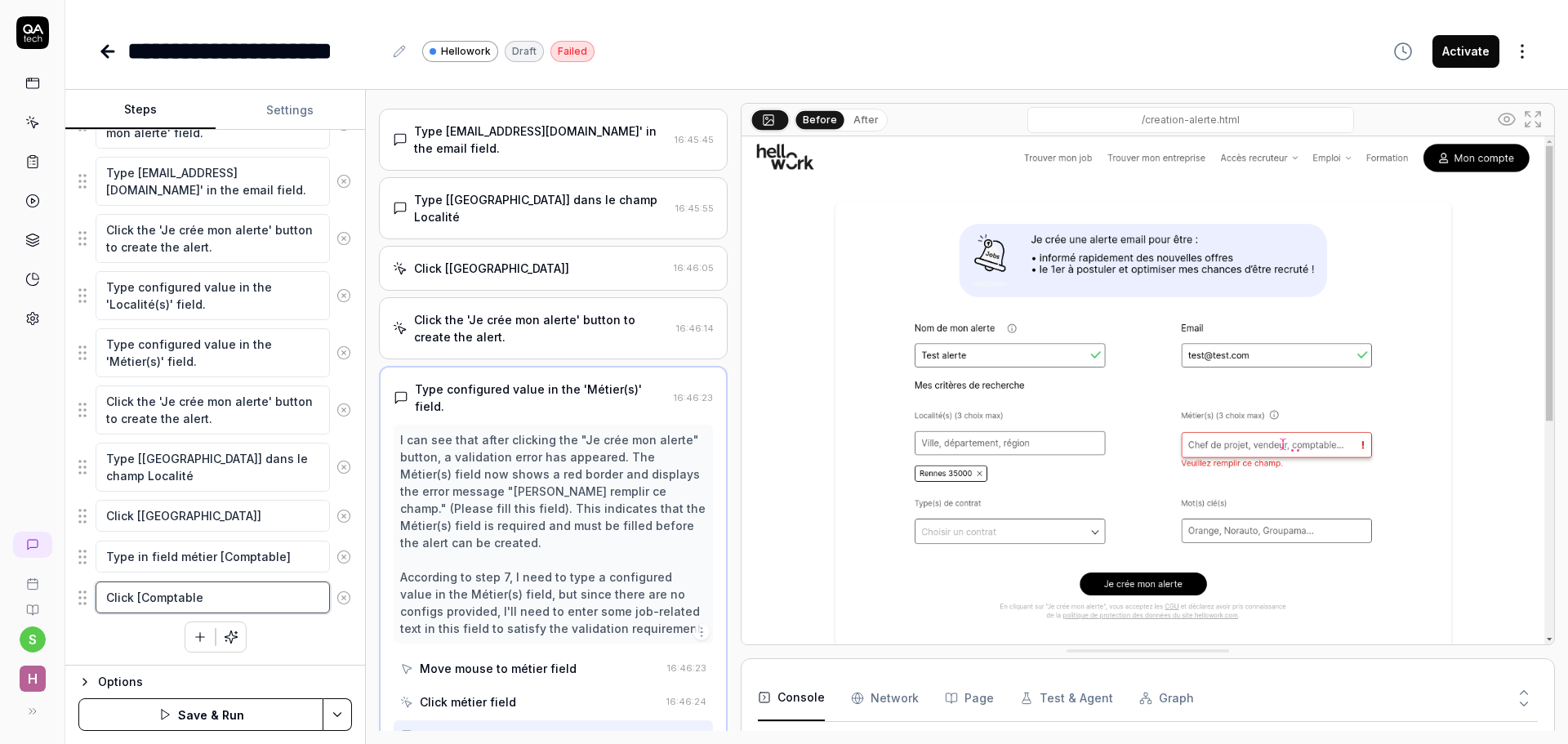
type textarea "*"
type textarea "Click [Comptable]"
type textarea "*"
type textarea "Click [Comptable] i"
type textarea "*"
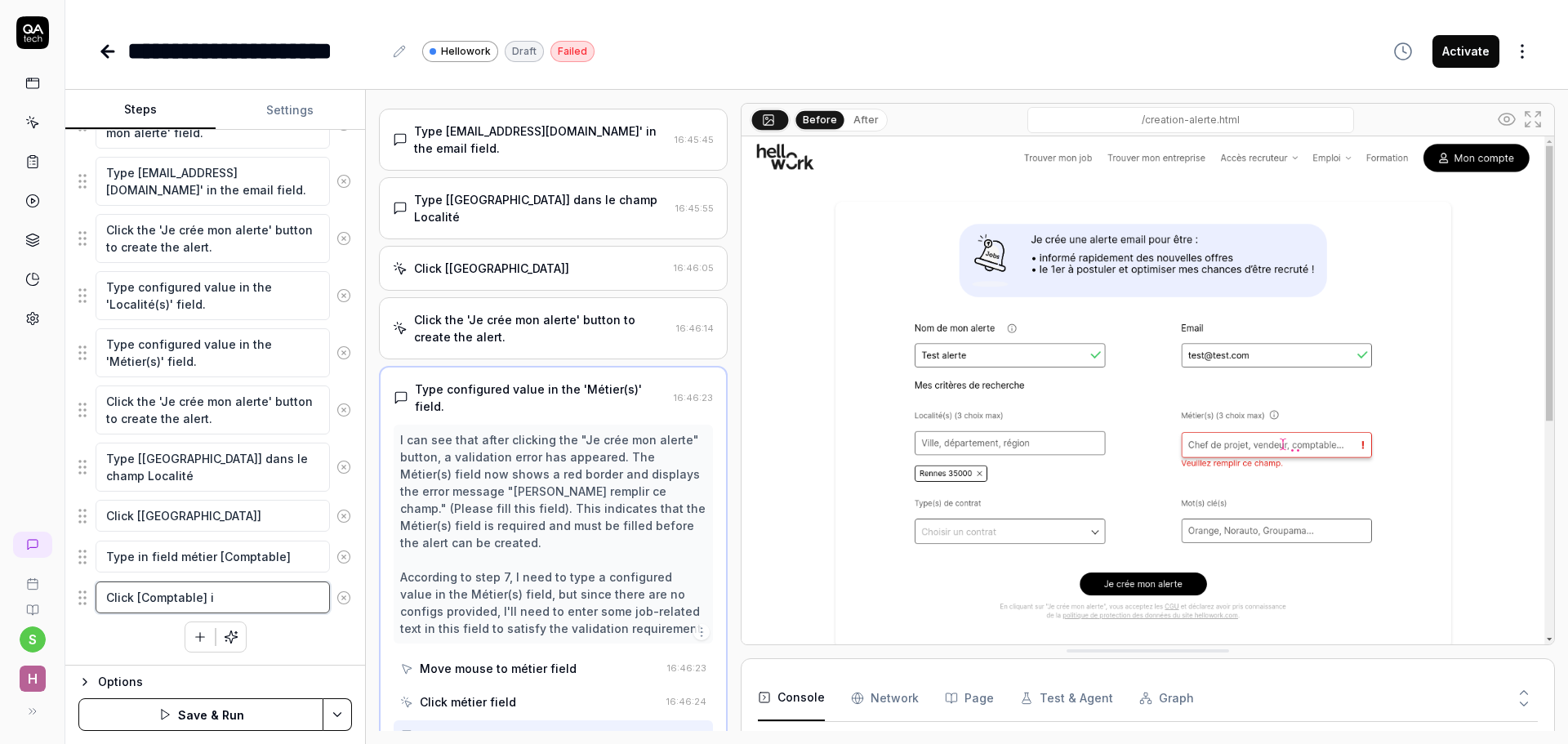
type textarea "Click [Comptable] in"
type textarea "*"
type textarea "Click [Comptable] in"
type textarea "*"
type textarea "Click [Comptable] in f"
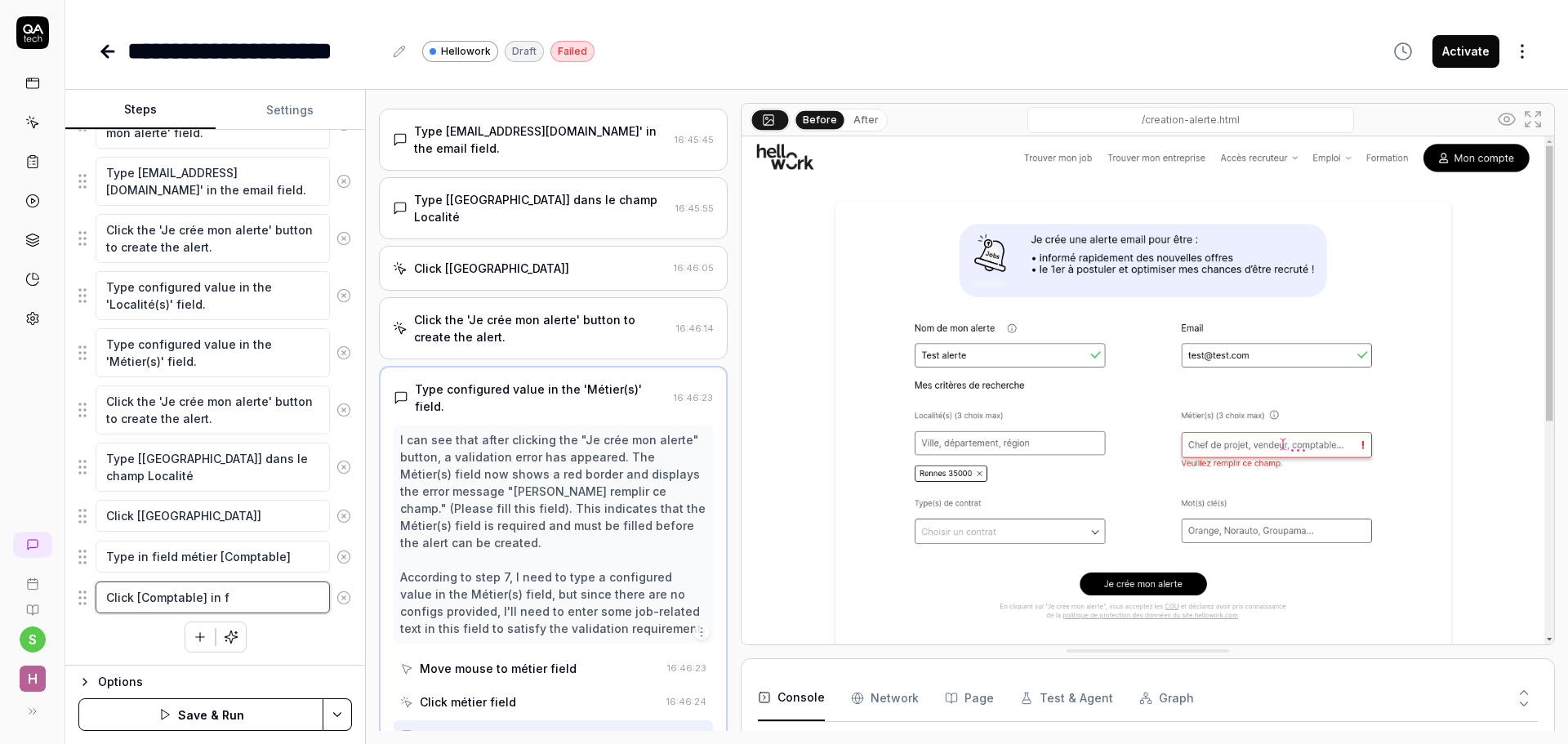
type textarea "*"
type textarea "Click [Comptable] in fi"
type textarea "*"
type textarea "Click [Comptable] in fie"
type textarea "*"
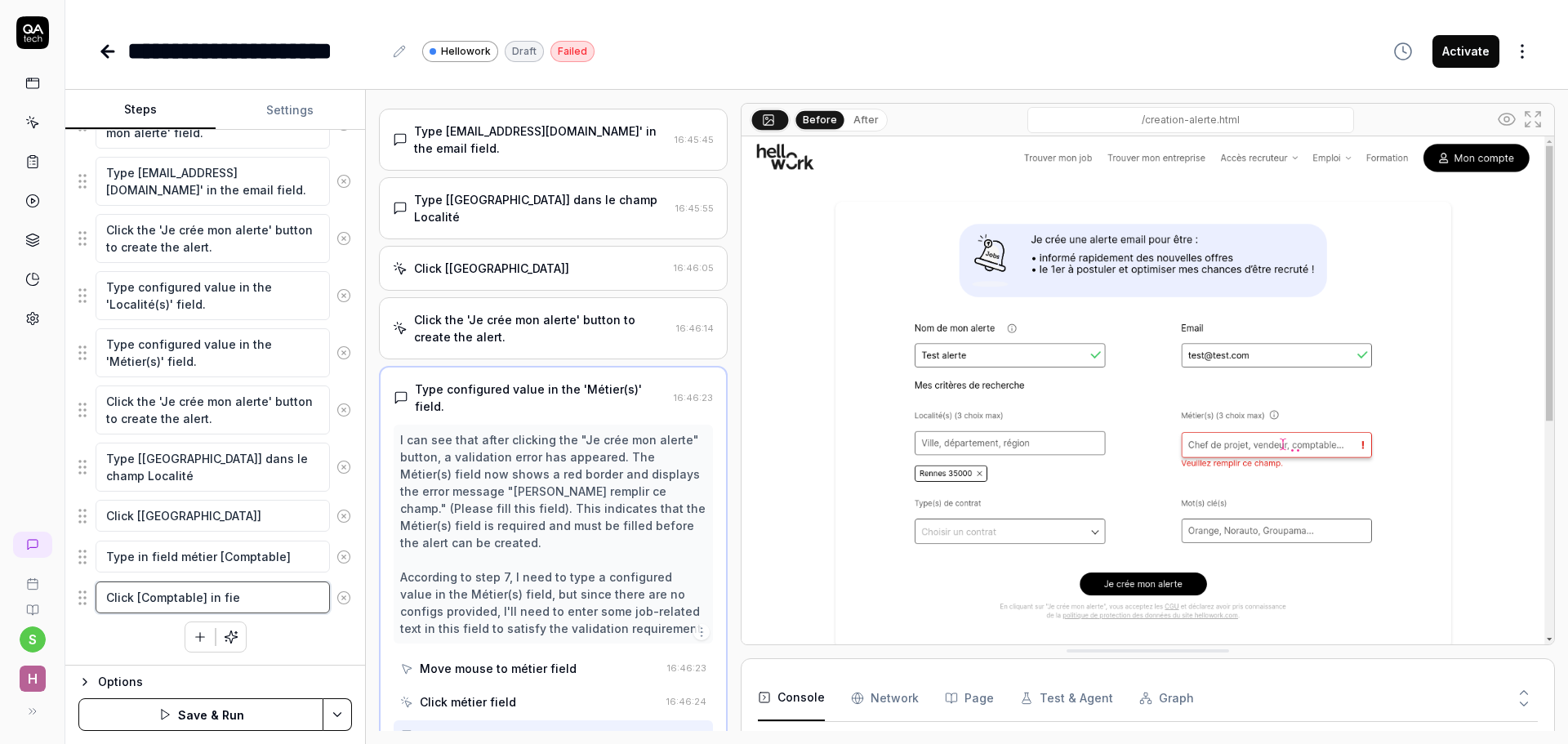
type textarea "Click [Comptable] in fiel"
type textarea "*"
type textarea "Click [Comptable] in field"
type textarea "*"
type textarea "Click [Comptable] in field"
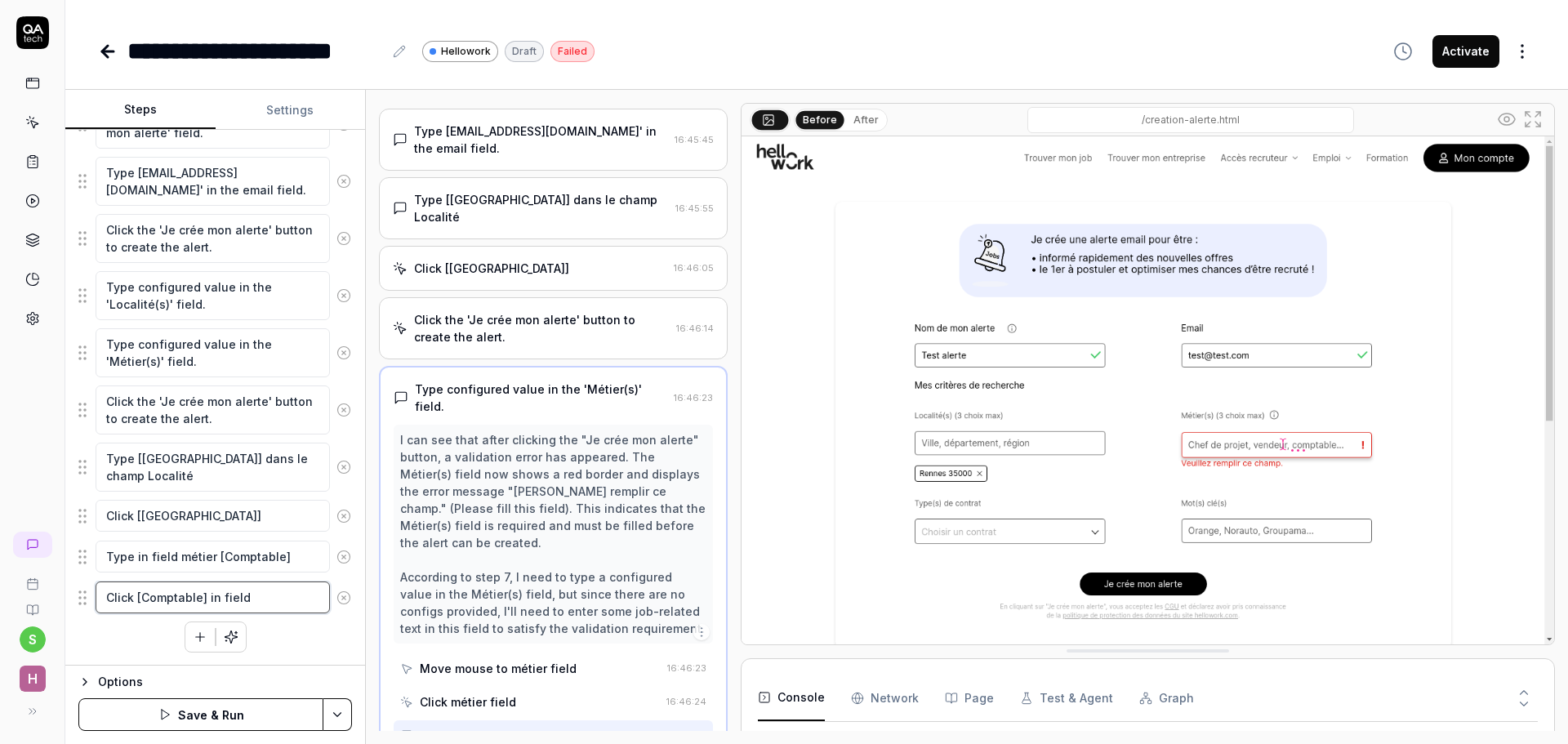
type textarea "*"
type textarea "Click [Comptable] in field m"
type textarea "*"
type textarea "Click [Comptable] in field mt"
type textarea "*"
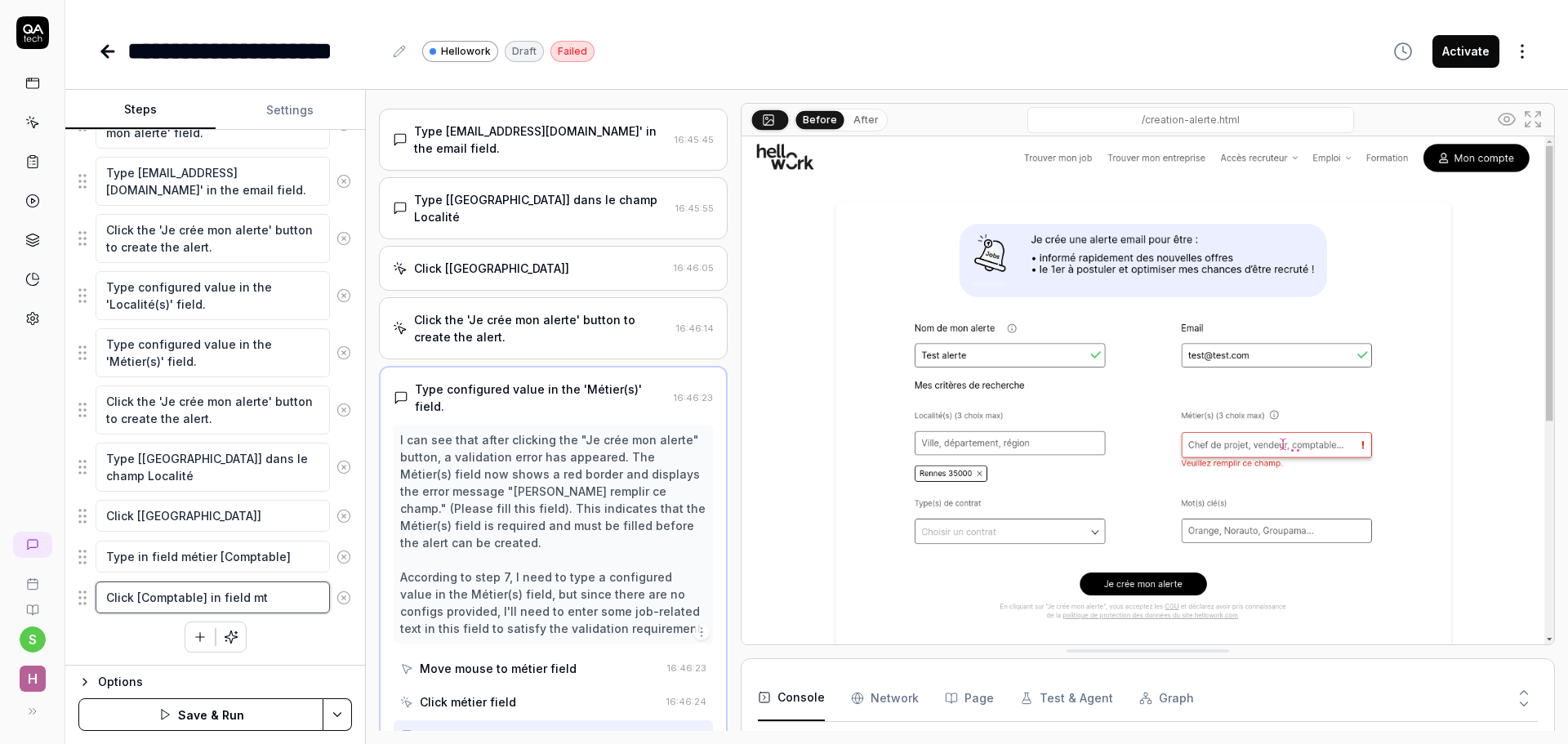
type textarea "Click [Comptable] in field m"
type textarea "*"
type textarea "Click [Comptable] in field mé"
type textarea "*"
type textarea "Click [Comptable] in field mét"
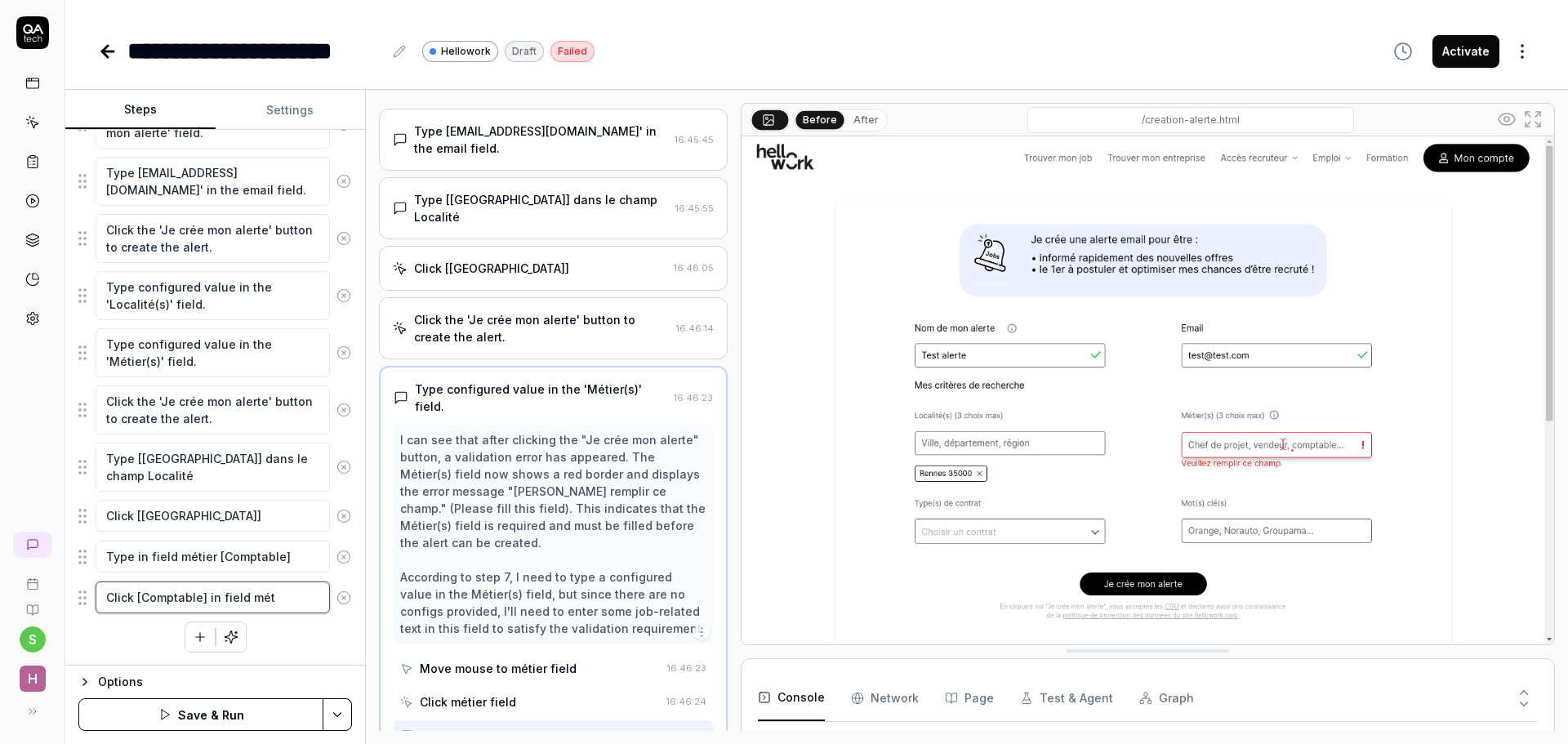
type textarea "*"
type textarea "Click [Comptable] in field méti"
click at [203, 712] on button "Save & Run" at bounding box center [200, 714] width 245 height 32
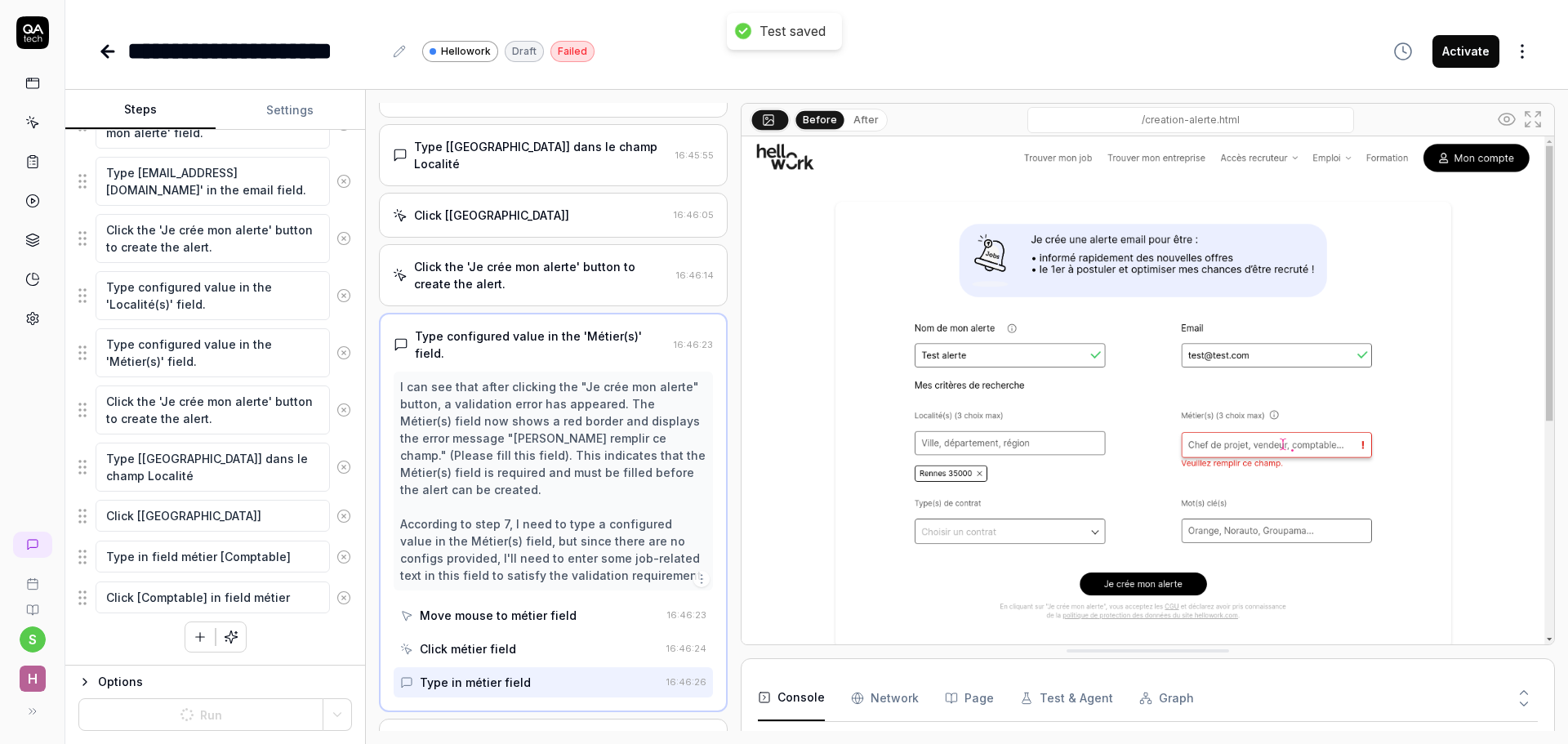
scroll to position [358, 0]
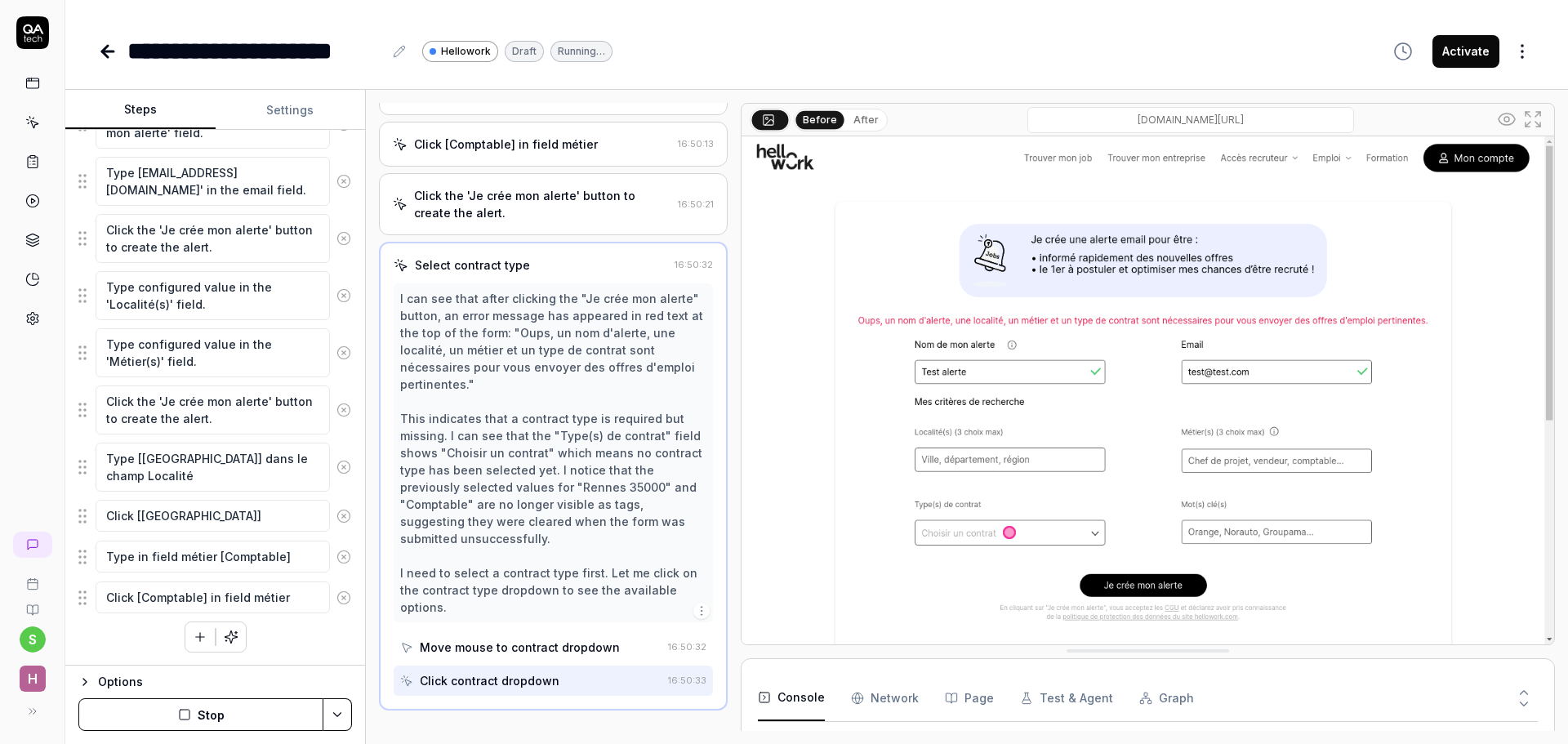
scroll to position [500, 0]
click at [489, 674] on div "Click contract dropdown" at bounding box center [489, 683] width 140 height 17
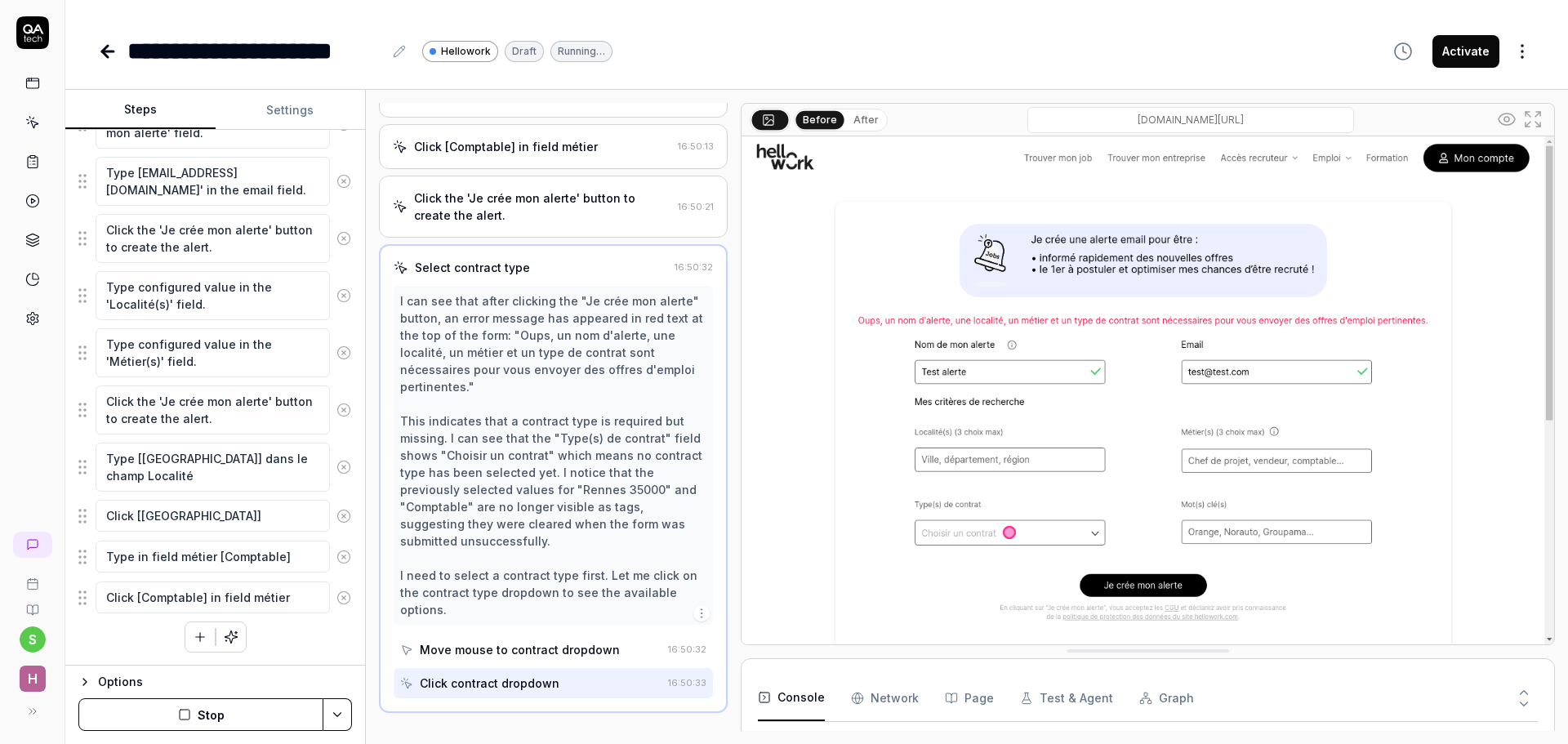
click at [489, 674] on div "Click contract dropdown" at bounding box center [489, 683] width 140 height 17
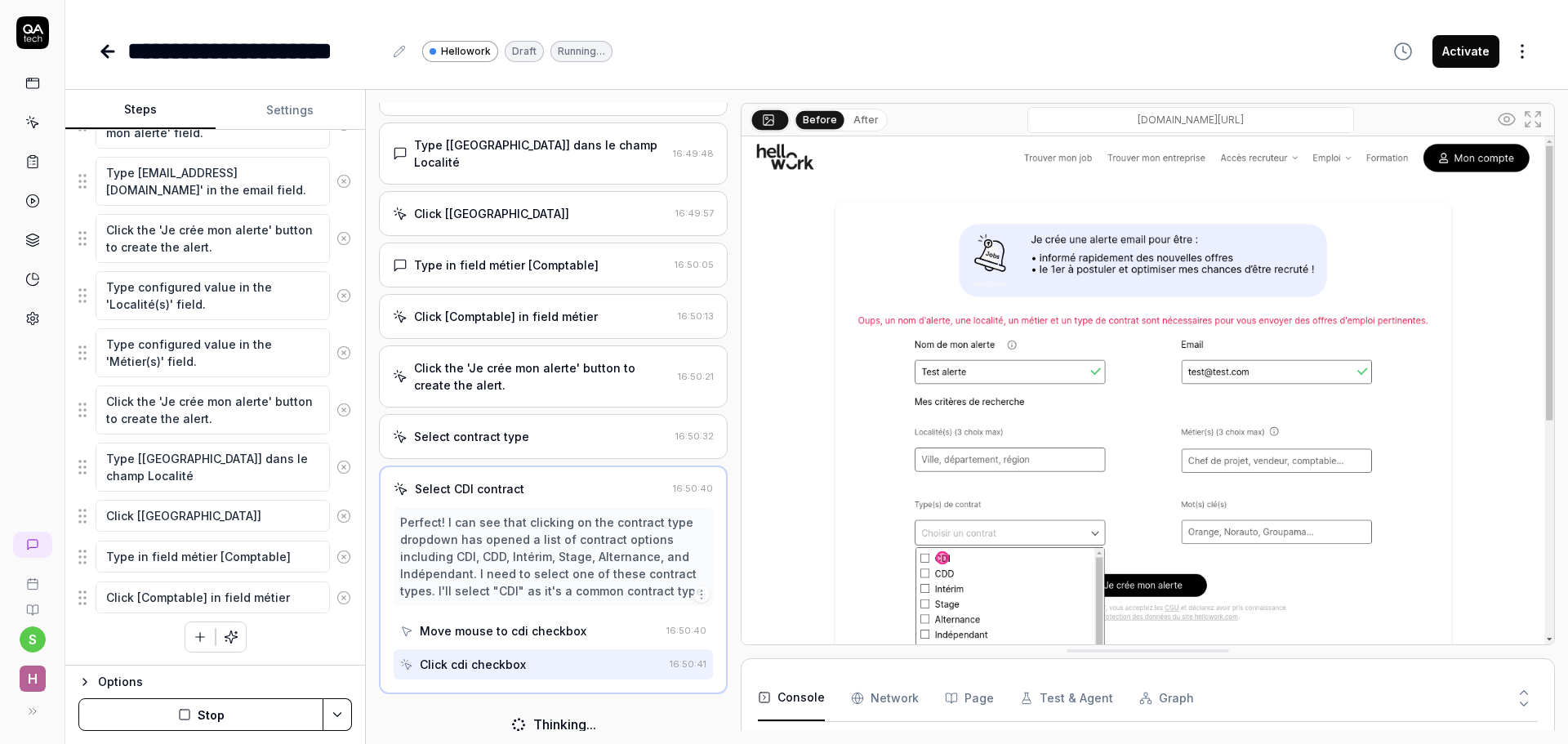
scroll to position [329, 0]
click at [489, 430] on div "Select contract type" at bounding box center [472, 438] width 115 height 17
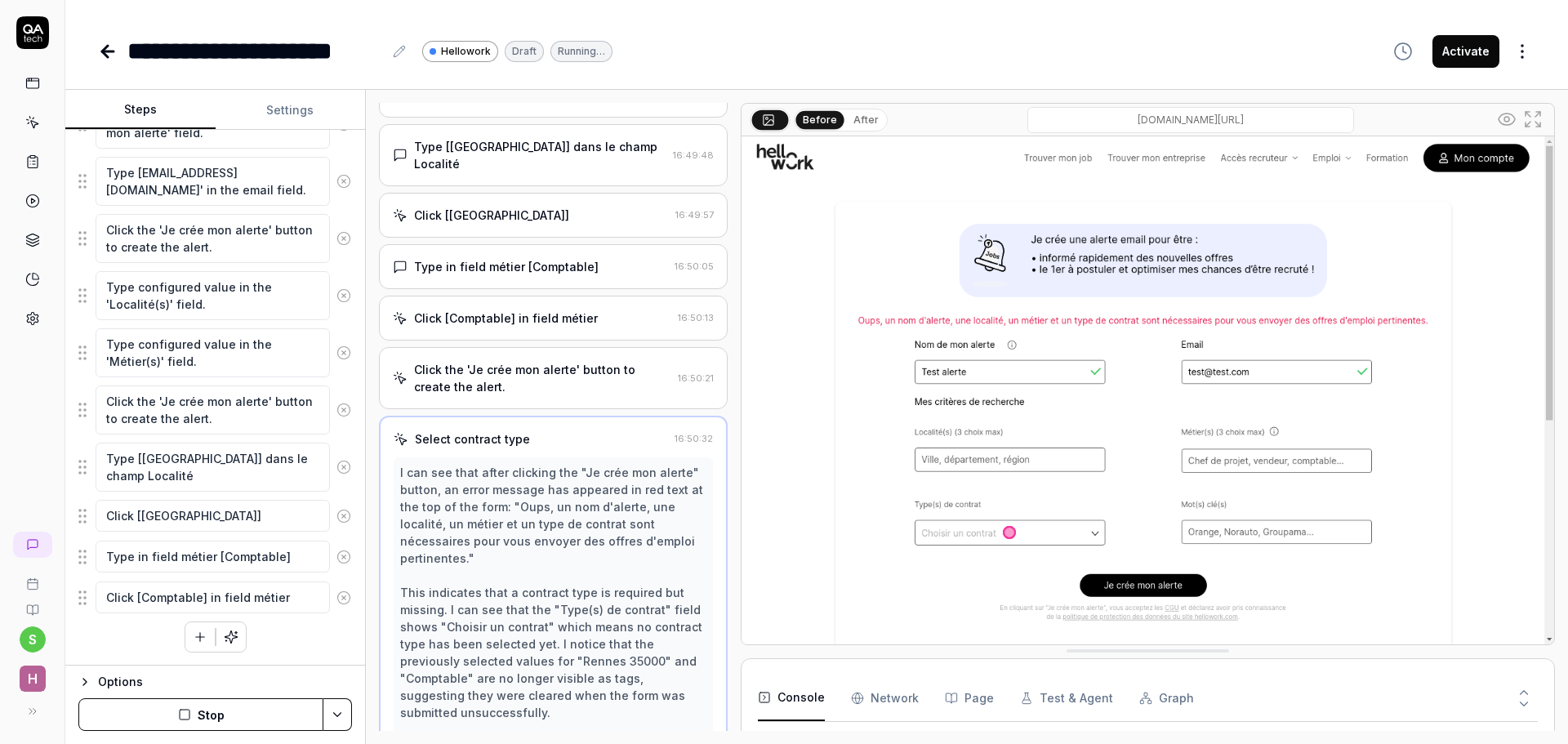
scroll to position [448, 0]
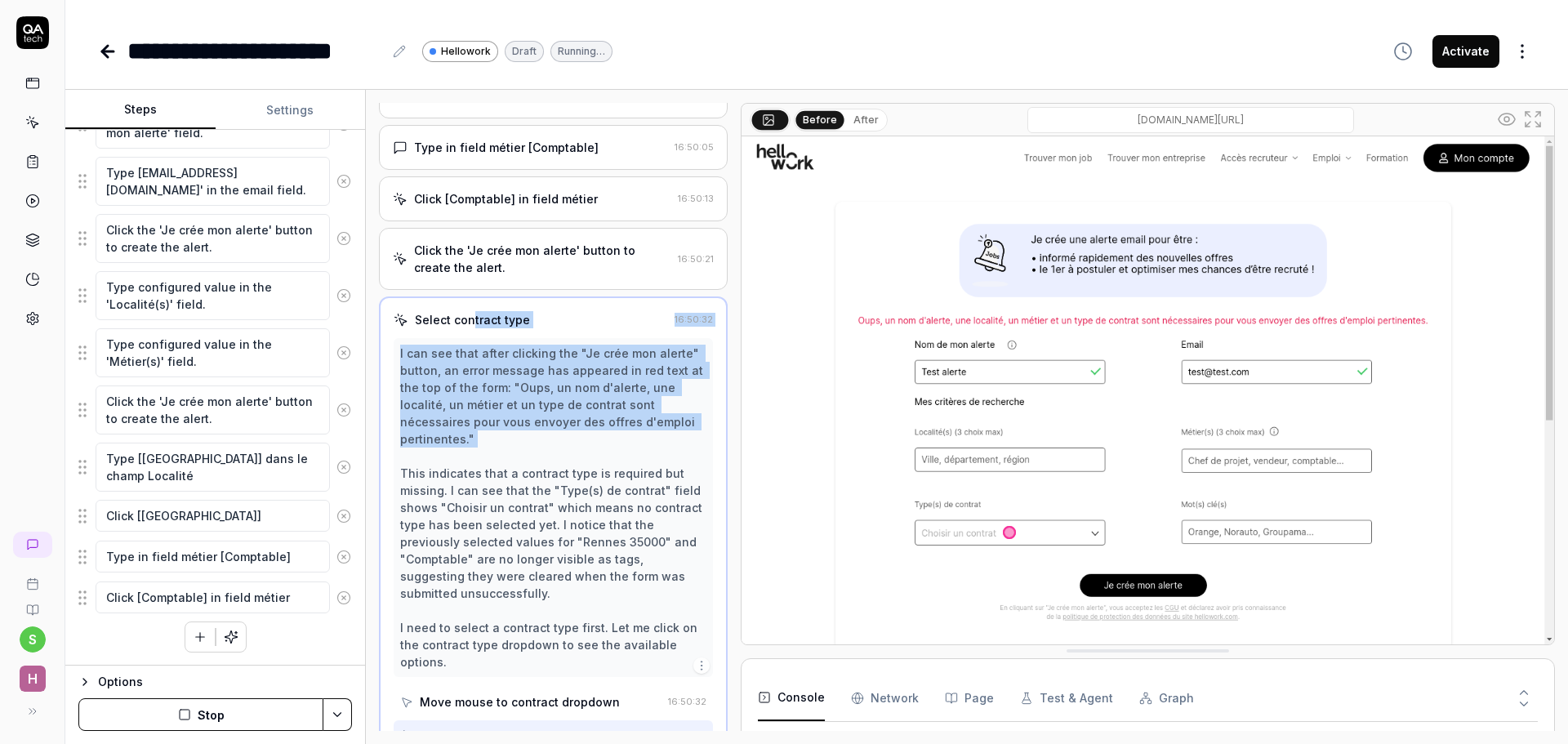
drag, startPoint x: 472, startPoint y: 291, endPoint x: 575, endPoint y: 423, distance: 167.4
click at [575, 423] on div "Select contract type 16:50:32 I can see that after clicking the "Je crée mon al…" at bounding box center [553, 531] width 349 height 469
click at [695, 659] on icon "button" at bounding box center [701, 665] width 13 height 13
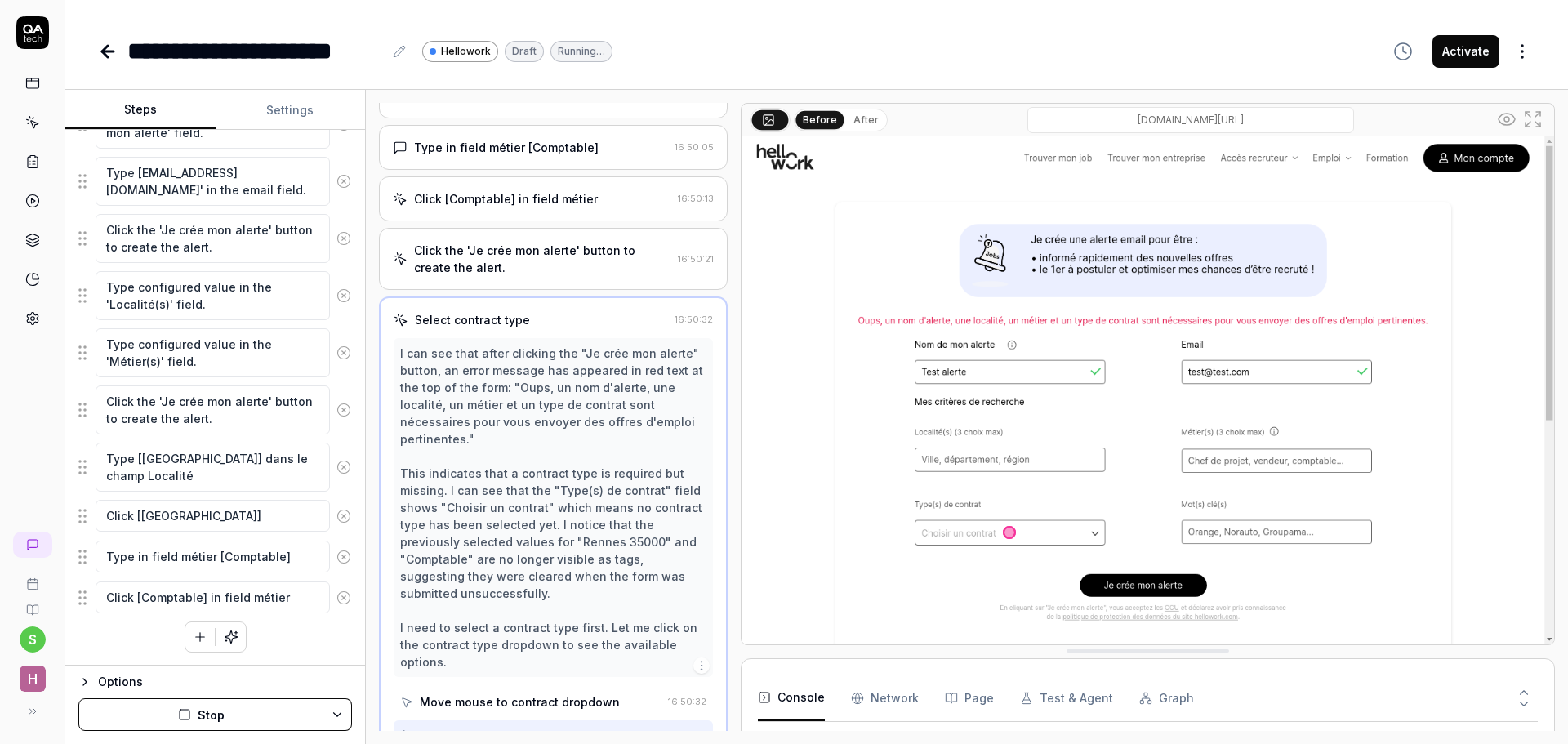
click at [597, 460] on div "I can see that after clicking the "Je crée mon alerte" button, an error message…" at bounding box center [553, 507] width 306 height 326
click at [195, 642] on icon "button" at bounding box center [200, 636] width 14 height 14
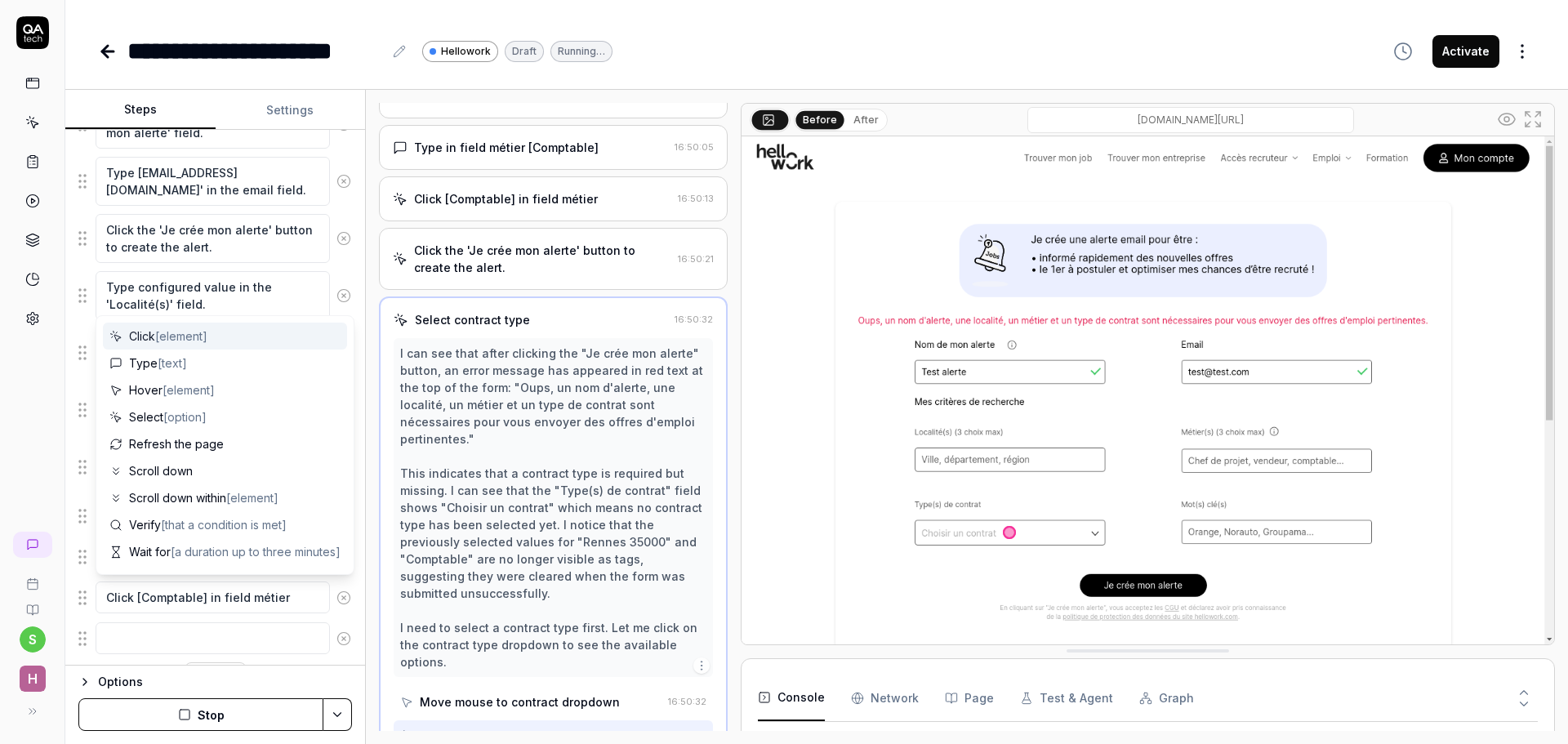
scroll to position [401, 0]
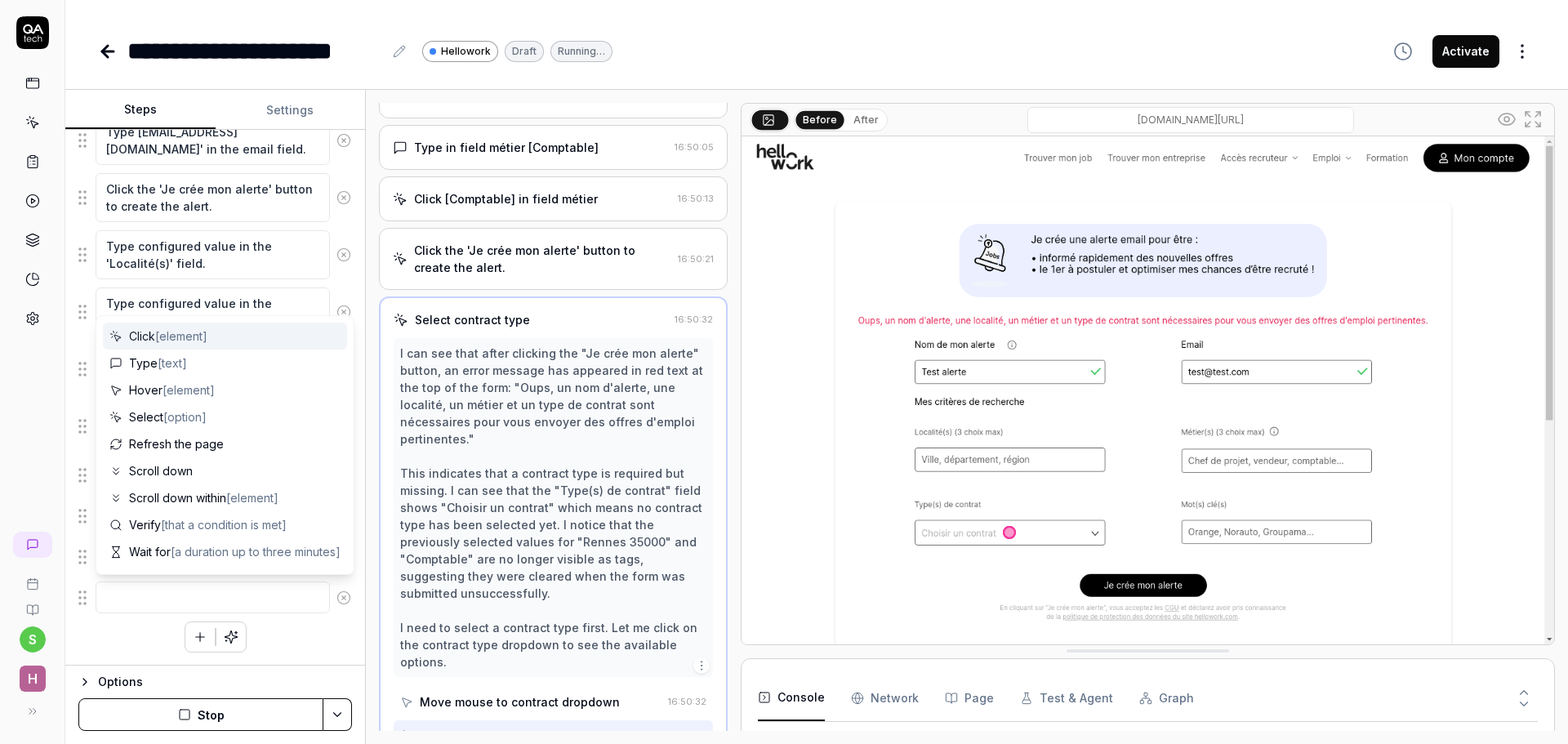
click at [150, 339] on span "Click [element]" at bounding box center [168, 336] width 78 height 17
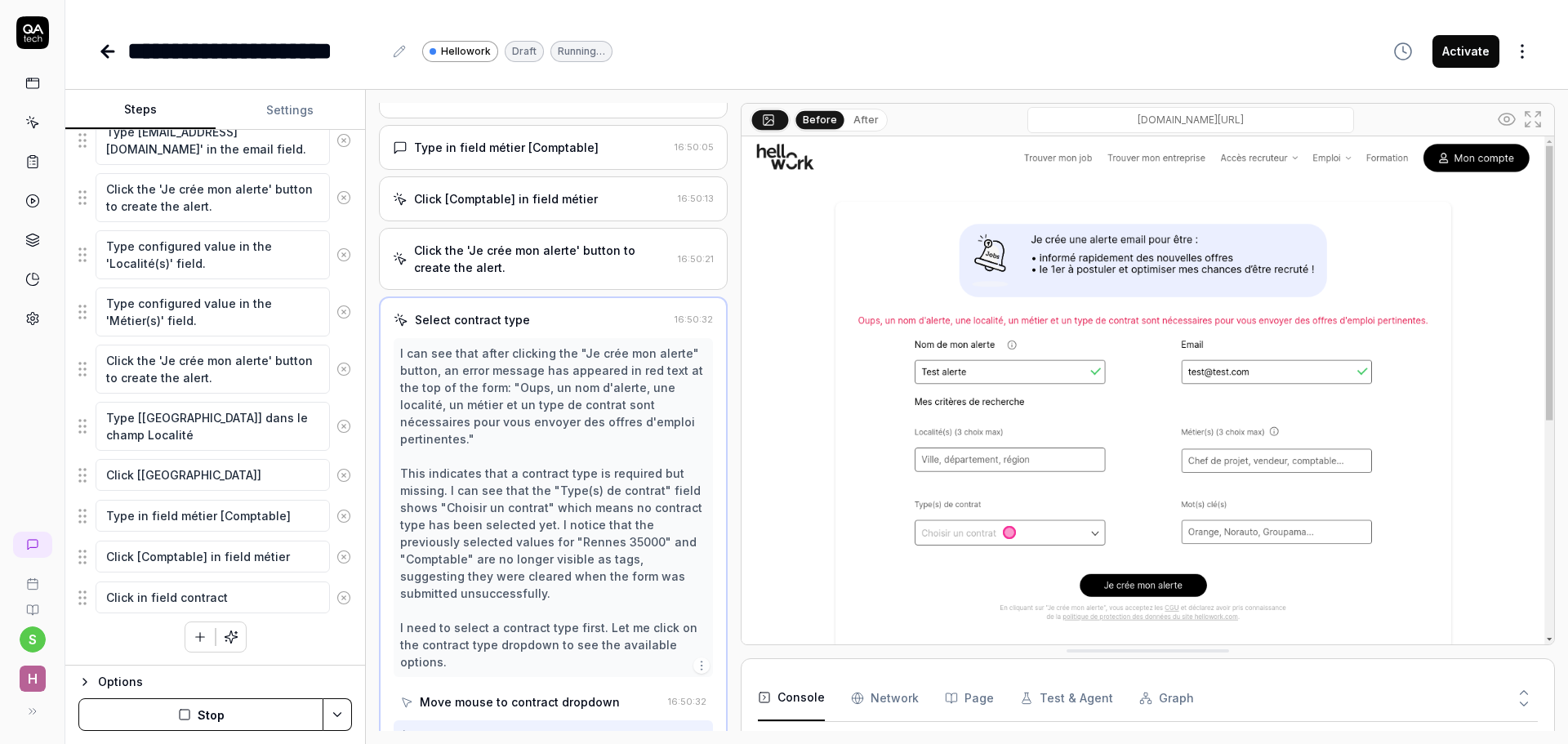
click at [338, 623] on div "Click 'Continuer sans accepter' to dismiss the cookie consent modal. Click the …" at bounding box center [215, 297] width 274 height 708
click at [86, 598] on fieldset "Click 'Continuer sans accepter' to dismiss the cookie consent modal. Click the …" at bounding box center [215, 279] width 274 height 671
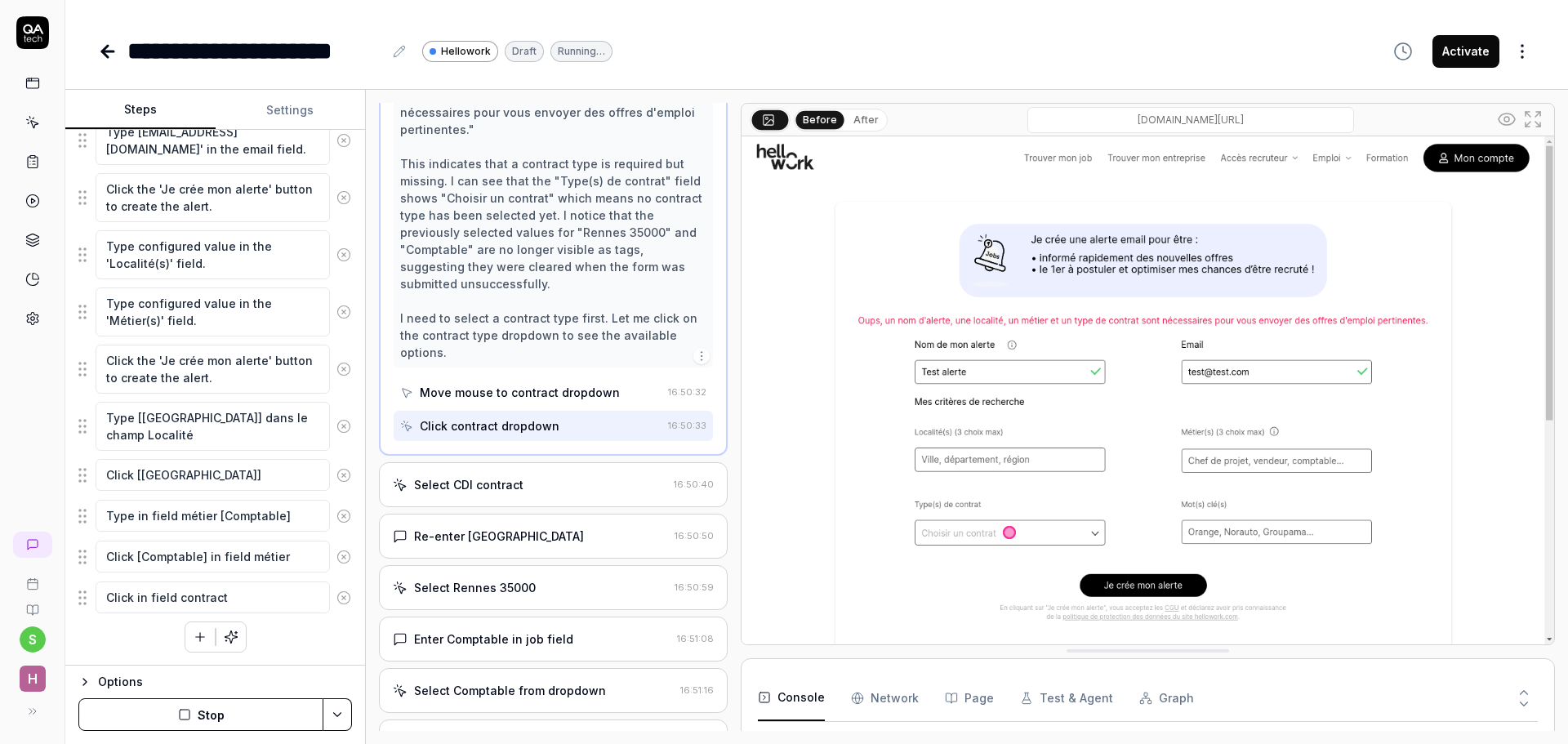
scroll to position [757, 0]
click at [193, 635] on icon "button" at bounding box center [200, 636] width 14 height 14
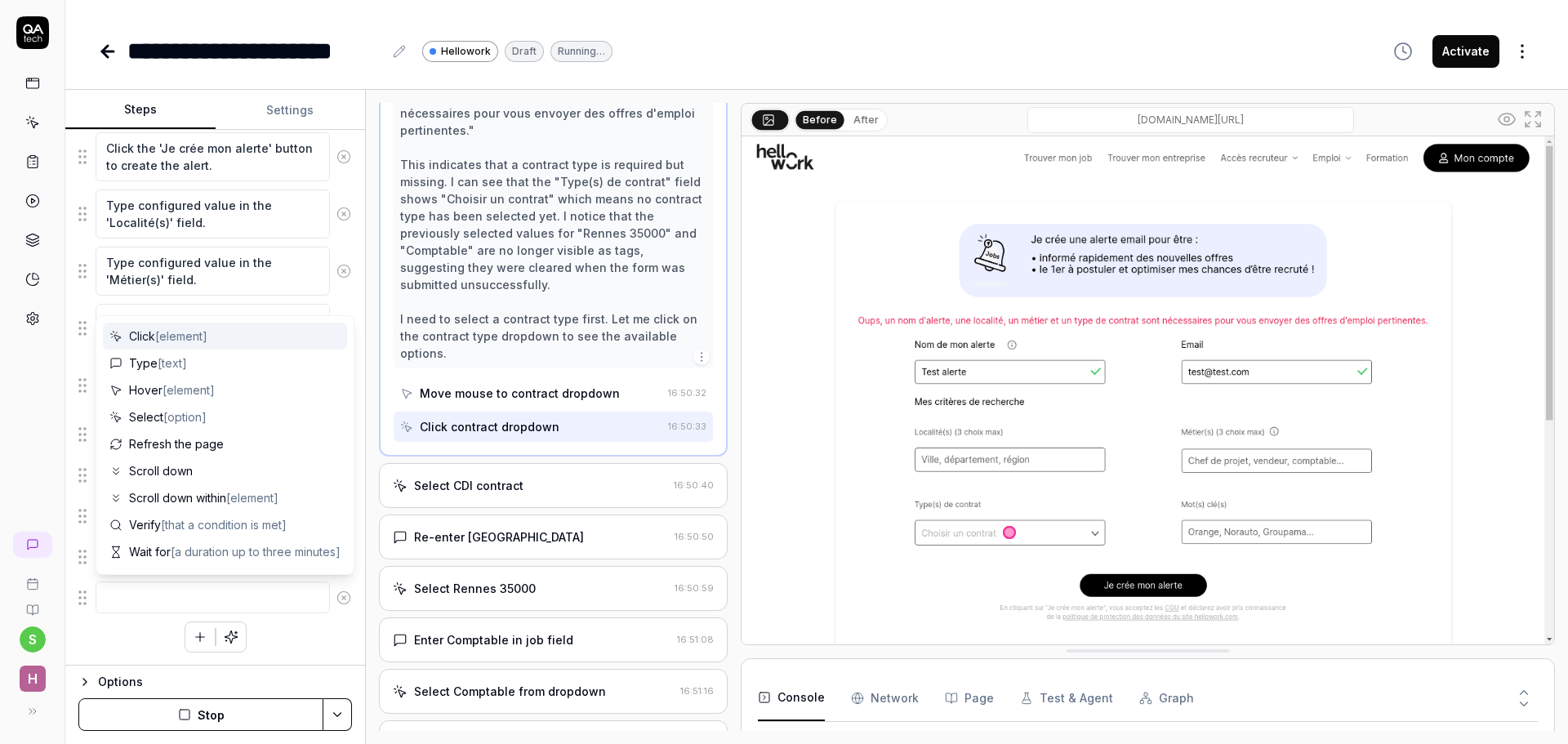
scroll to position [758, 0]
click at [158, 418] on span "Select [option]" at bounding box center [167, 417] width 78 height 17
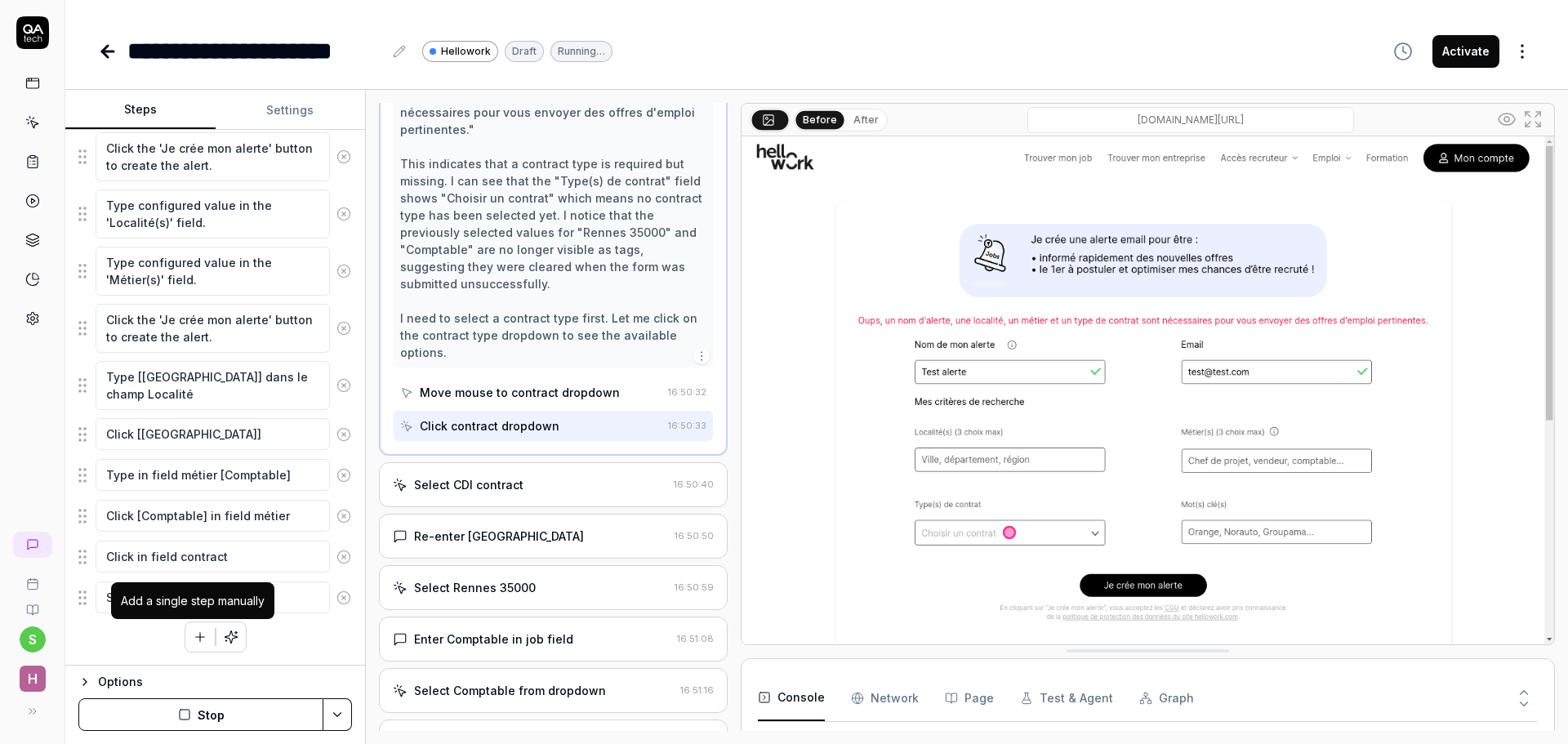
click at [193, 643] on icon "button" at bounding box center [200, 636] width 14 height 14
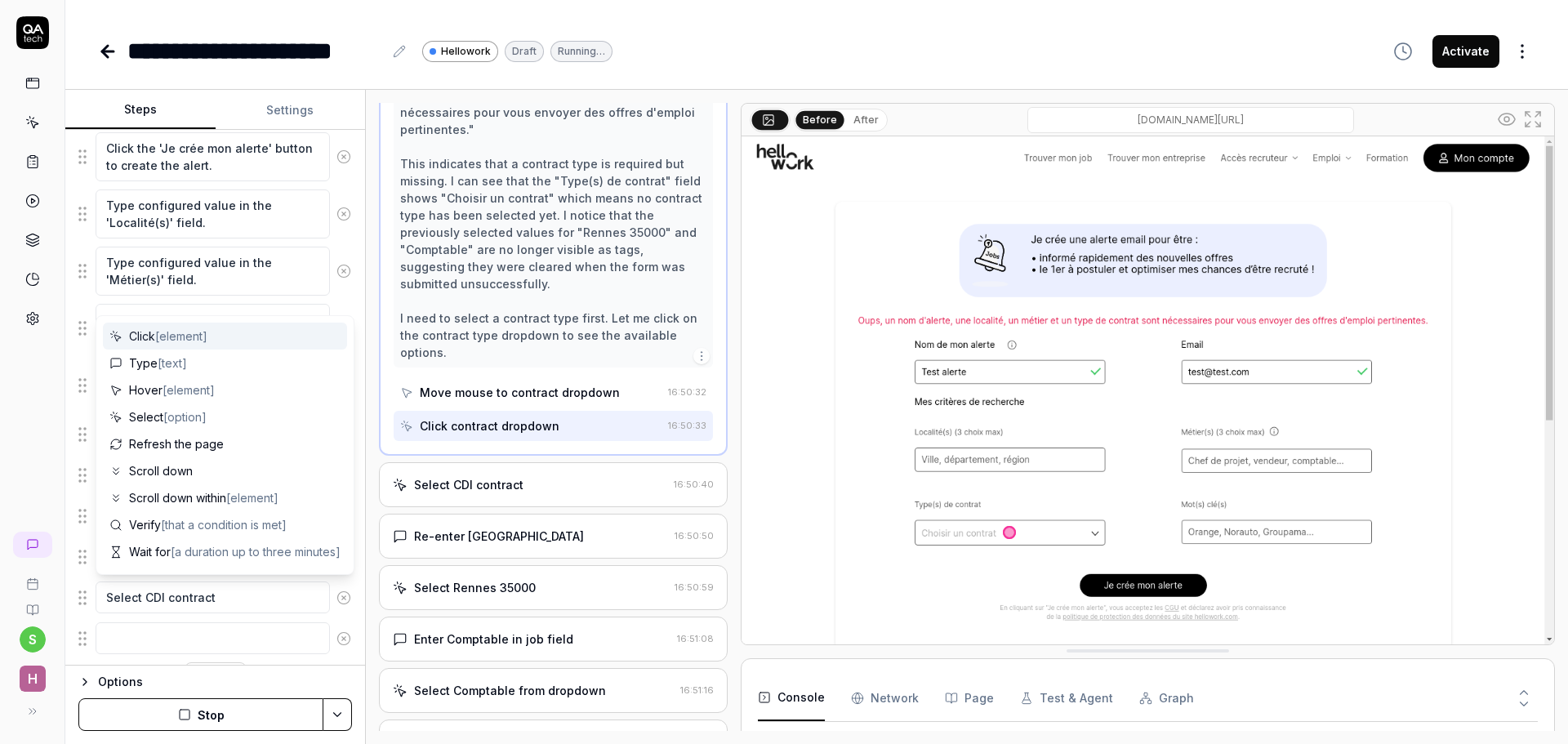
scroll to position [482, 0]
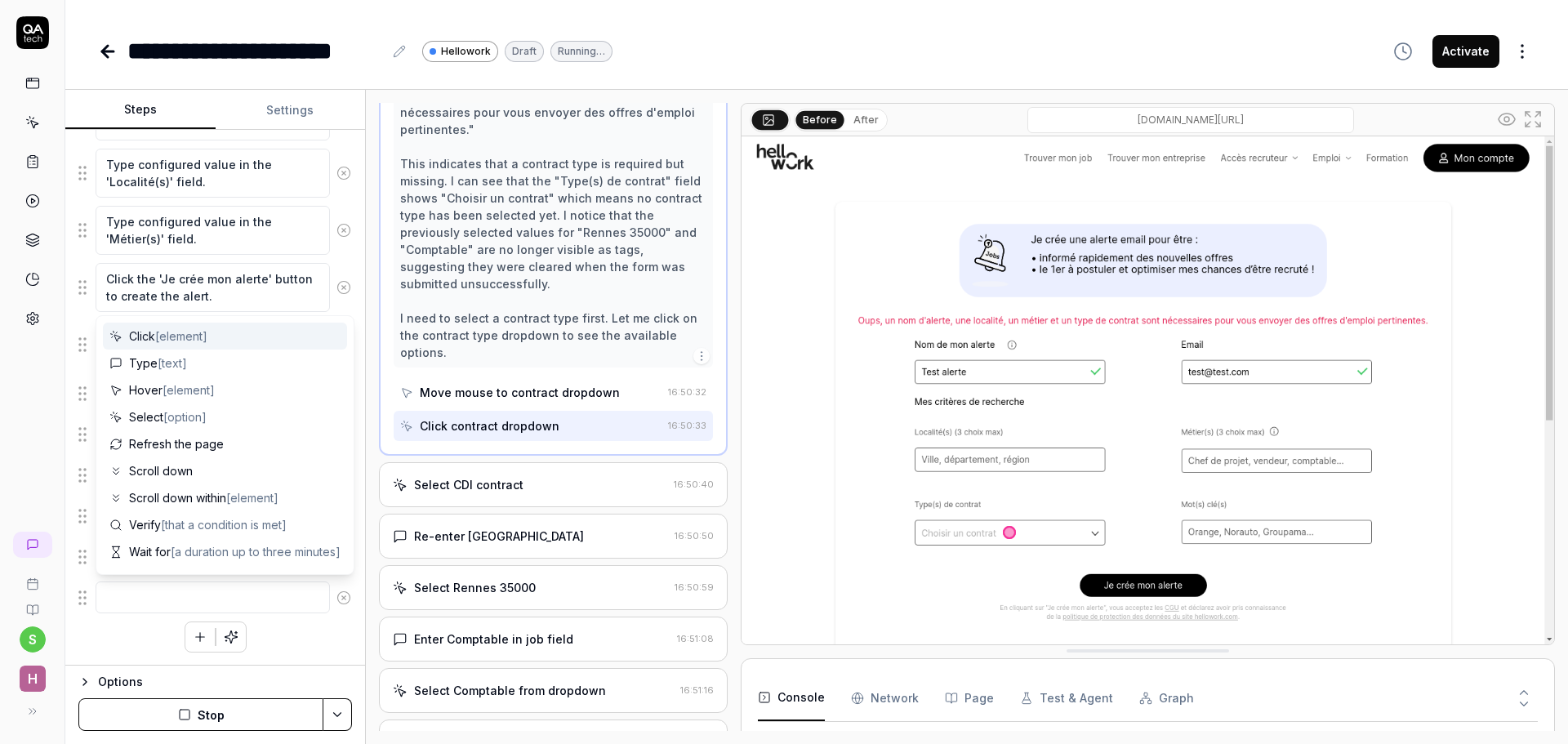
click at [155, 333] on span "Click [element]" at bounding box center [168, 336] width 78 height 17
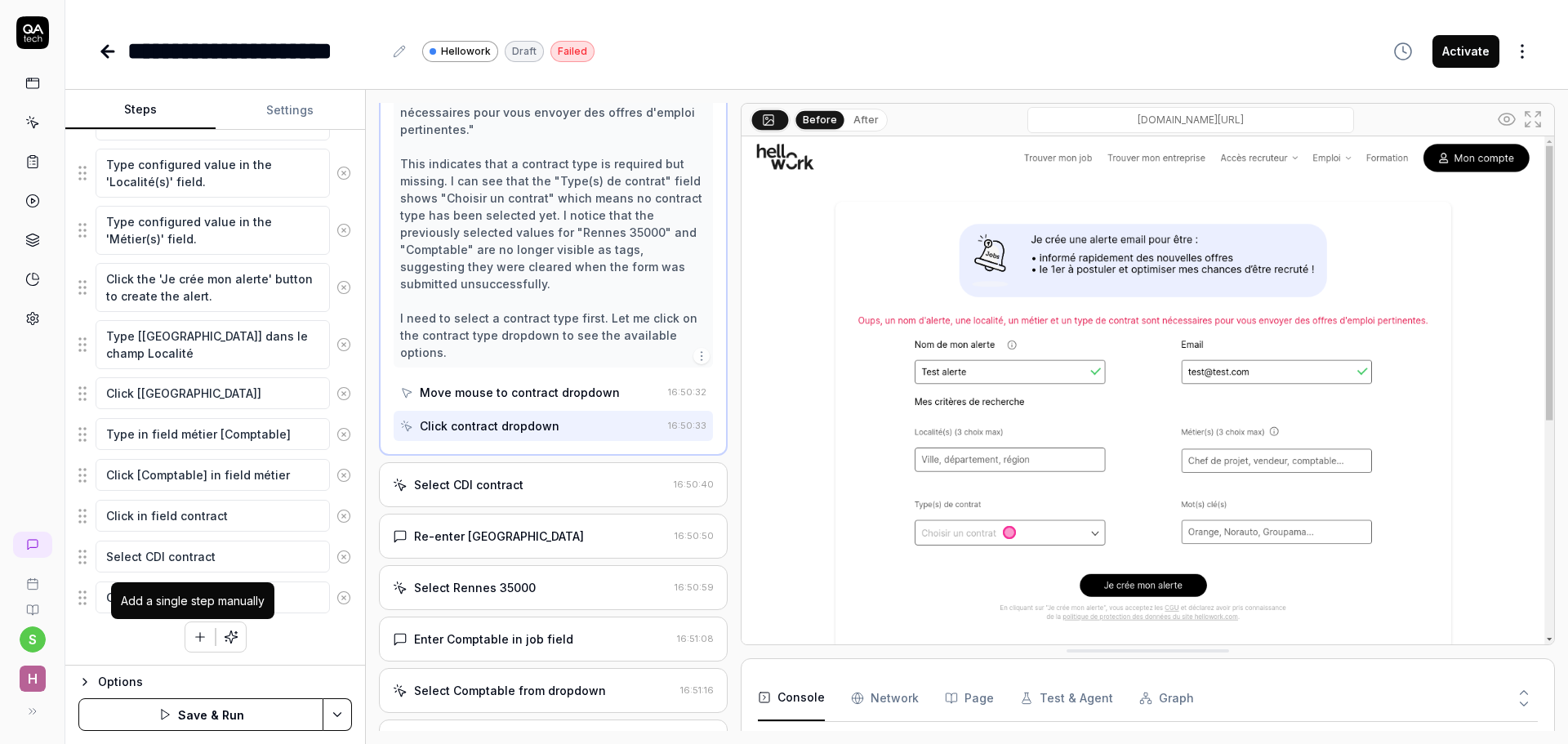
click at [200, 640] on icon "button" at bounding box center [200, 636] width 0 height 9
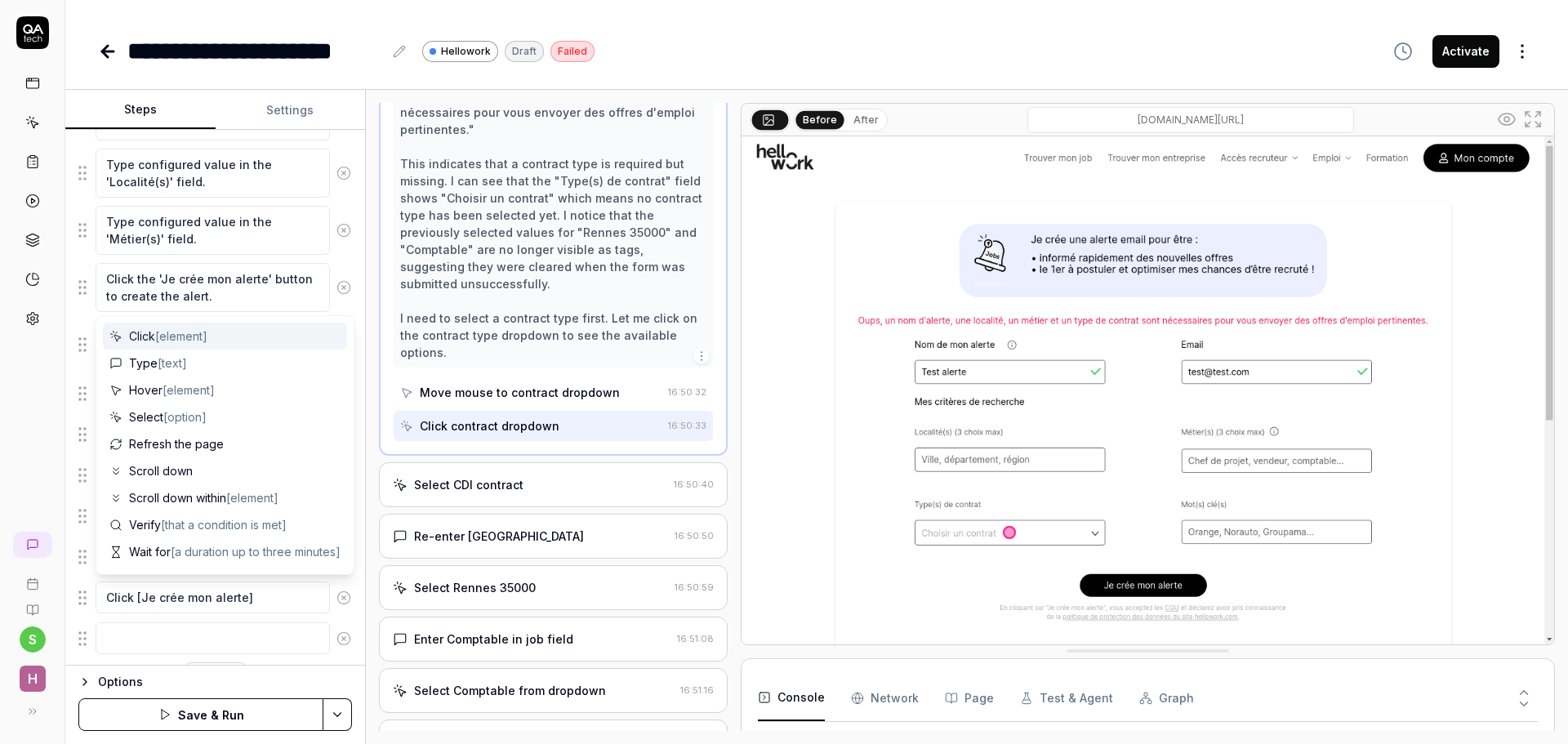
scroll to position [523, 0]
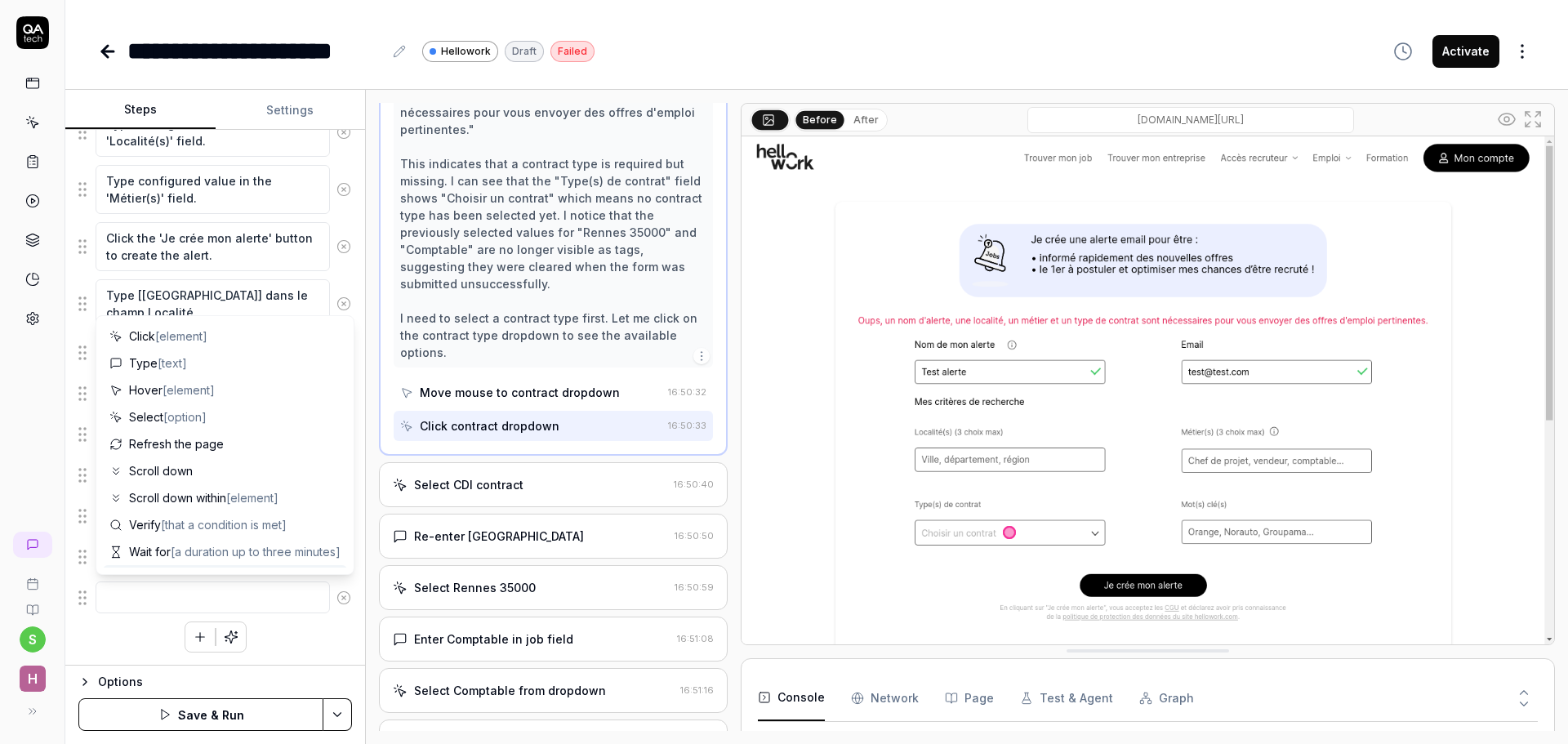
click at [189, 718] on button "Save & Run" at bounding box center [200, 714] width 245 height 32
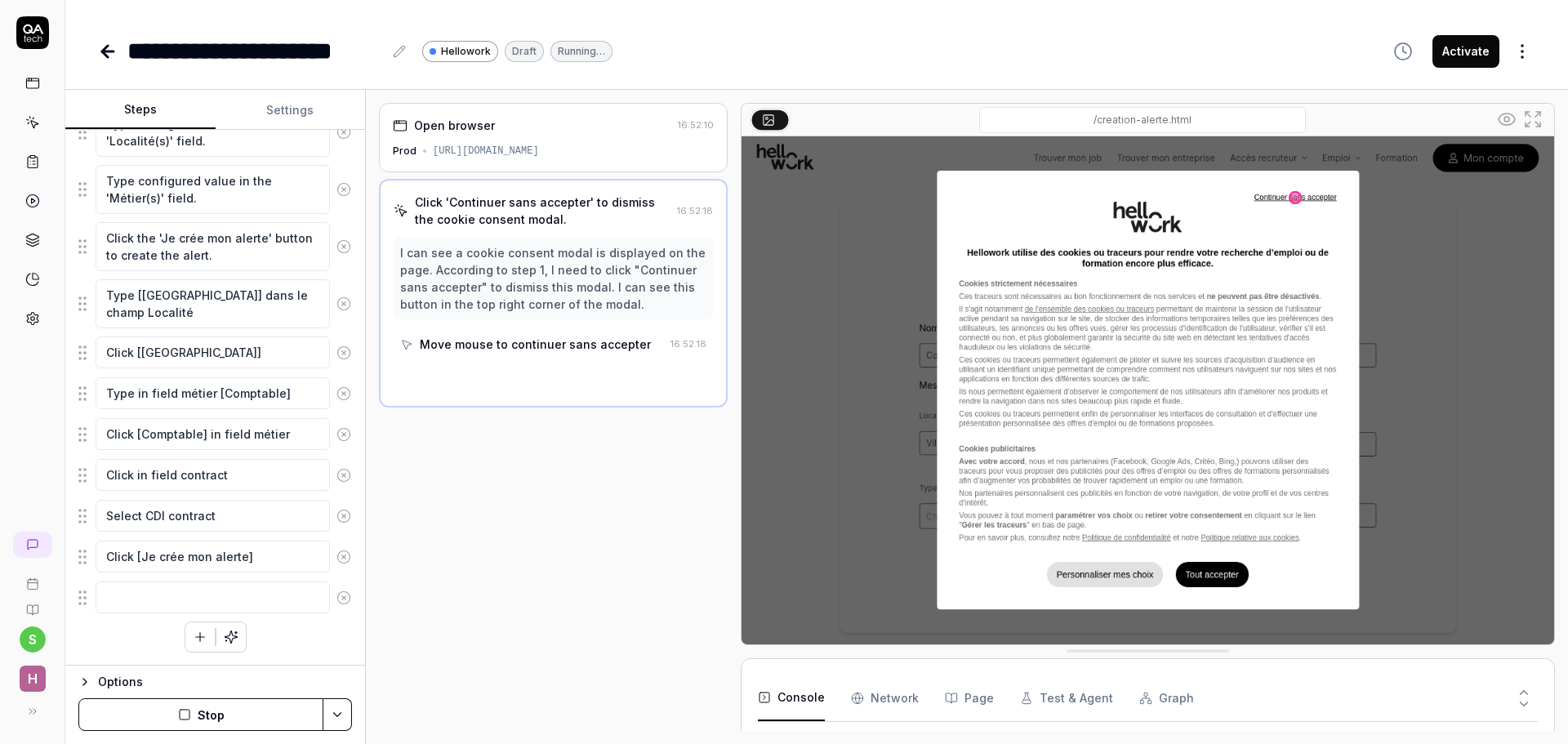
scroll to position [93, 0]
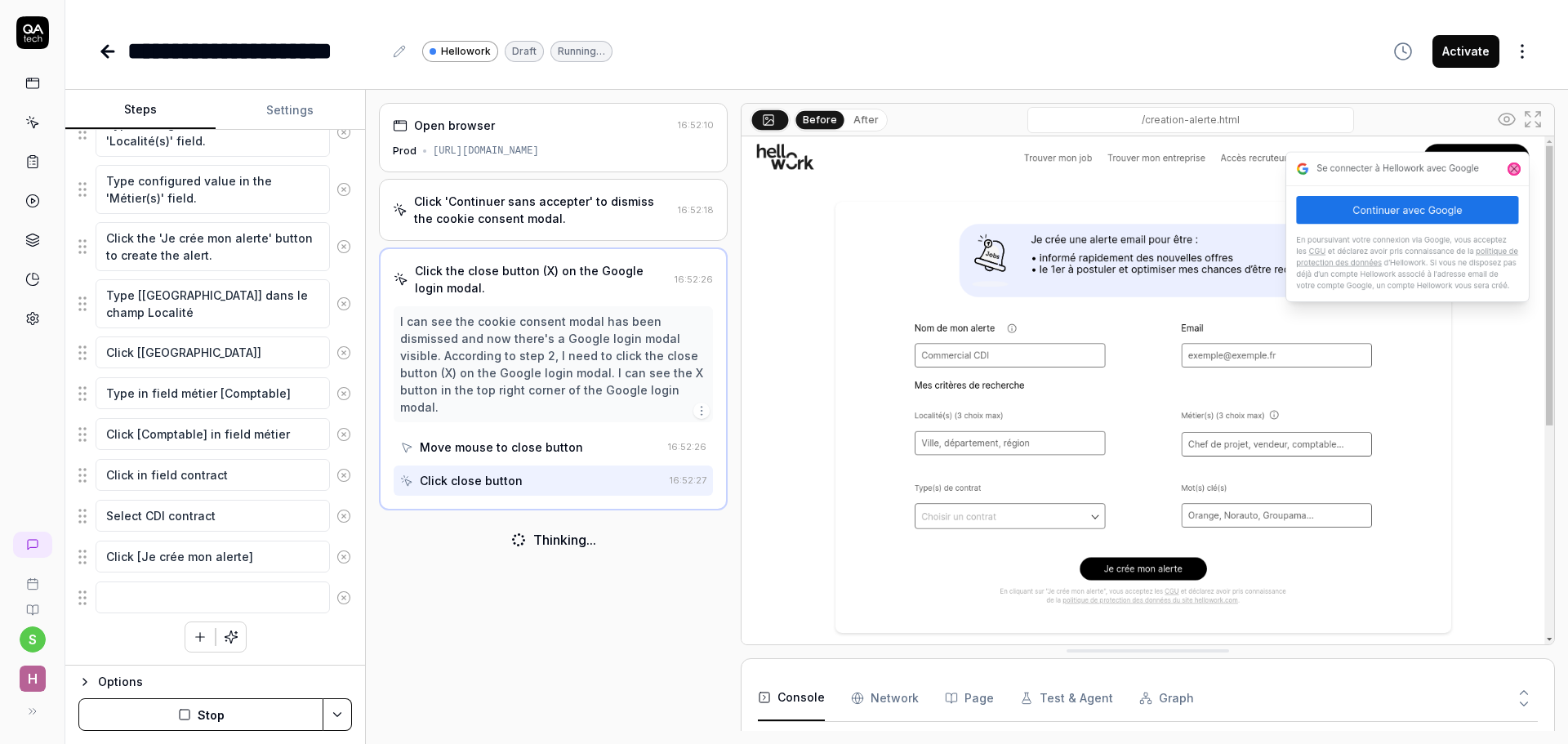
click at [337, 243] on icon at bounding box center [344, 246] width 14 height 14
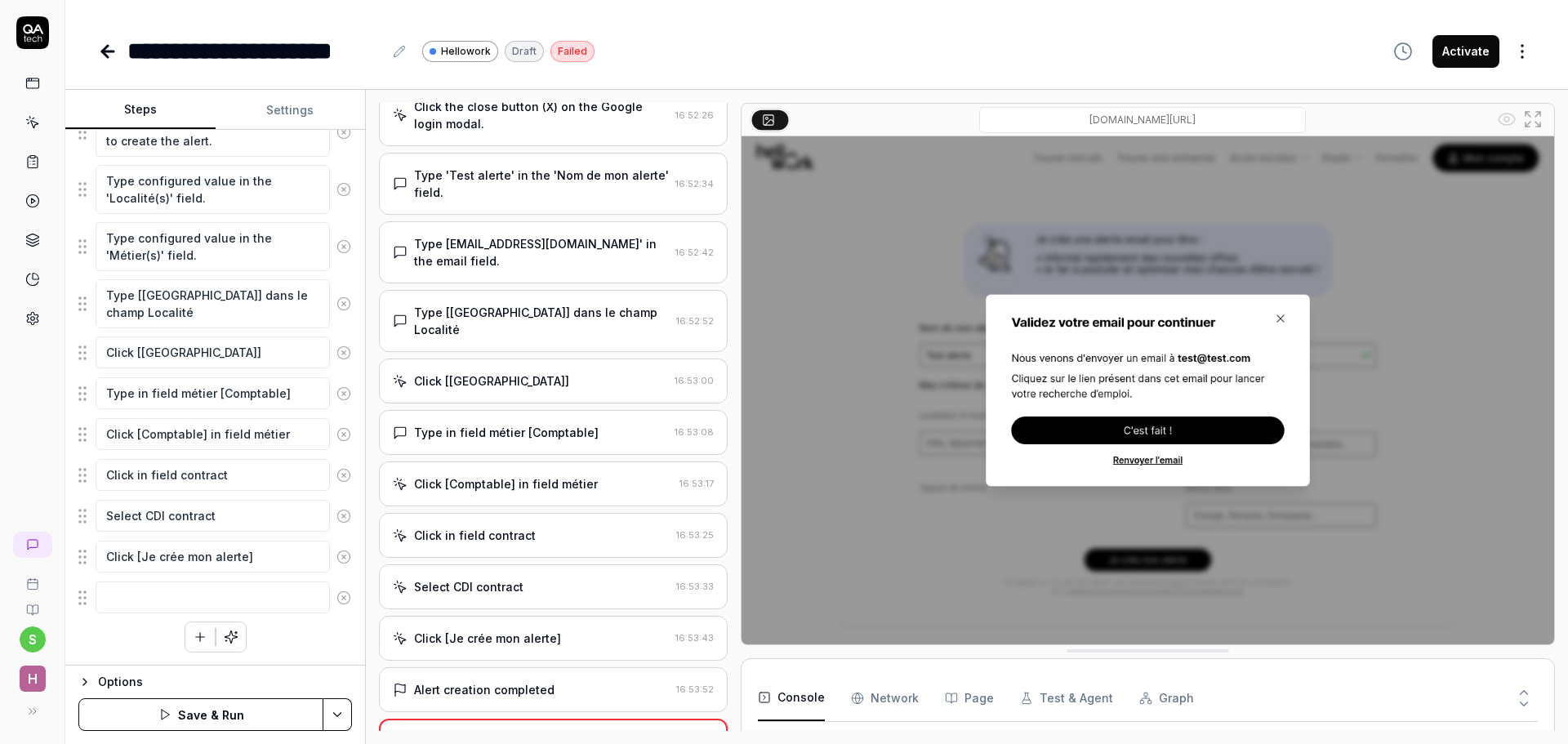
scroll to position [502, 0]
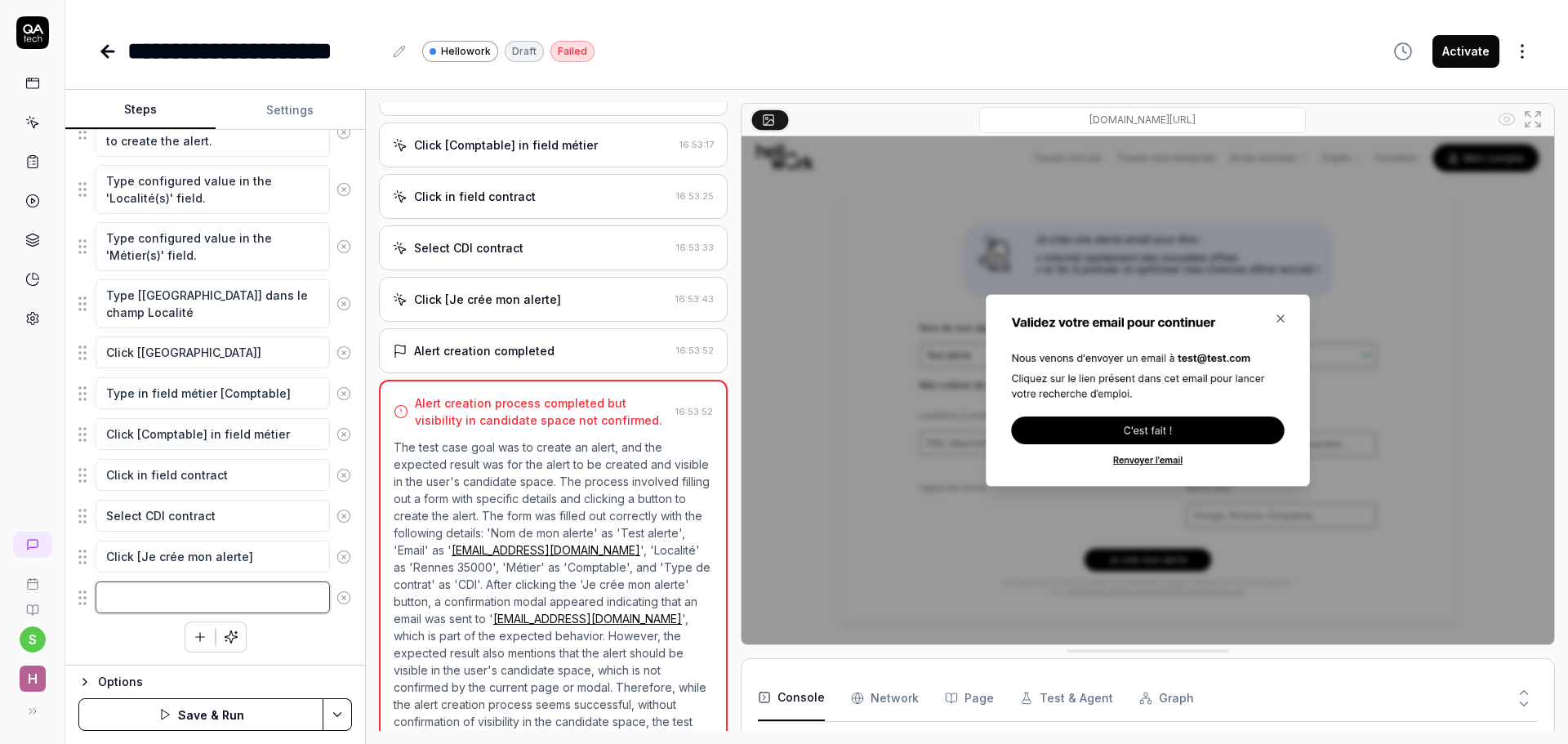
click at [165, 603] on textarea at bounding box center [212, 597] width 234 height 32
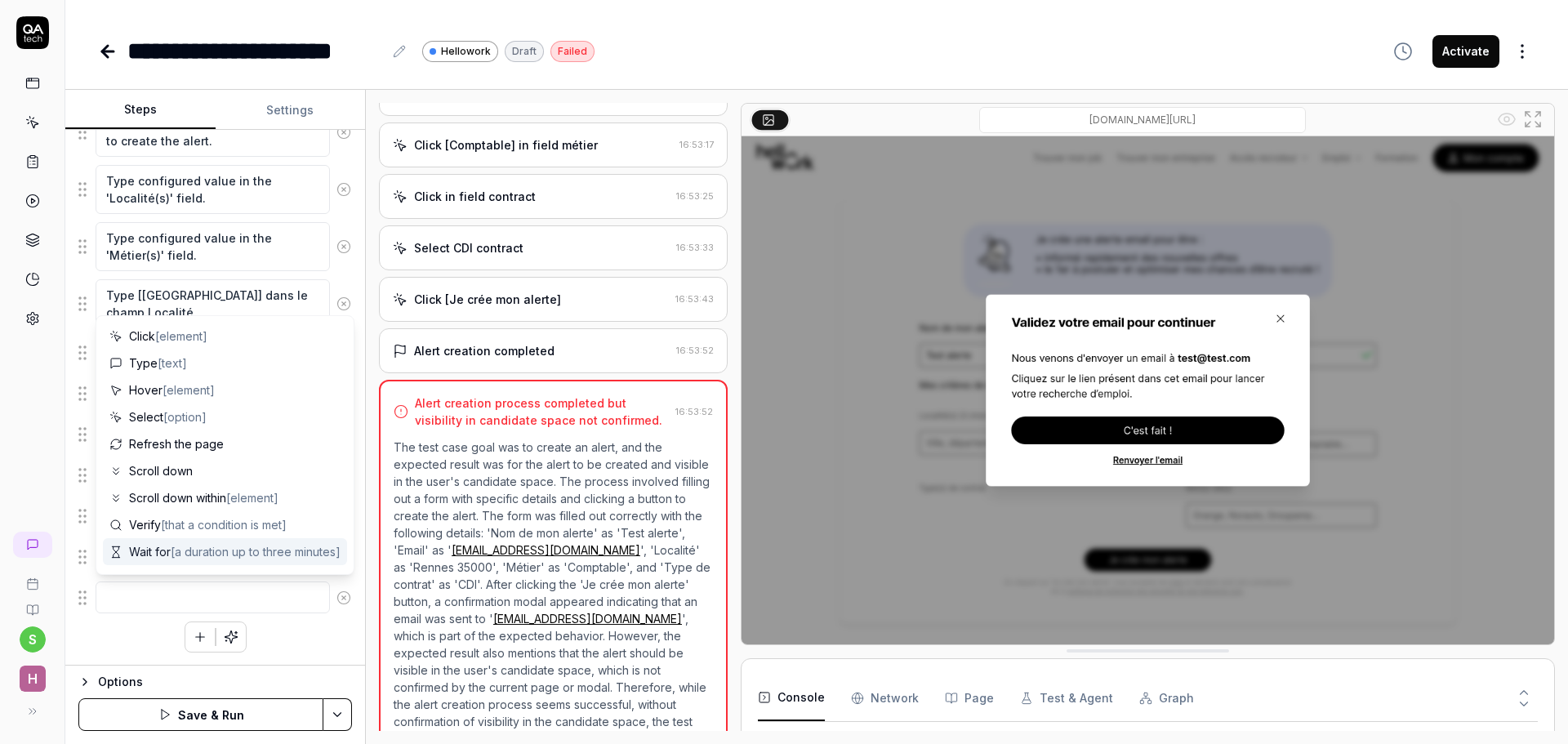
click at [196, 550] on span "[a duration up to three minutes]" at bounding box center [255, 551] width 170 height 14
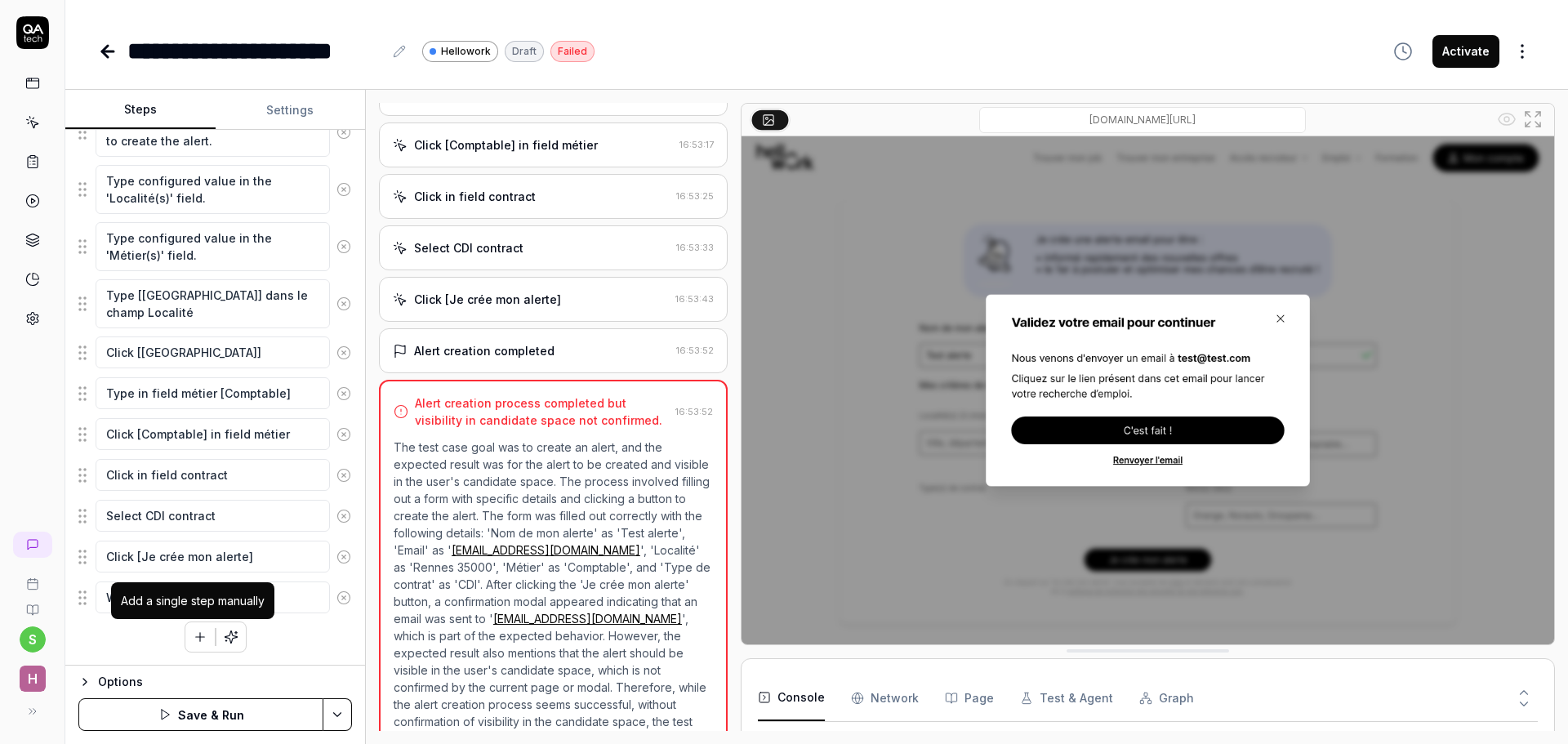
click at [195, 637] on icon "button" at bounding box center [200, 636] width 14 height 14
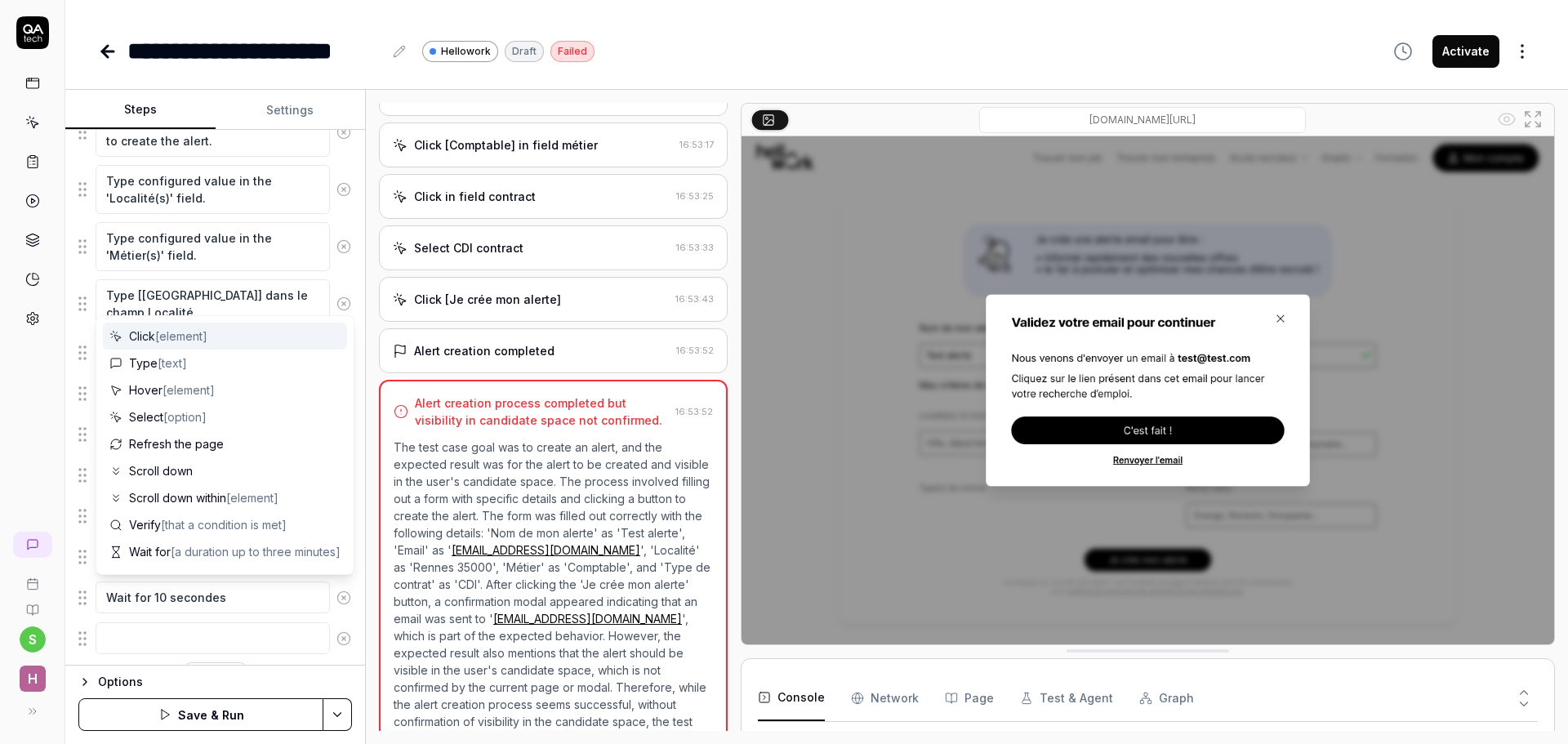
scroll to position [507, 0]
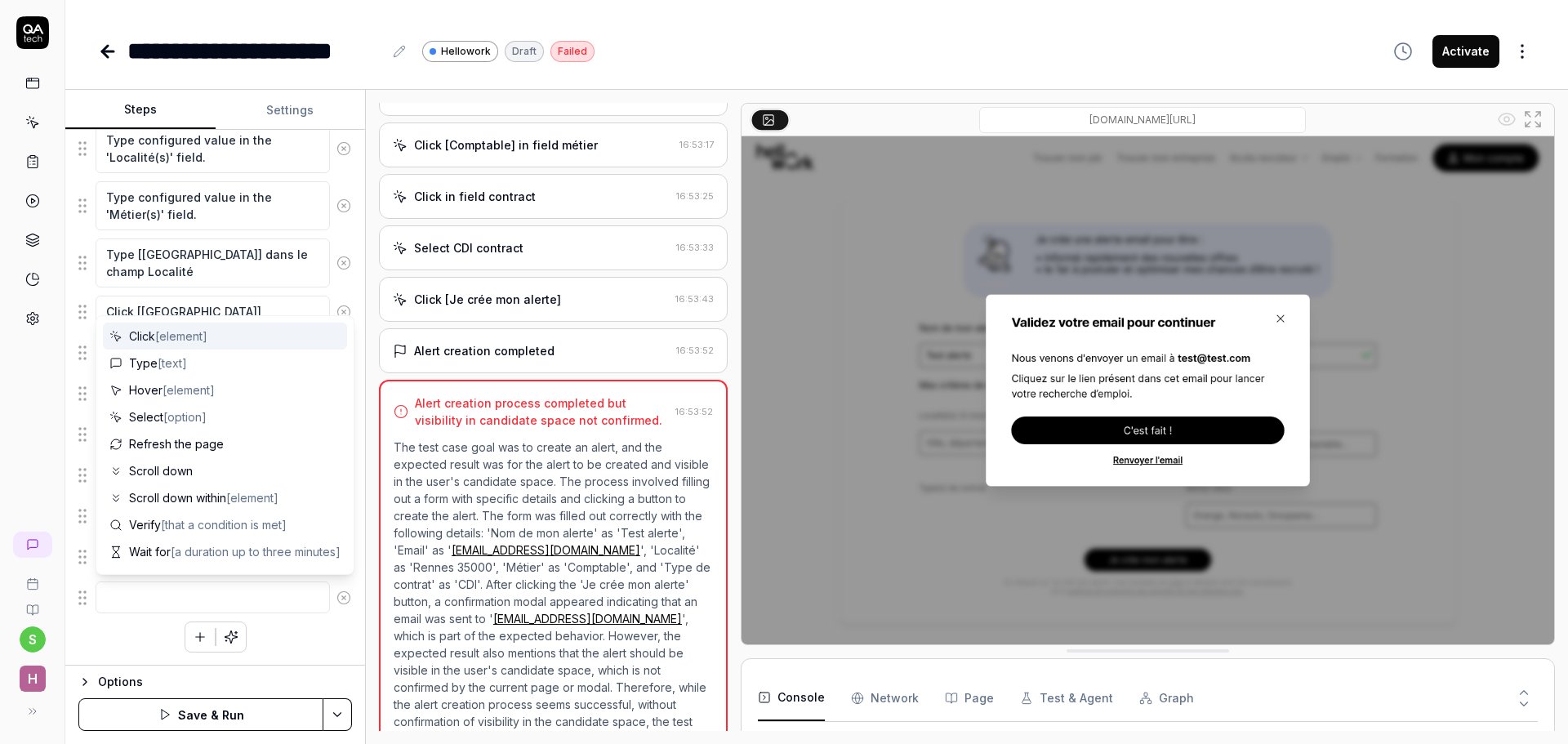
click at [148, 340] on span "Click [element]" at bounding box center [168, 336] width 78 height 17
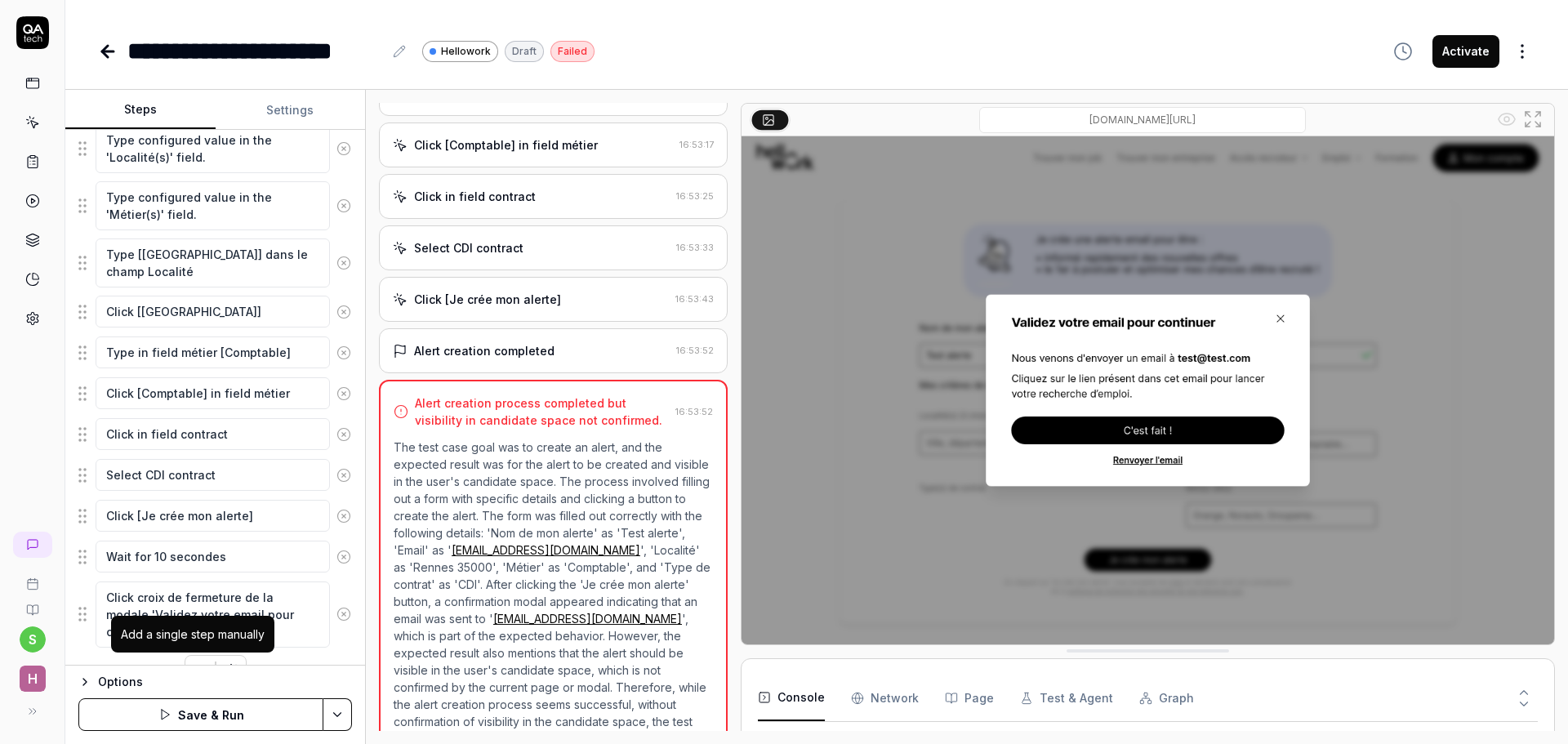
click at [191, 660] on button "button" at bounding box center [200, 670] width 29 height 29
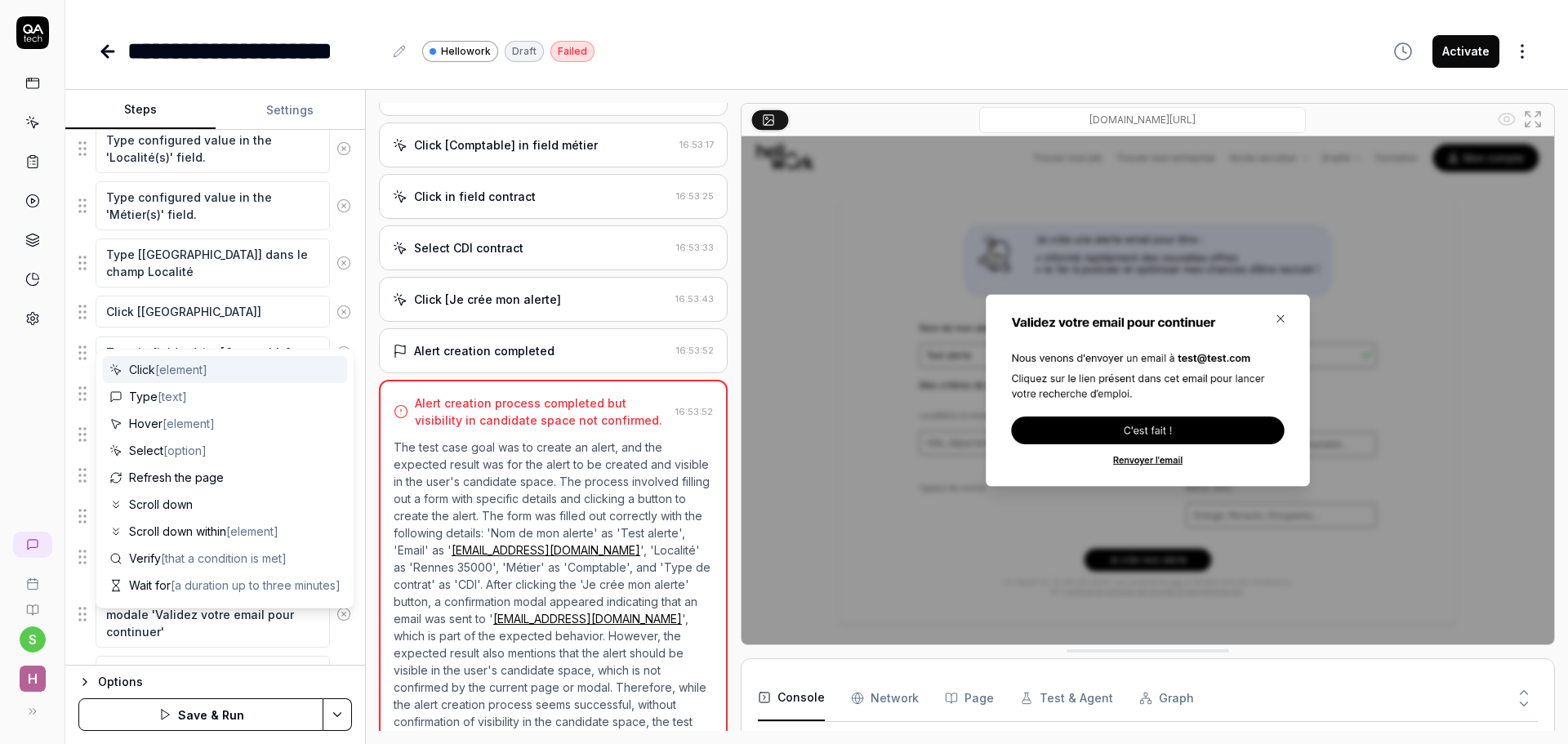
scroll to position [548, 0]
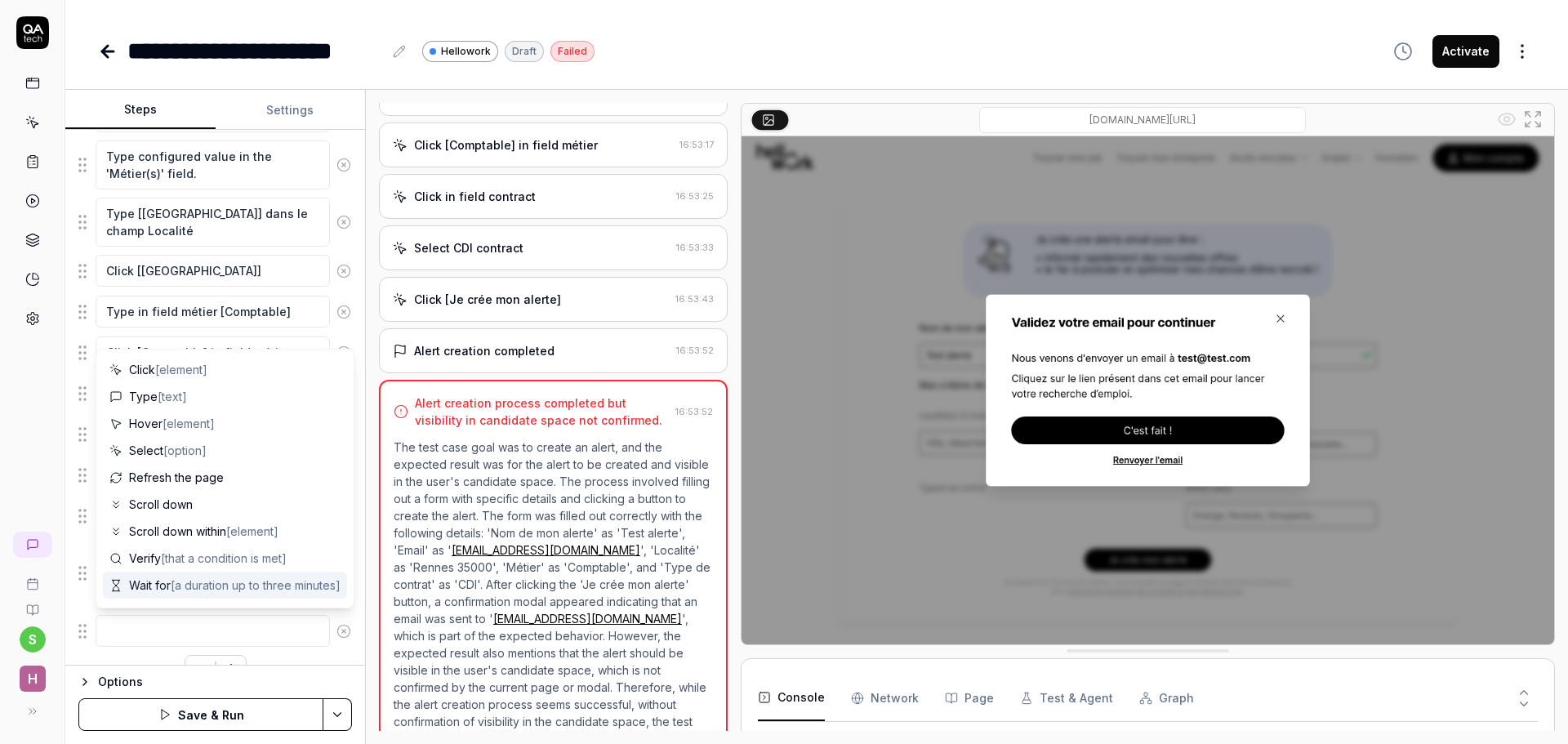
click at [337, 631] on icon at bounding box center [344, 631] width 14 height 14
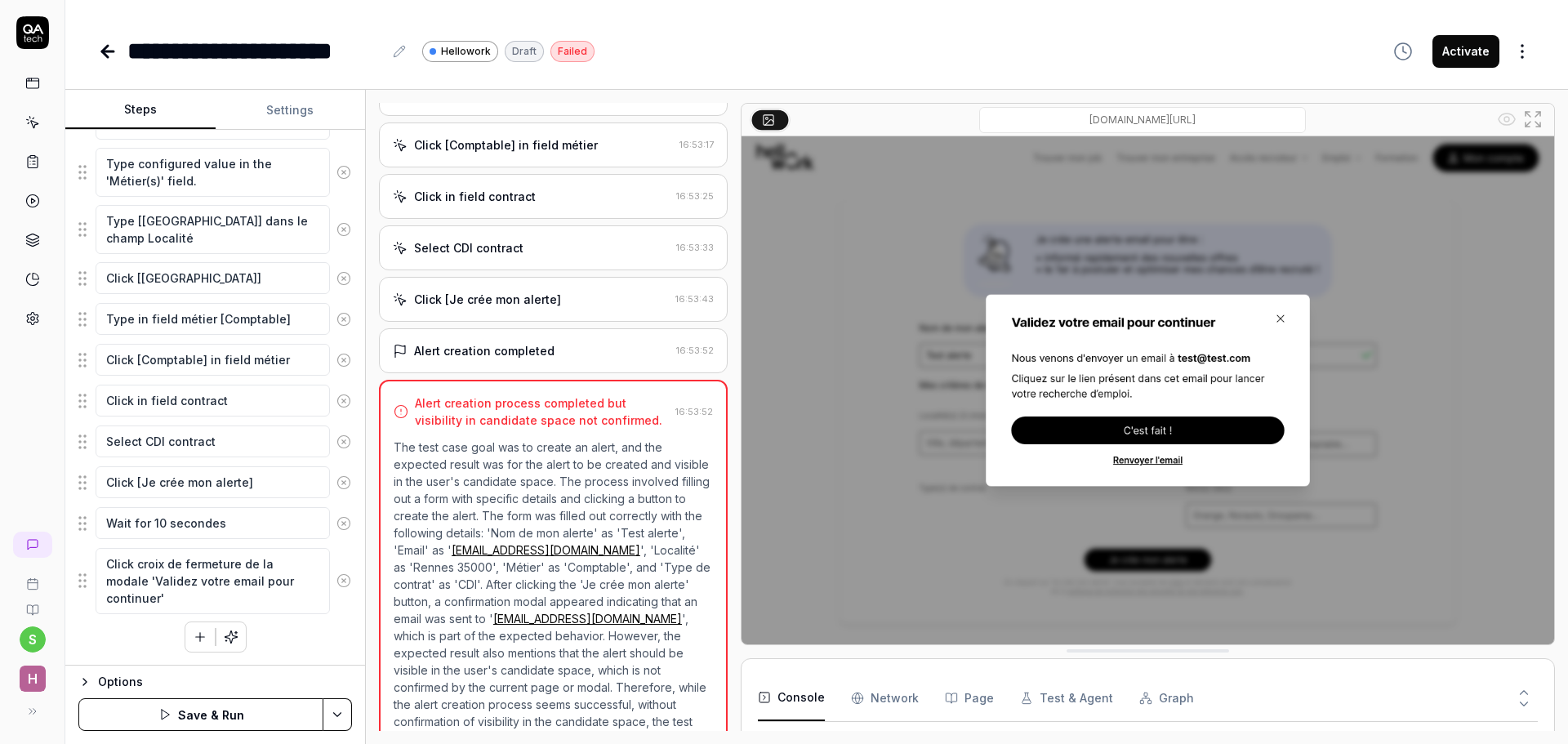
click at [236, 706] on button "Save & Run" at bounding box center [200, 714] width 245 height 32
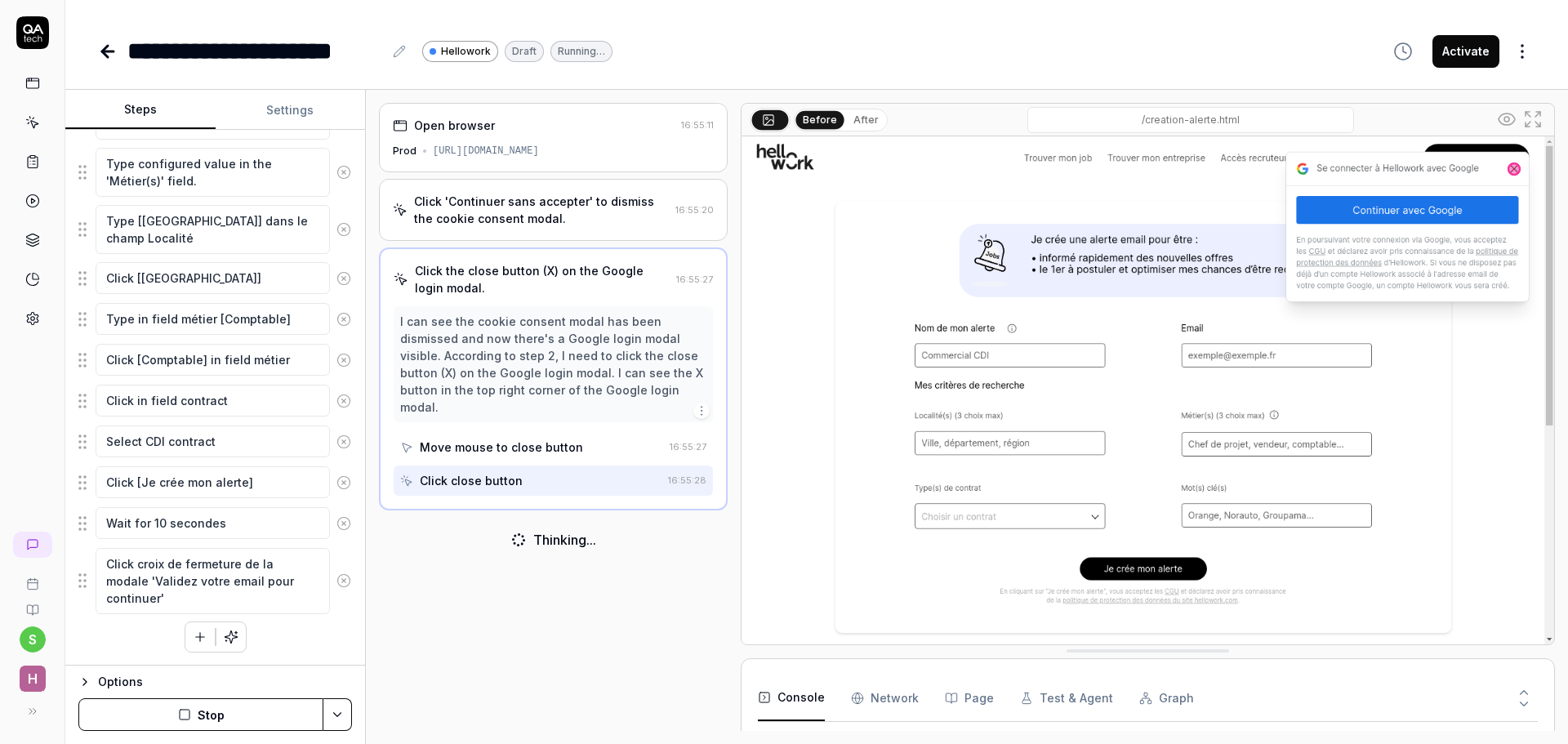
click at [1513, 120] on icon at bounding box center [1507, 118] width 20 height 20
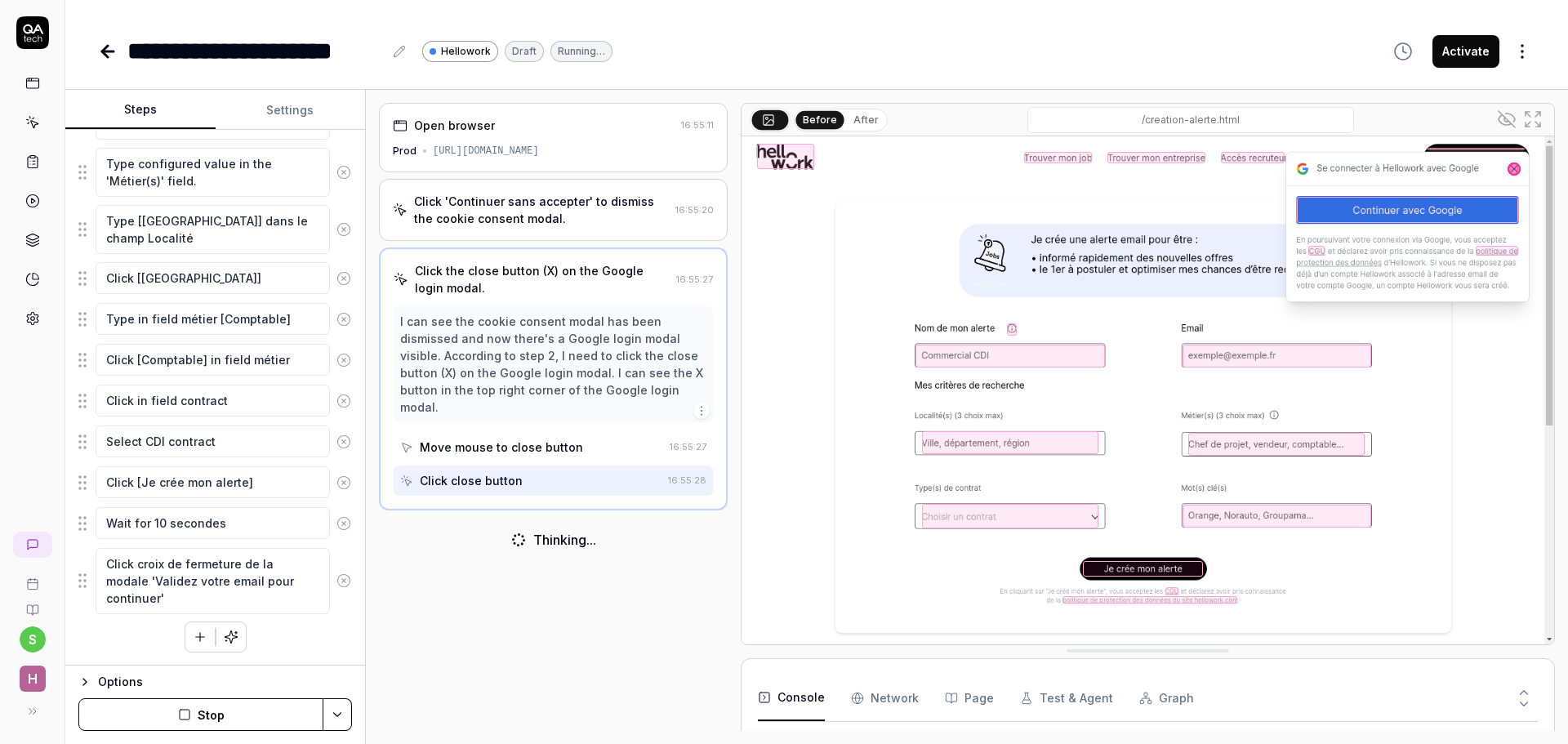
click at [1513, 120] on icon at bounding box center [1507, 118] width 20 height 20
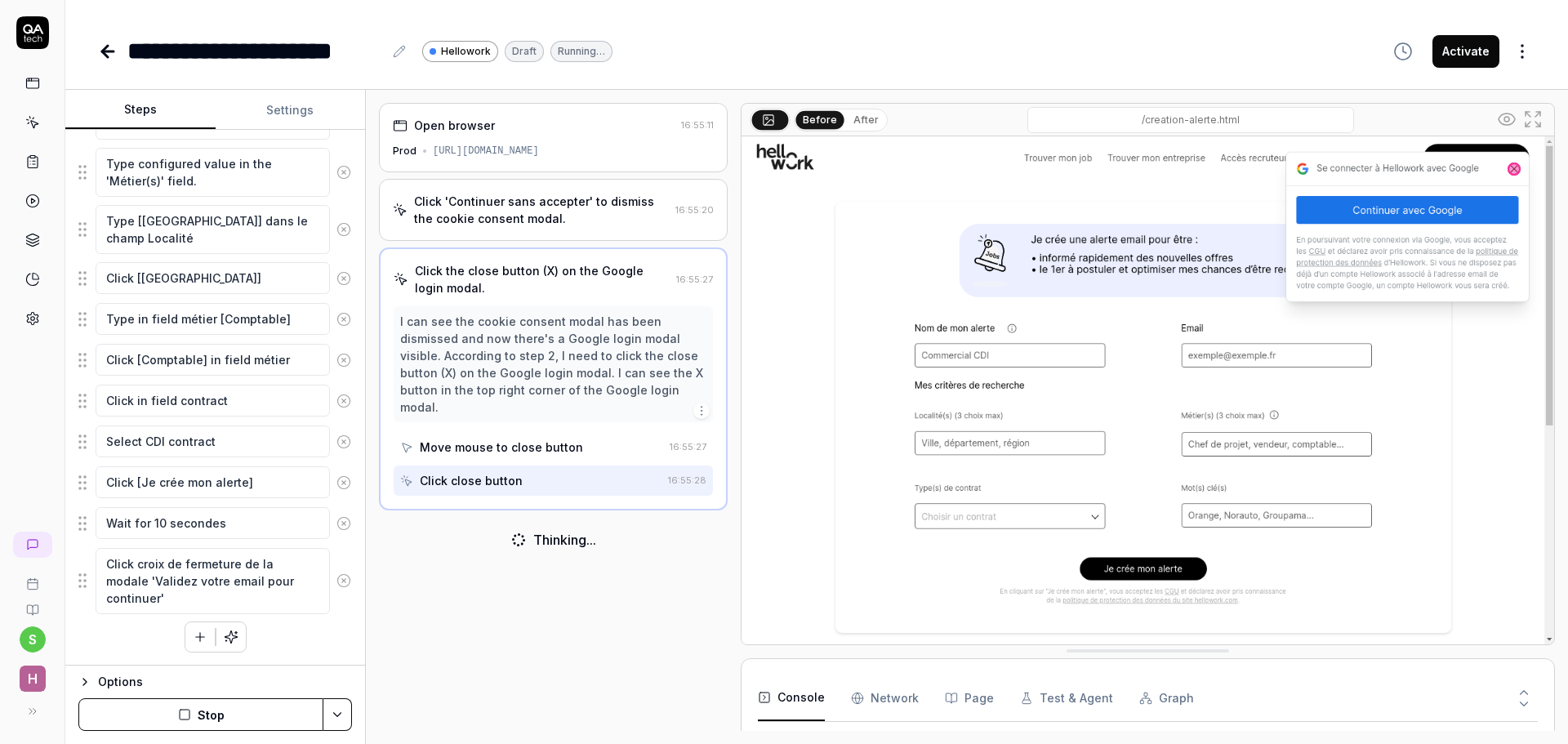
click at [1513, 120] on icon at bounding box center [1507, 118] width 20 height 20
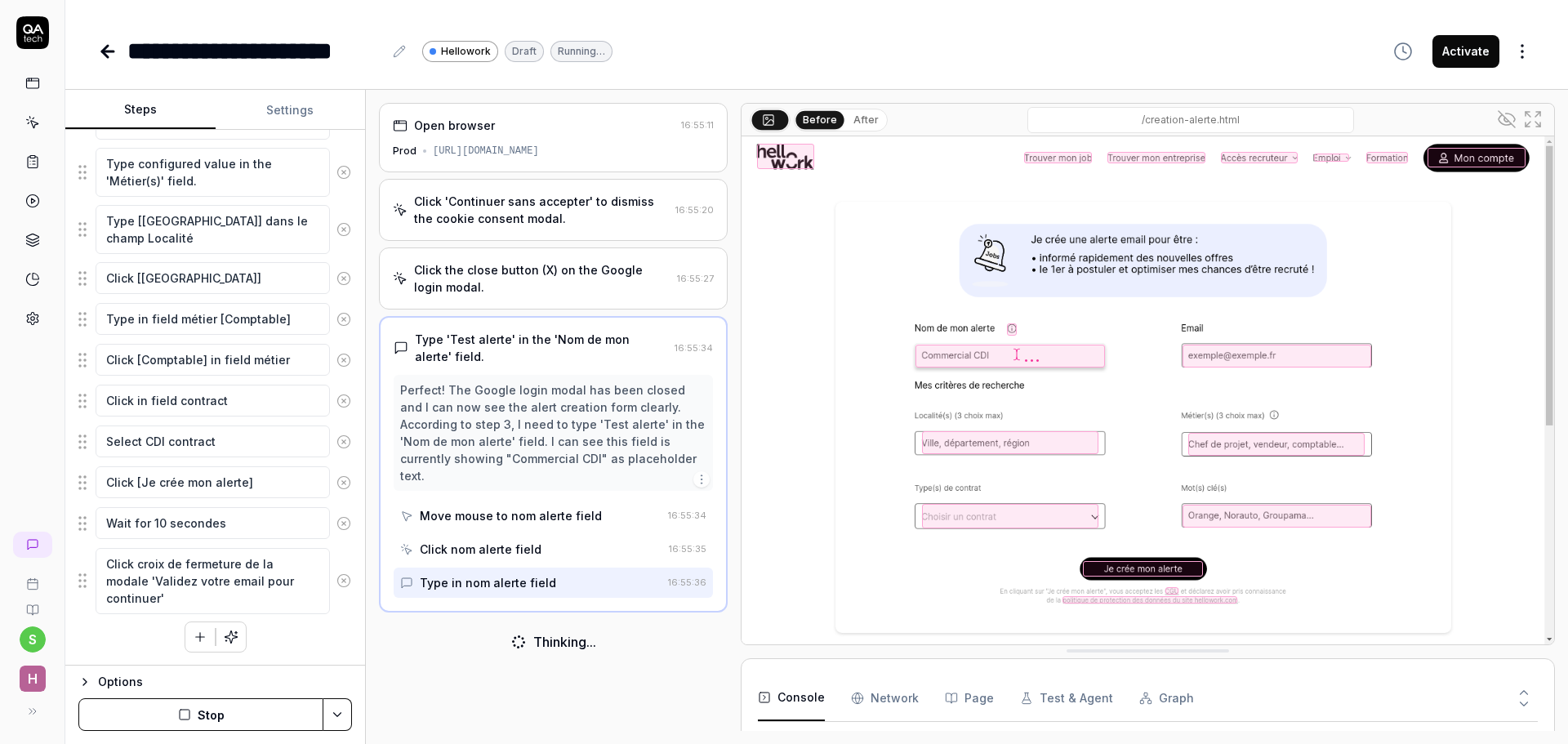
click at [1506, 118] on icon at bounding box center [1507, 118] width 16 height 16
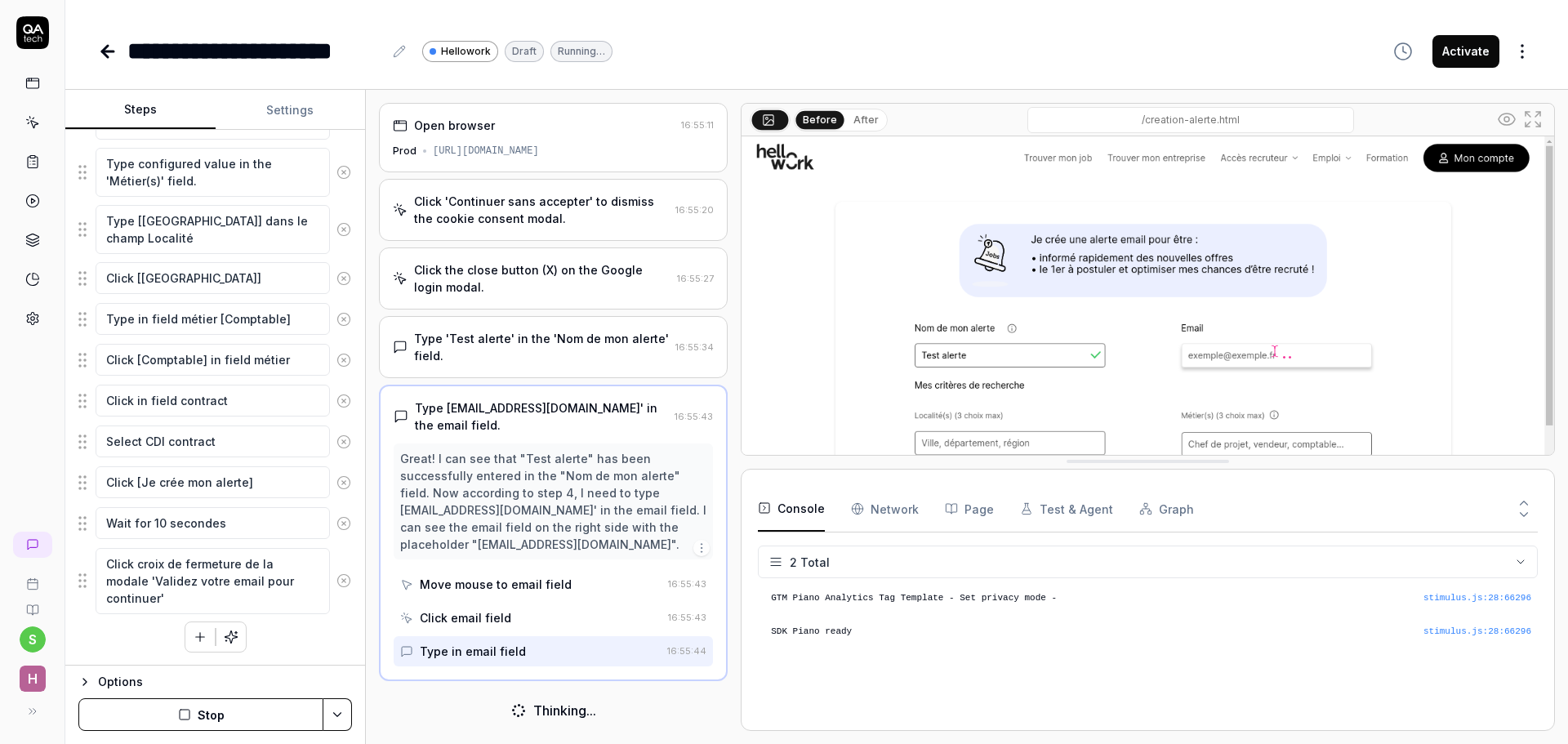
drag, startPoint x: 1119, startPoint y: 650, endPoint x: 1109, endPoint y: 461, distance: 189.3
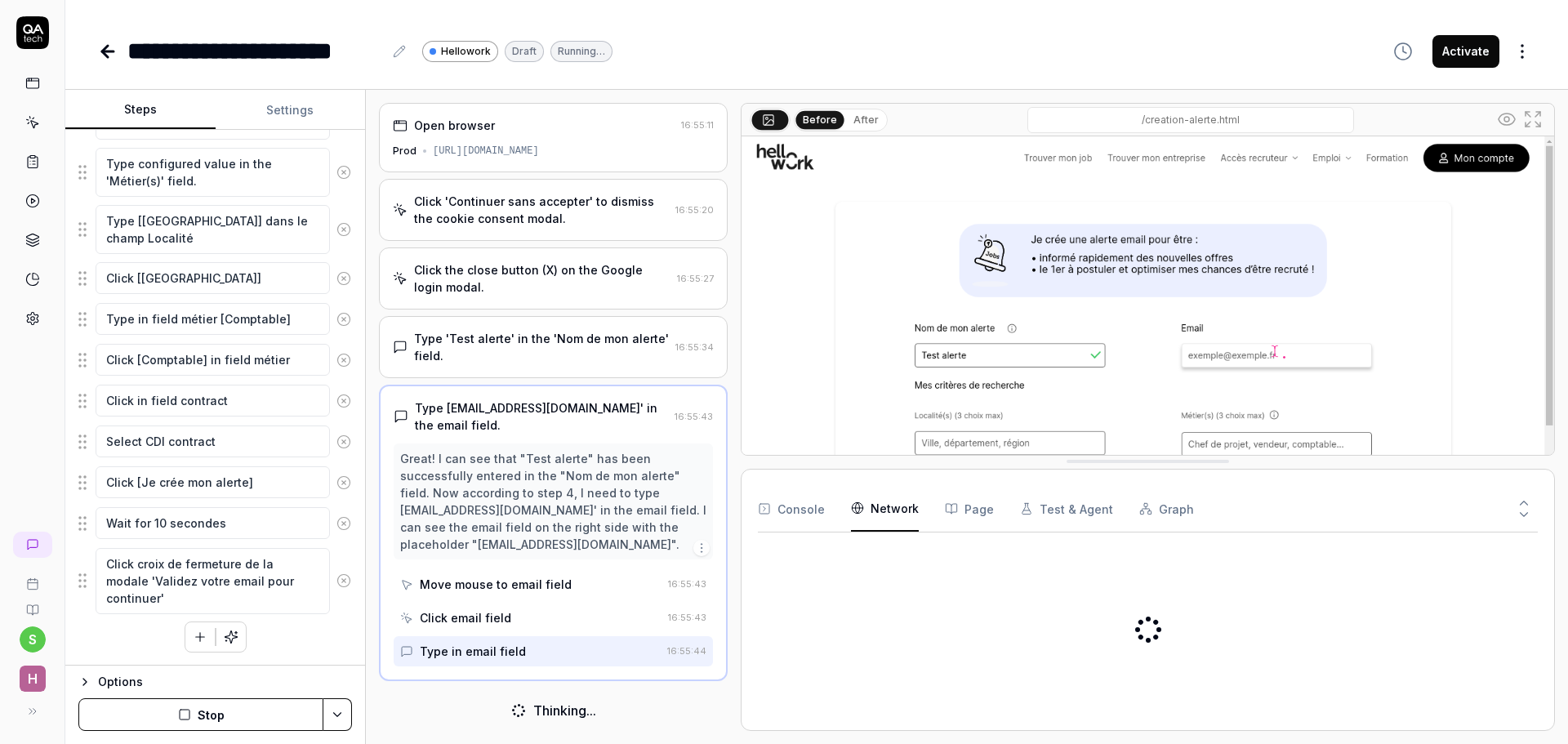
click at [888, 510] on Requests "Network" at bounding box center [884, 509] width 67 height 46
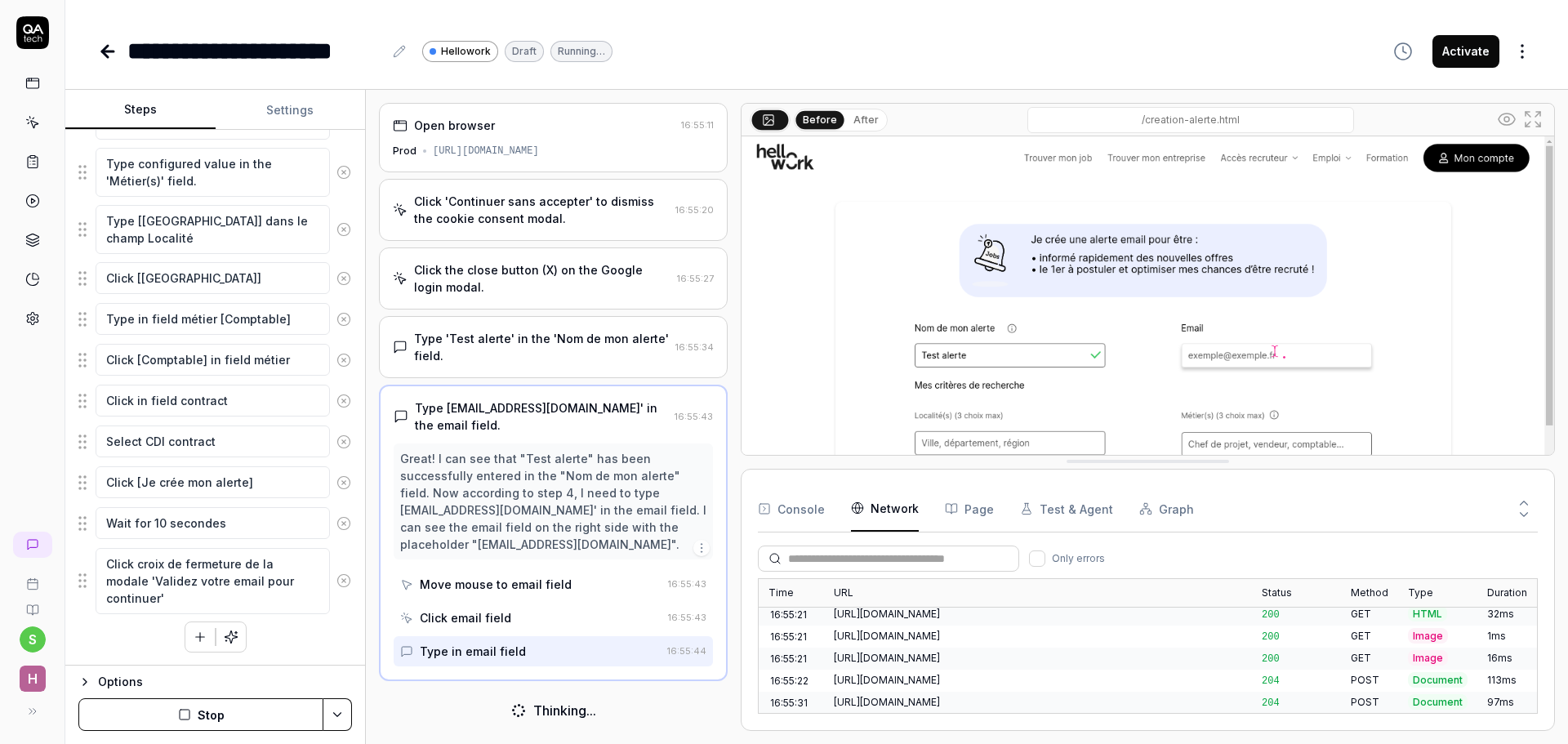
scroll to position [1019, 0]
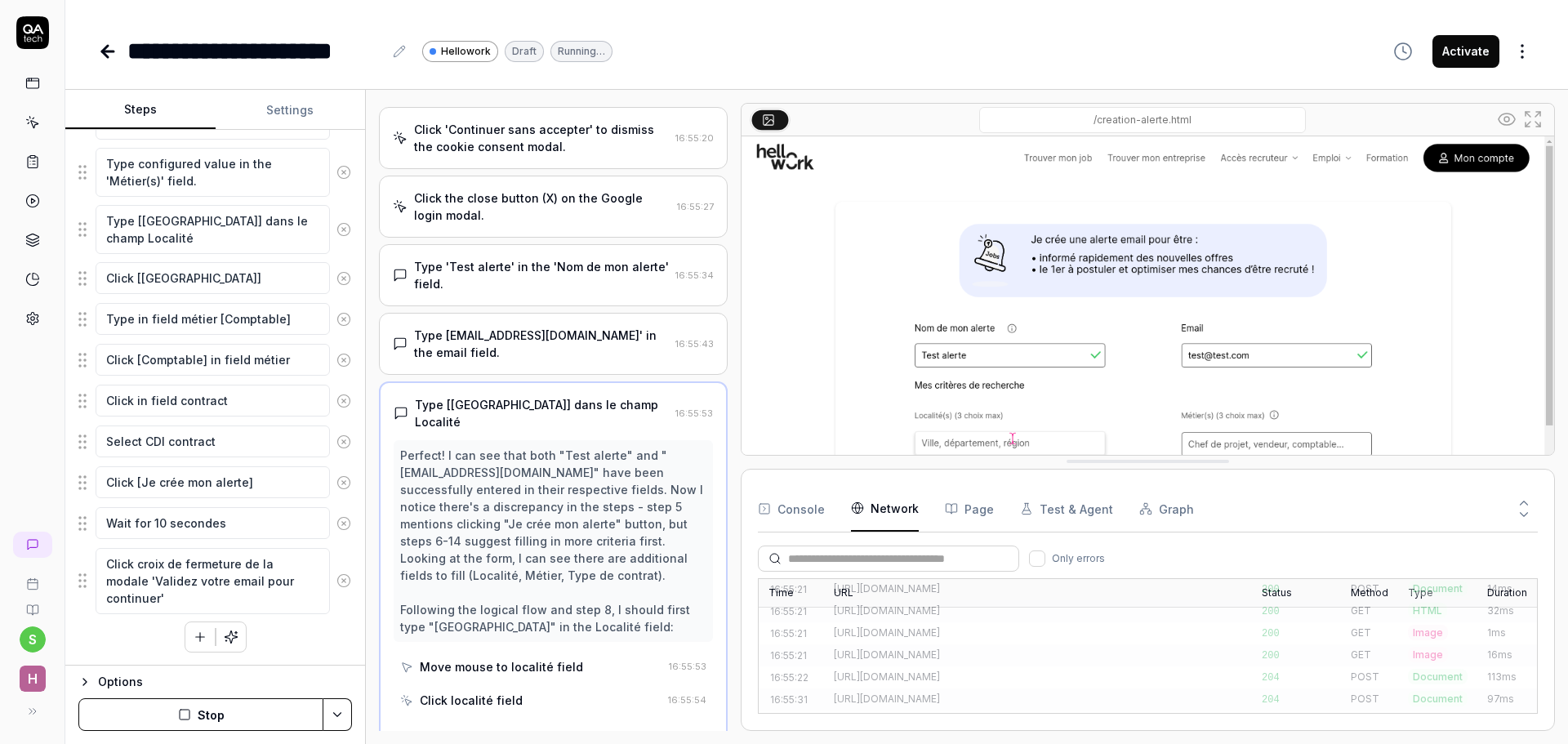
click at [806, 511] on button "Console" at bounding box center [791, 509] width 67 height 46
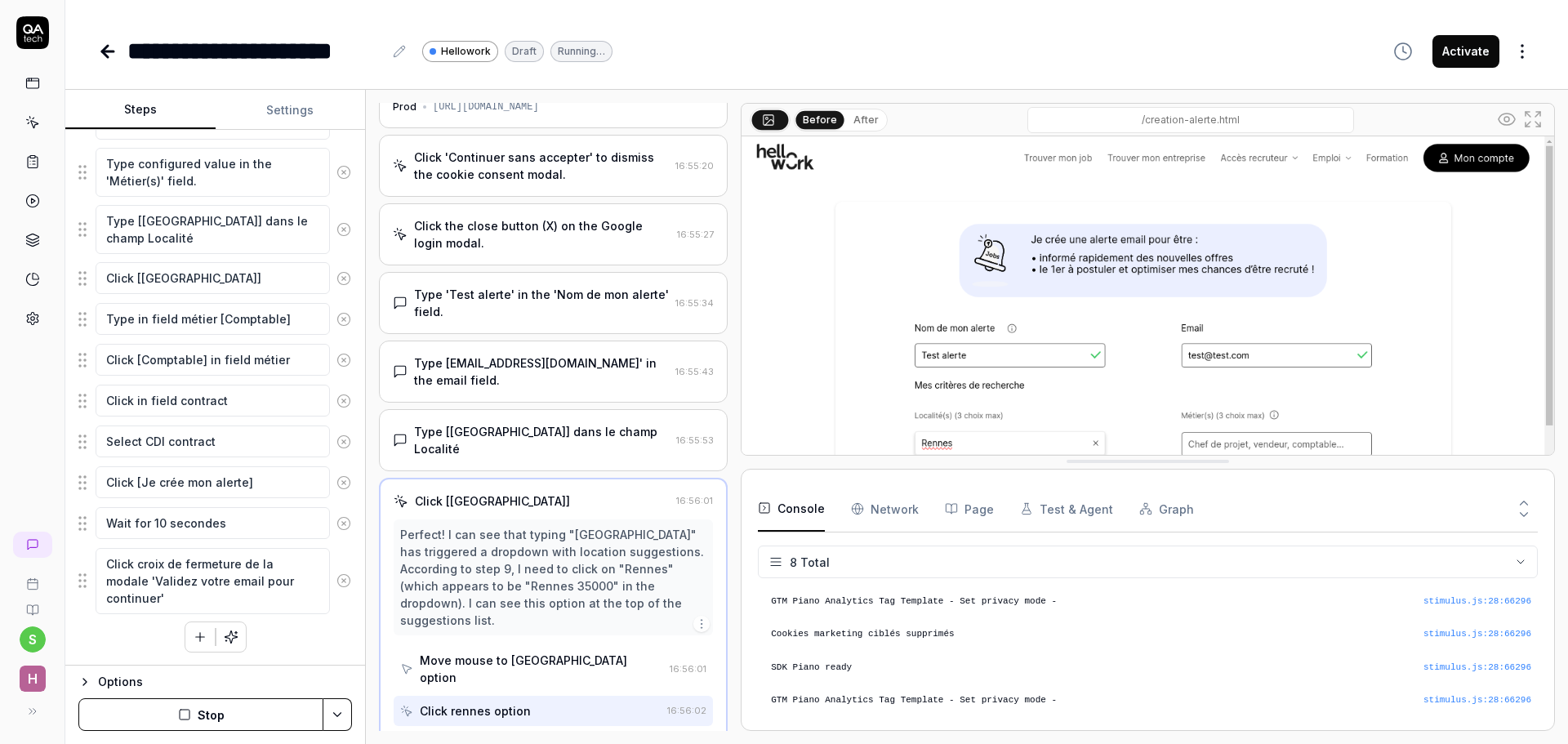
scroll to position [37, 0]
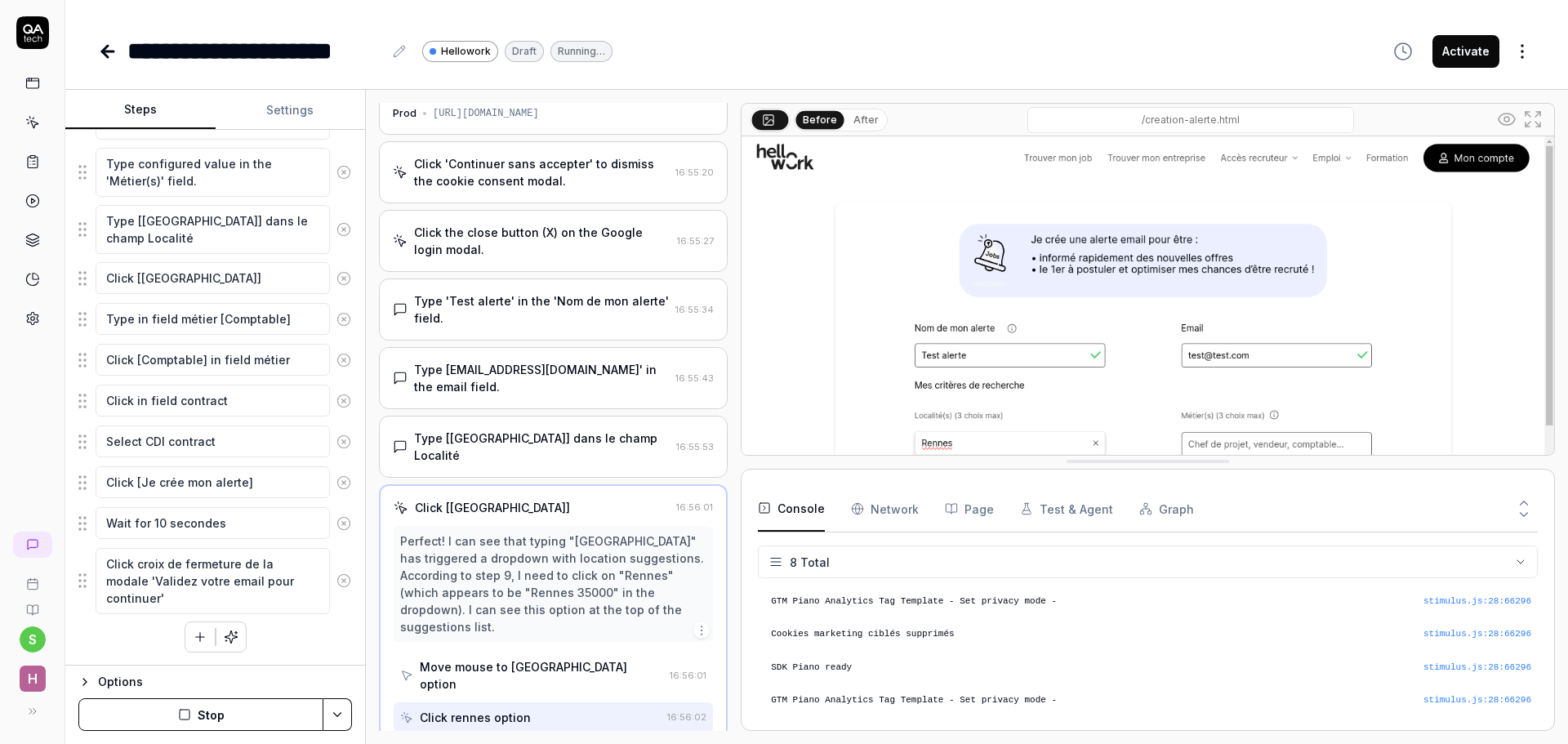
click at [215, 724] on button "Stop" at bounding box center [200, 714] width 245 height 32
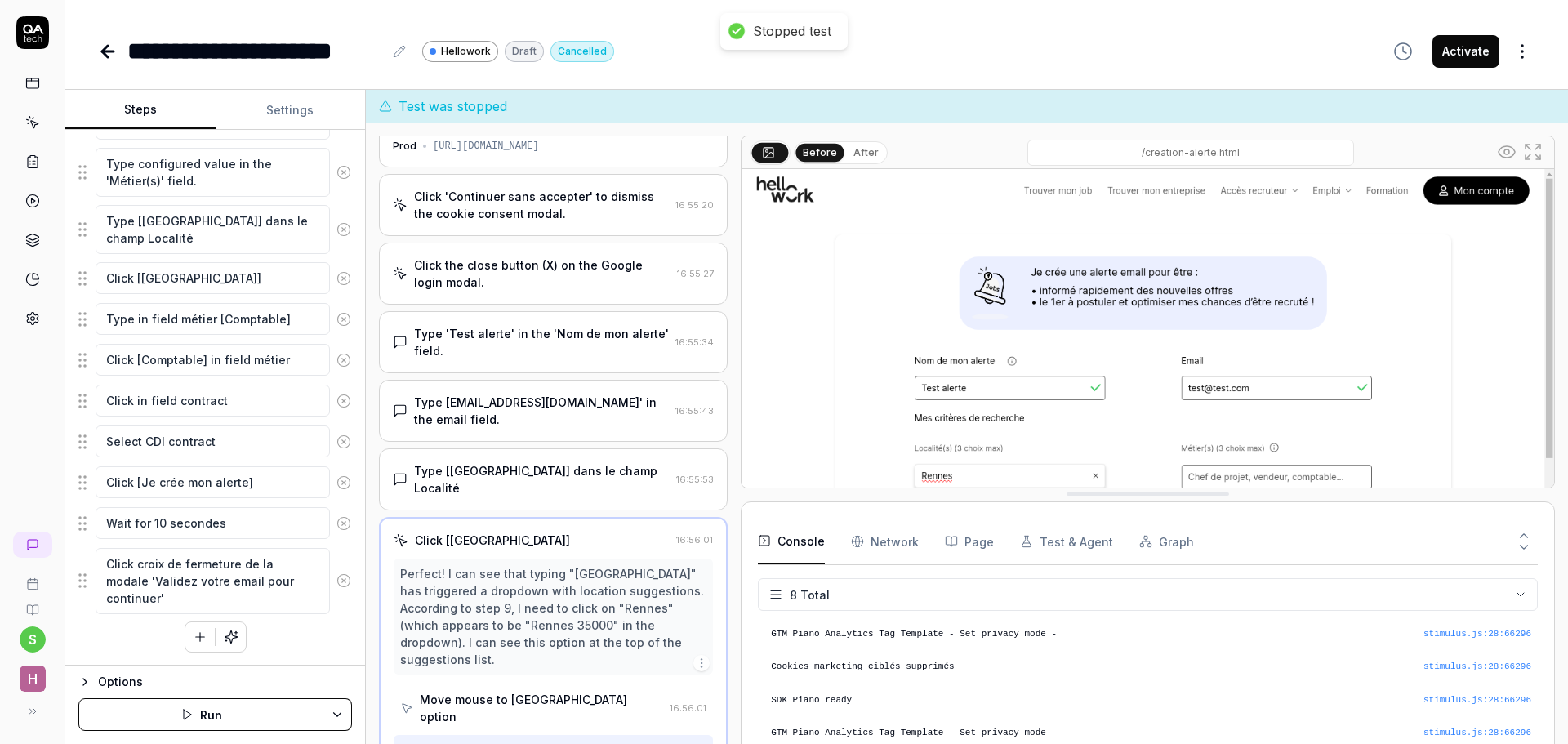
click at [337, 581] on icon at bounding box center [344, 580] width 14 height 14
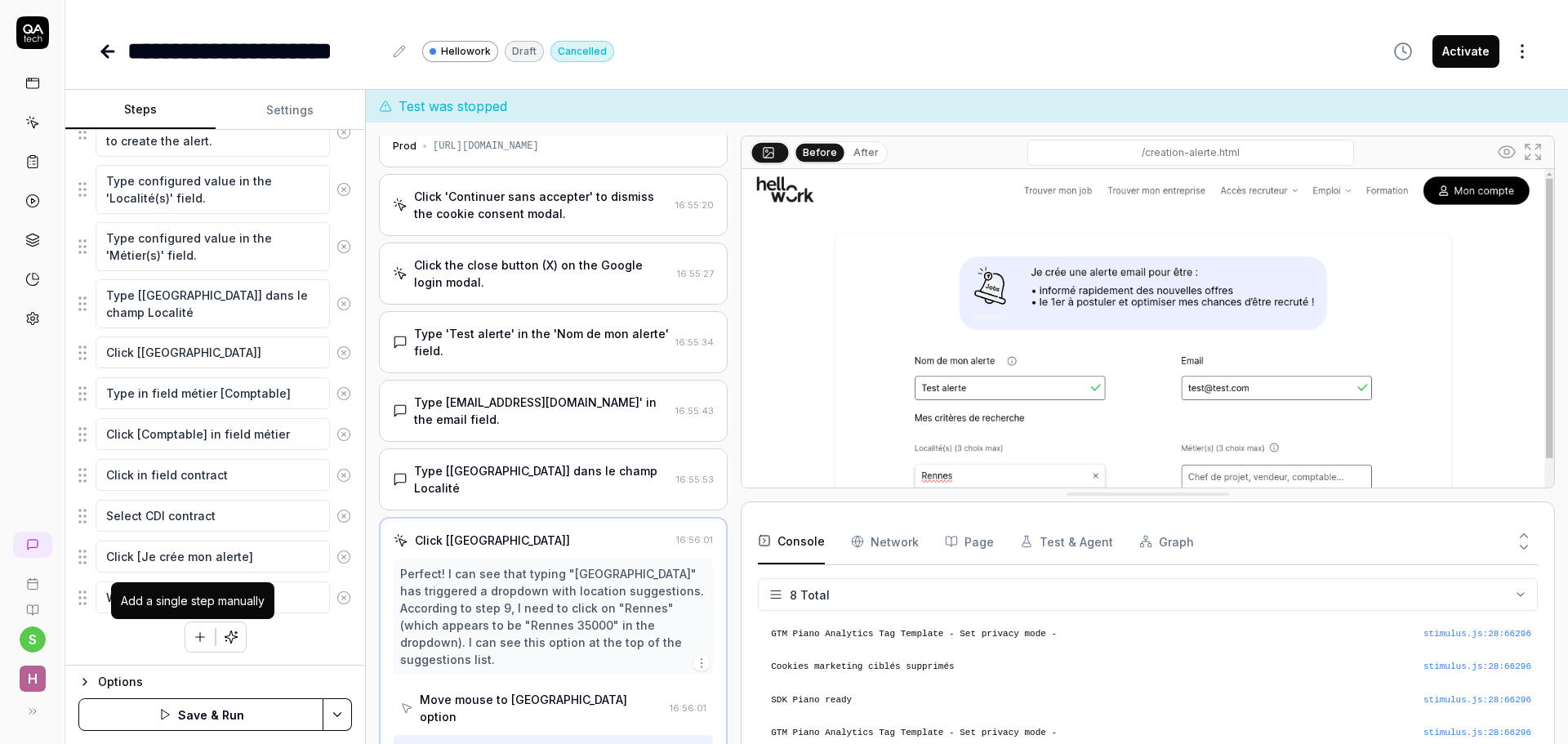
click at [199, 644] on button "button" at bounding box center [200, 637] width 29 height 29
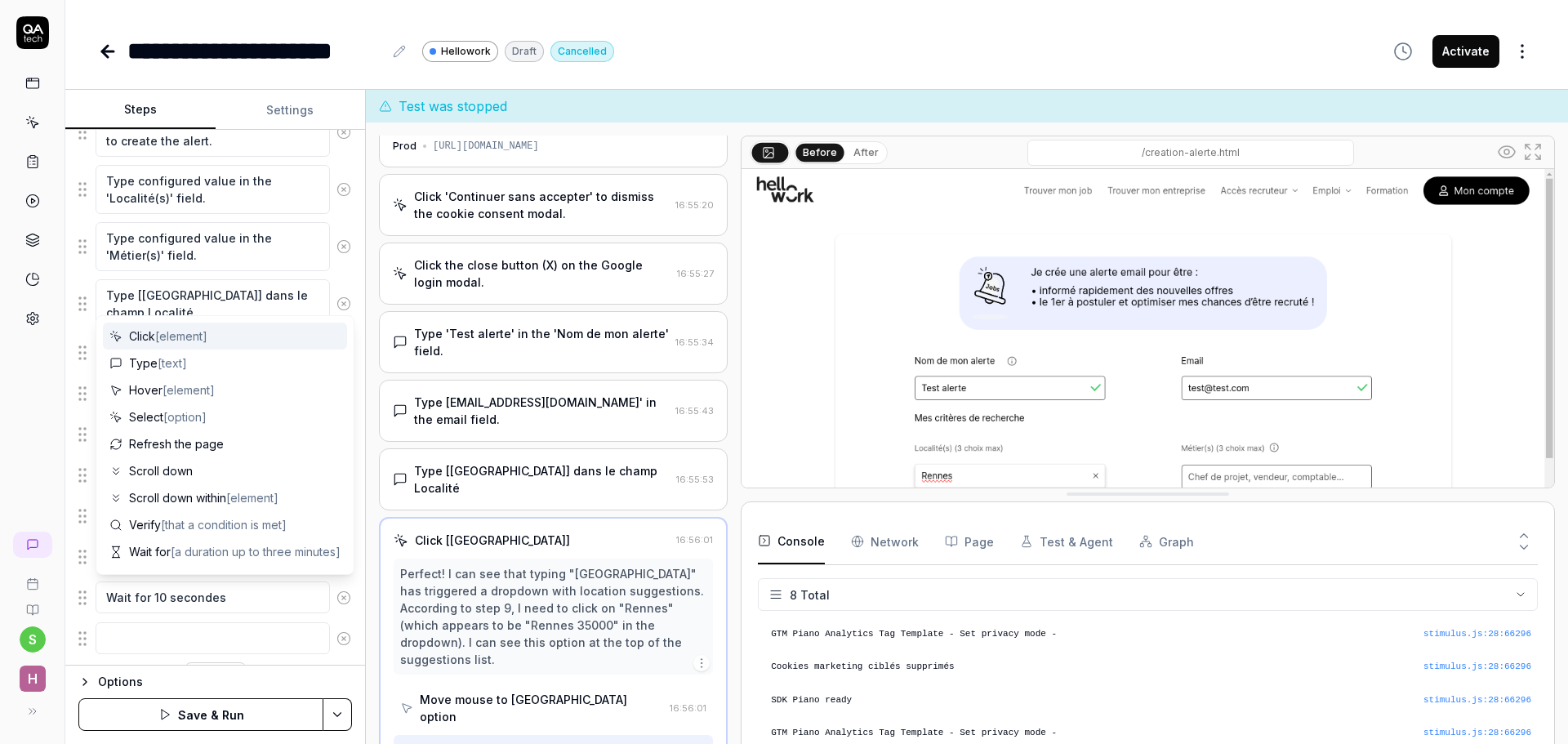
scroll to position [507, 0]
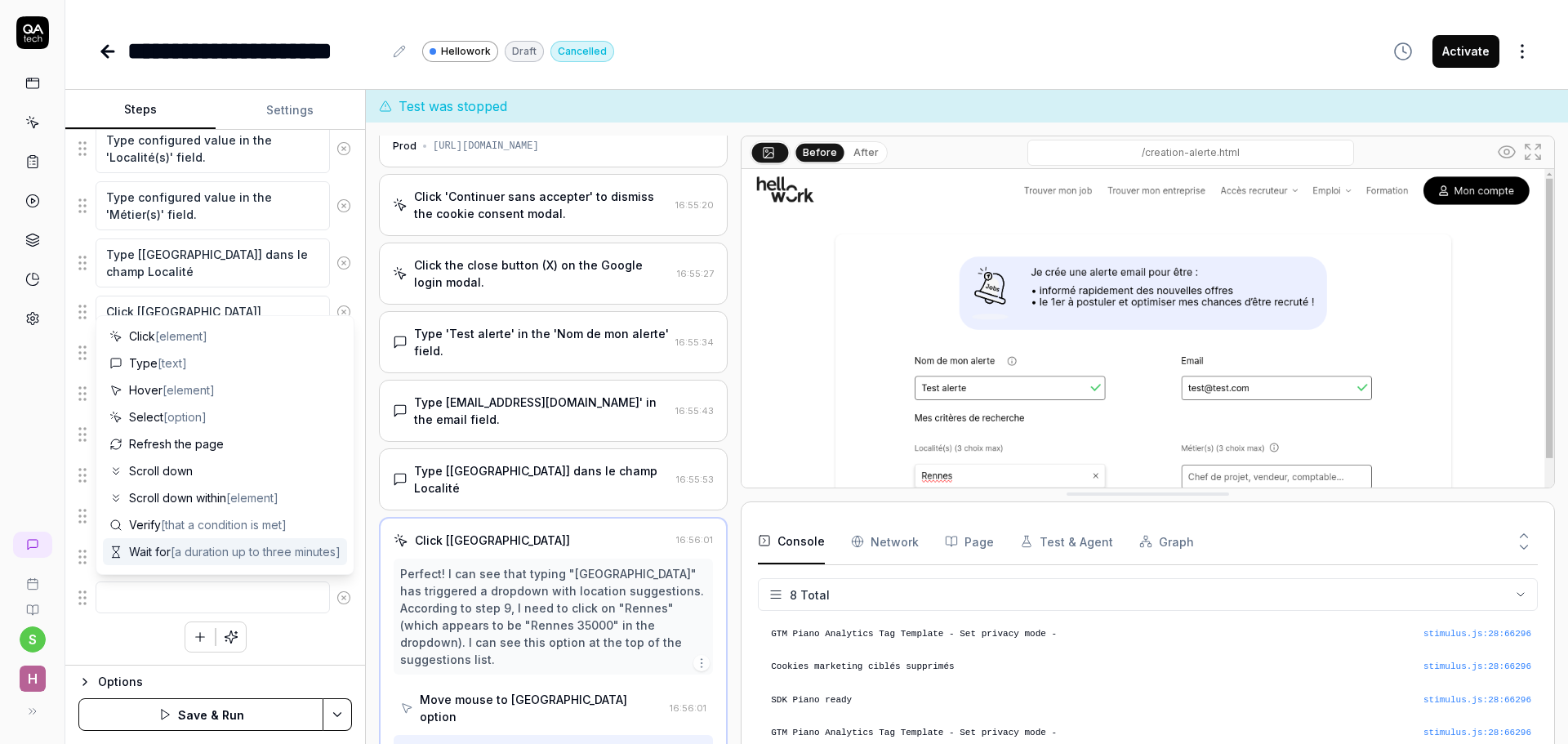
click at [163, 597] on textarea at bounding box center [212, 597] width 234 height 32
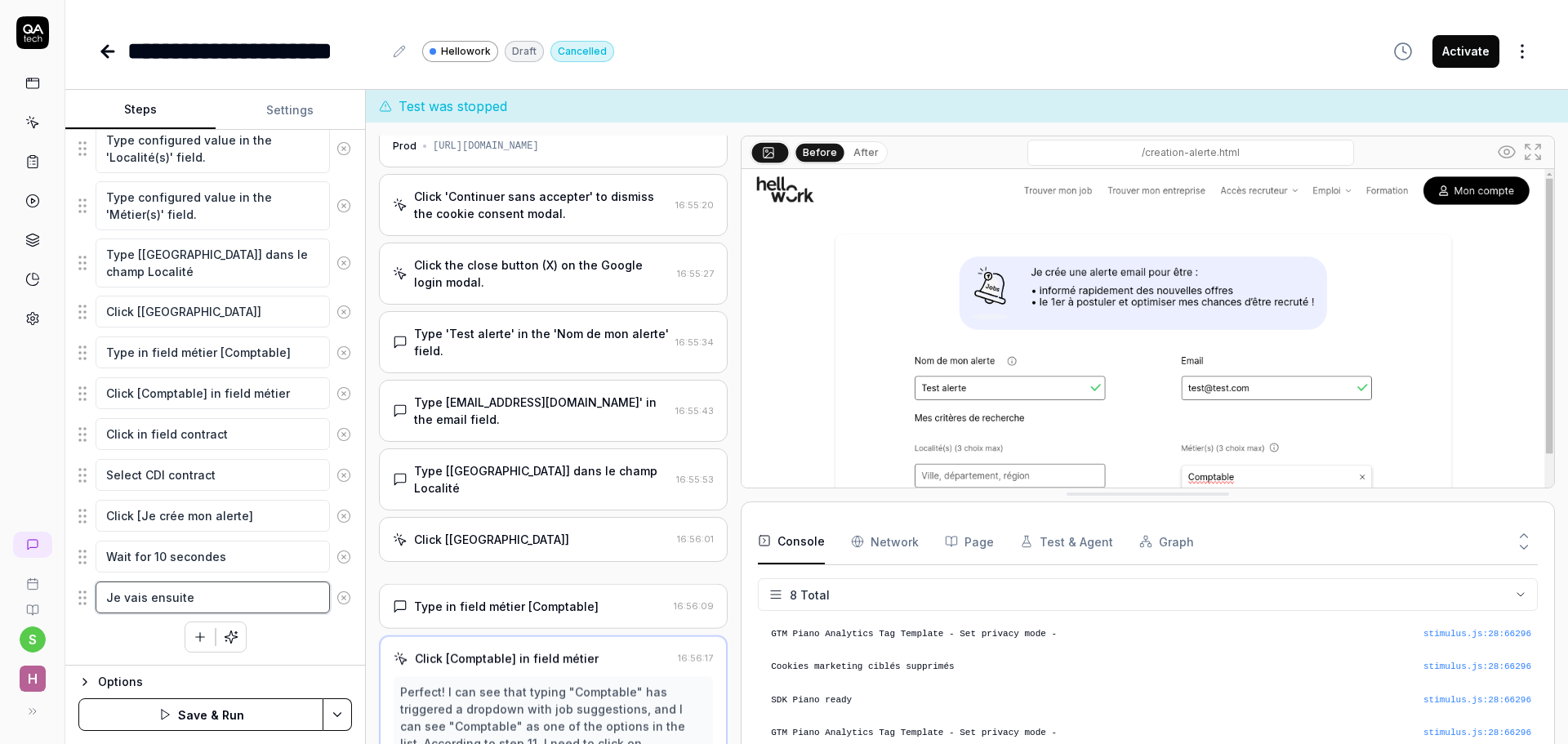
scroll to position [122, 0]
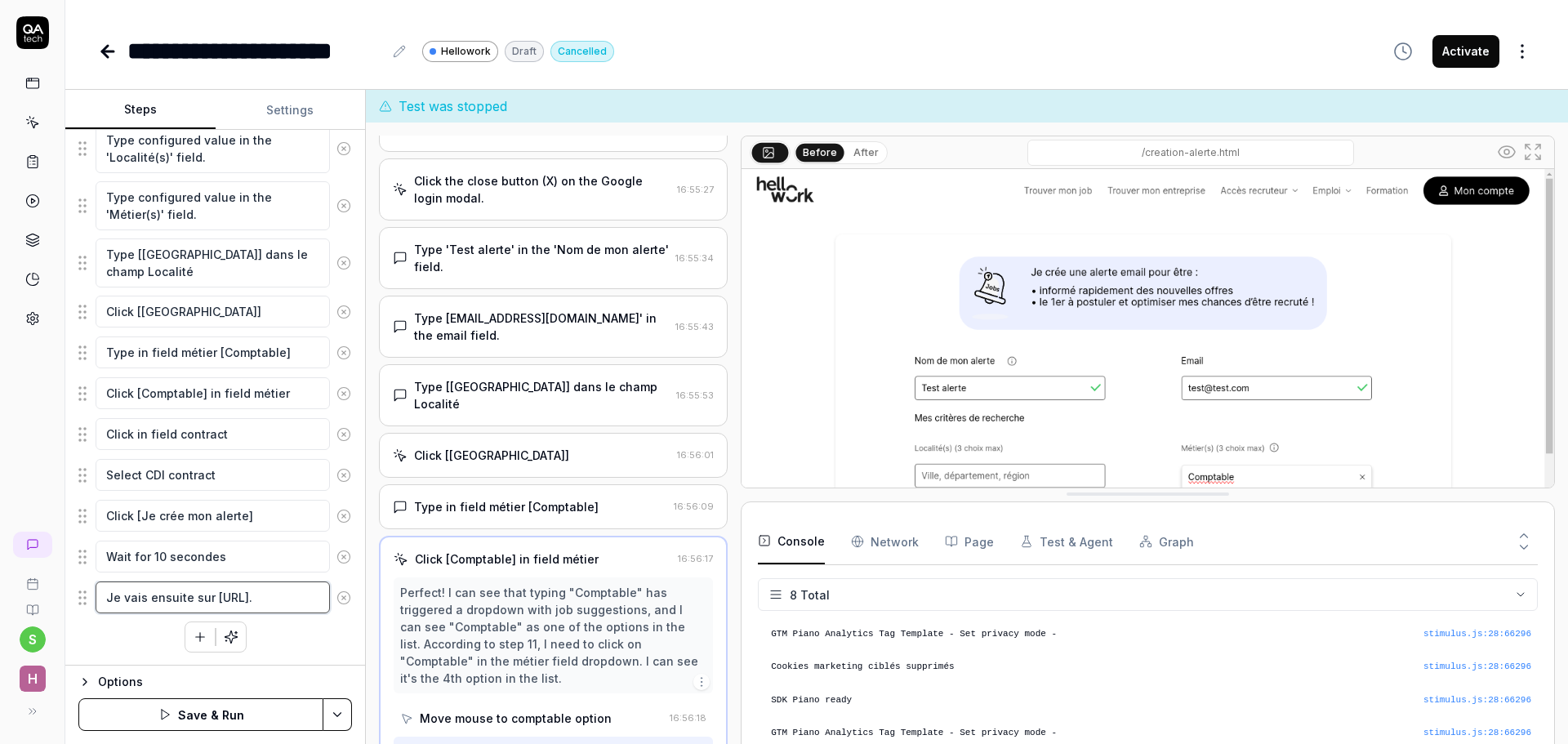
paste textarea "/fr-fr/candidat/mes-alertes.html"
drag, startPoint x: 174, startPoint y: 603, endPoint x: 177, endPoint y: 621, distance: 18.2
click at [177, 621] on textarea "Je vais ensuite sur [URL]" at bounding box center [212, 605] width 234 height 49
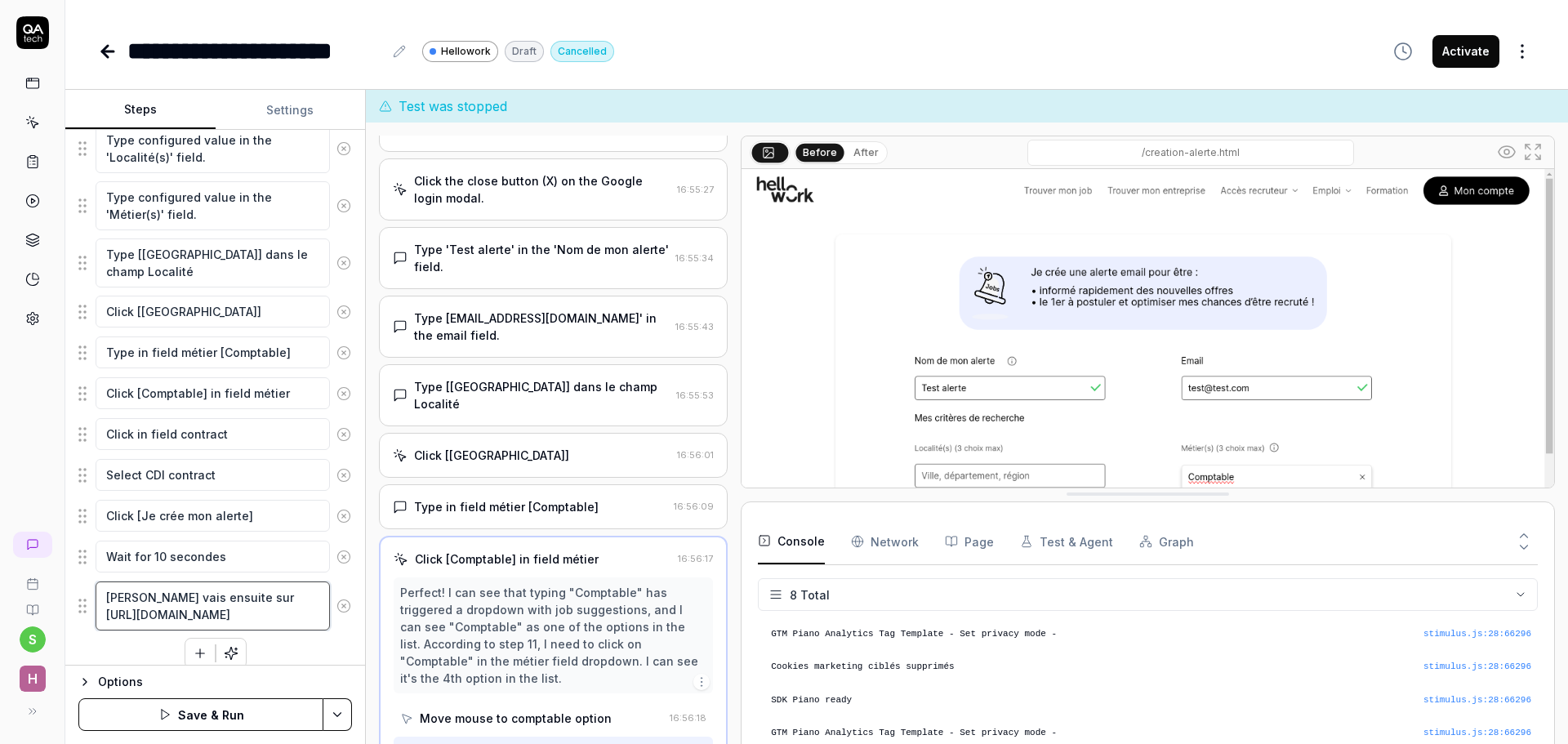
paste textarea "/fr-fr/candidat/mes-alertes.html"
click at [266, 616] on textarea "Je vais ensuite sur [URL][DOMAIN_NAME]" at bounding box center [212, 614] width 234 height 66
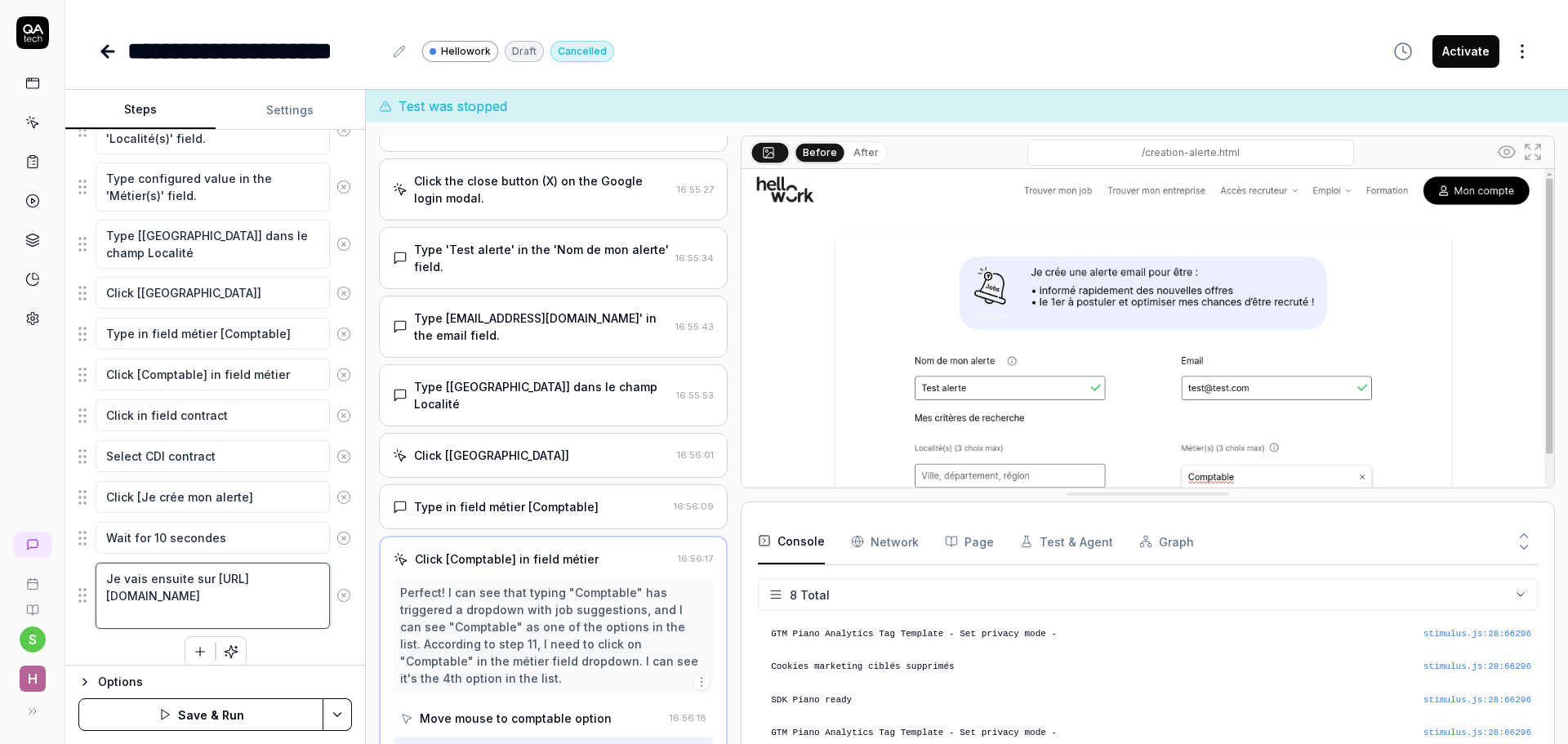
scroll to position [540, 0]
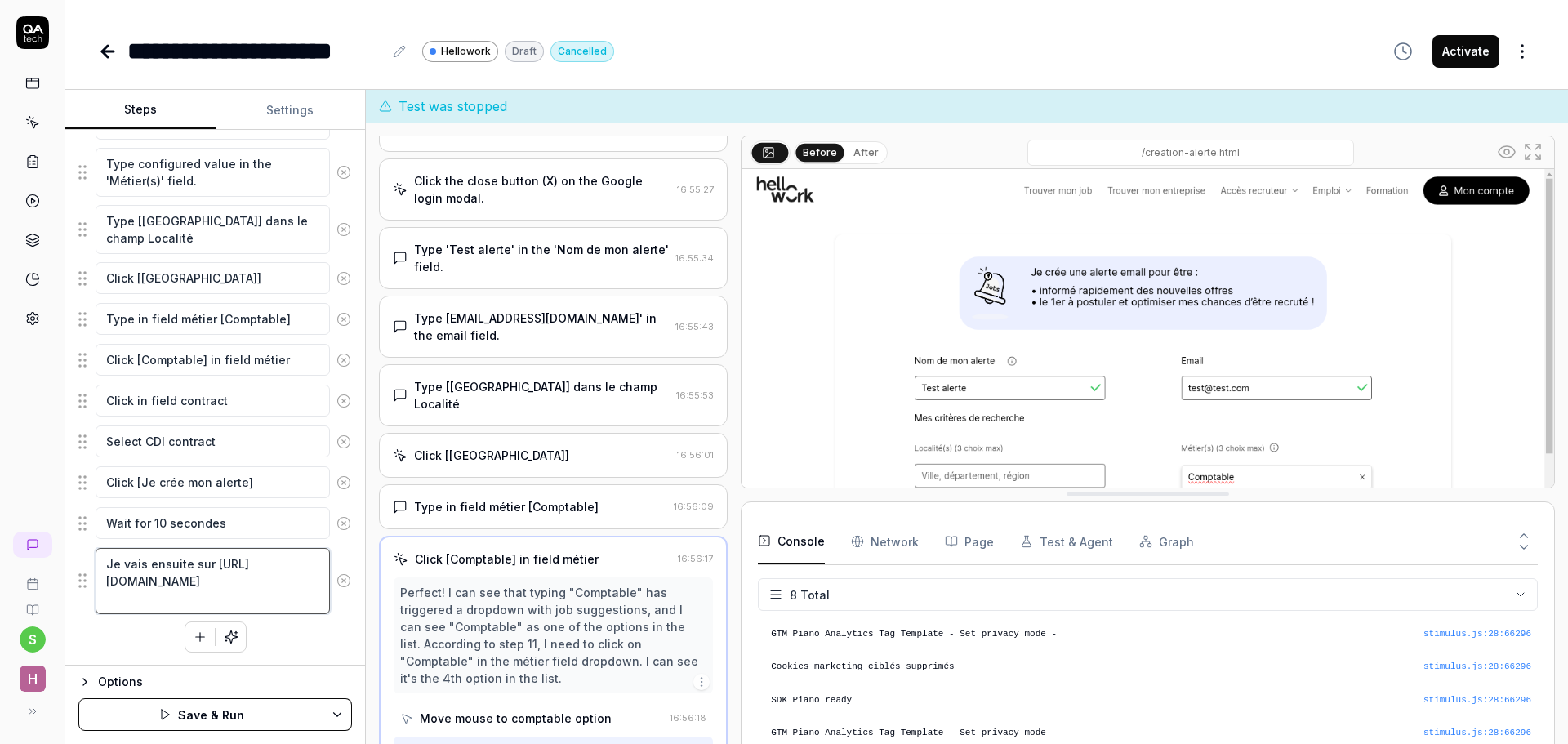
click at [280, 599] on textarea "Je vais ensuite sur [URL][DOMAIN_NAME]" at bounding box center [212, 581] width 234 height 66
click at [295, 650] on div "Click 'Continuer sans accepter' to dismiss the cookie consent modal. Click the …" at bounding box center [215, 236] width 274 height 865
click at [206, 710] on button "Save & Run" at bounding box center [200, 714] width 245 height 32
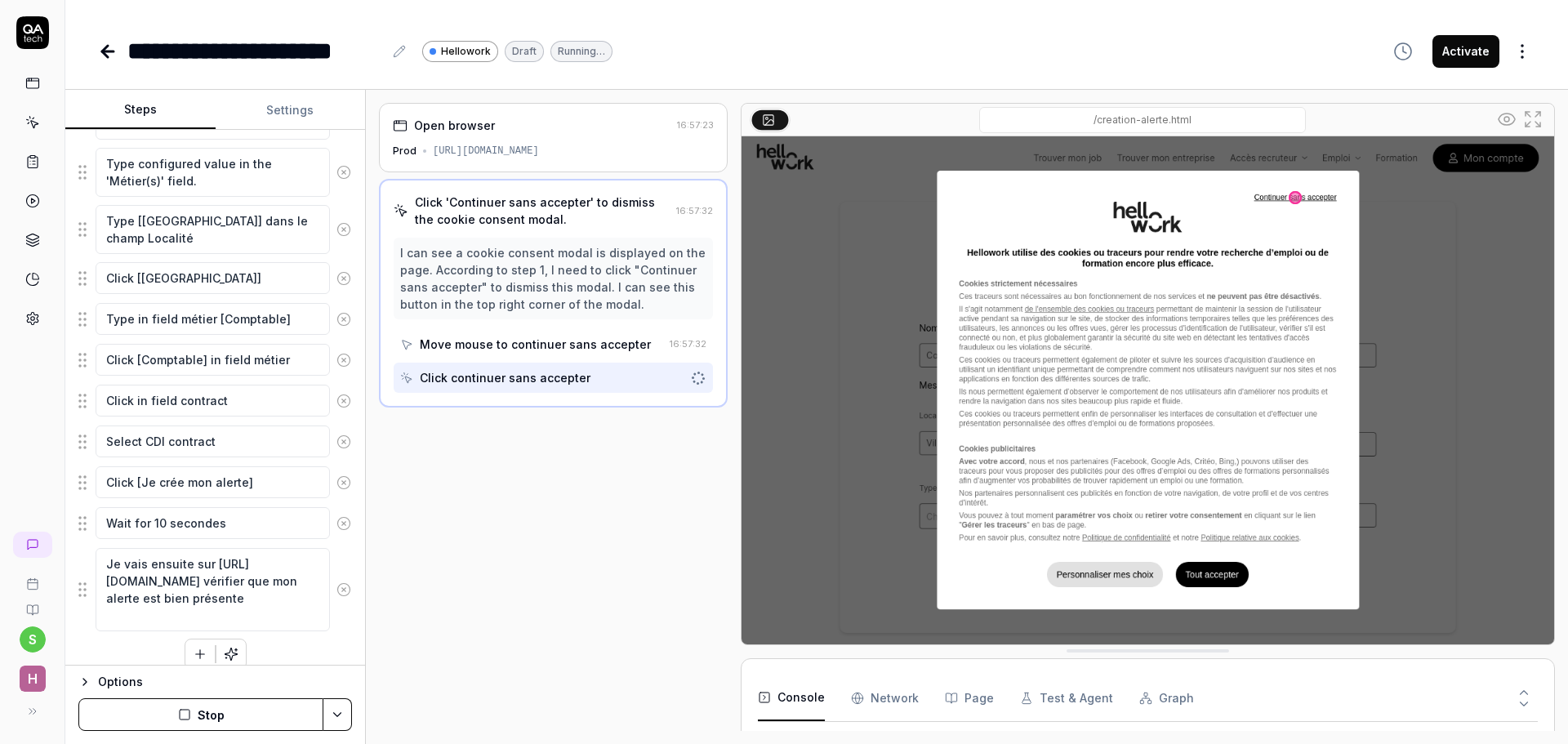
scroll to position [93, 0]
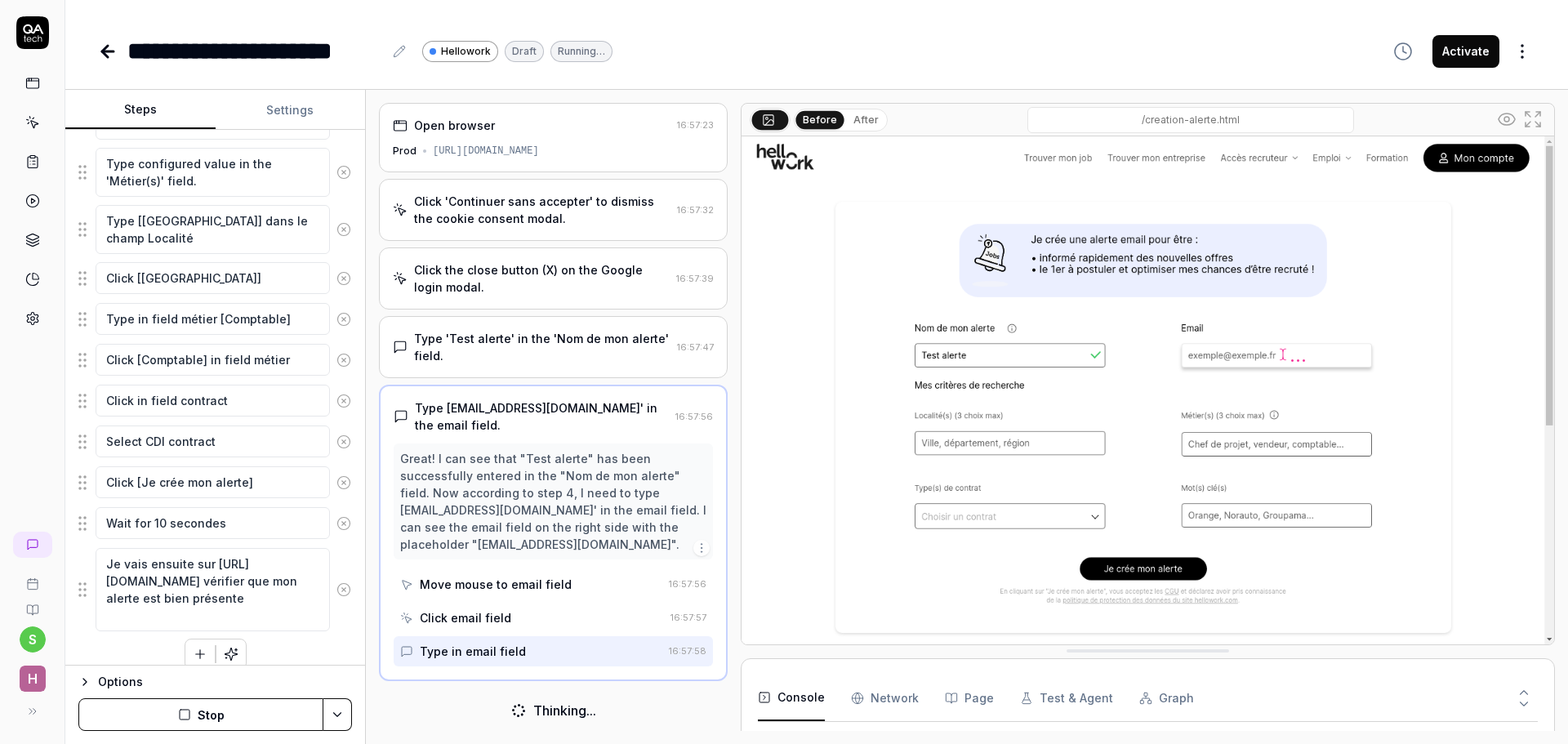
click at [192, 713] on button "Stop" at bounding box center [200, 714] width 245 height 32
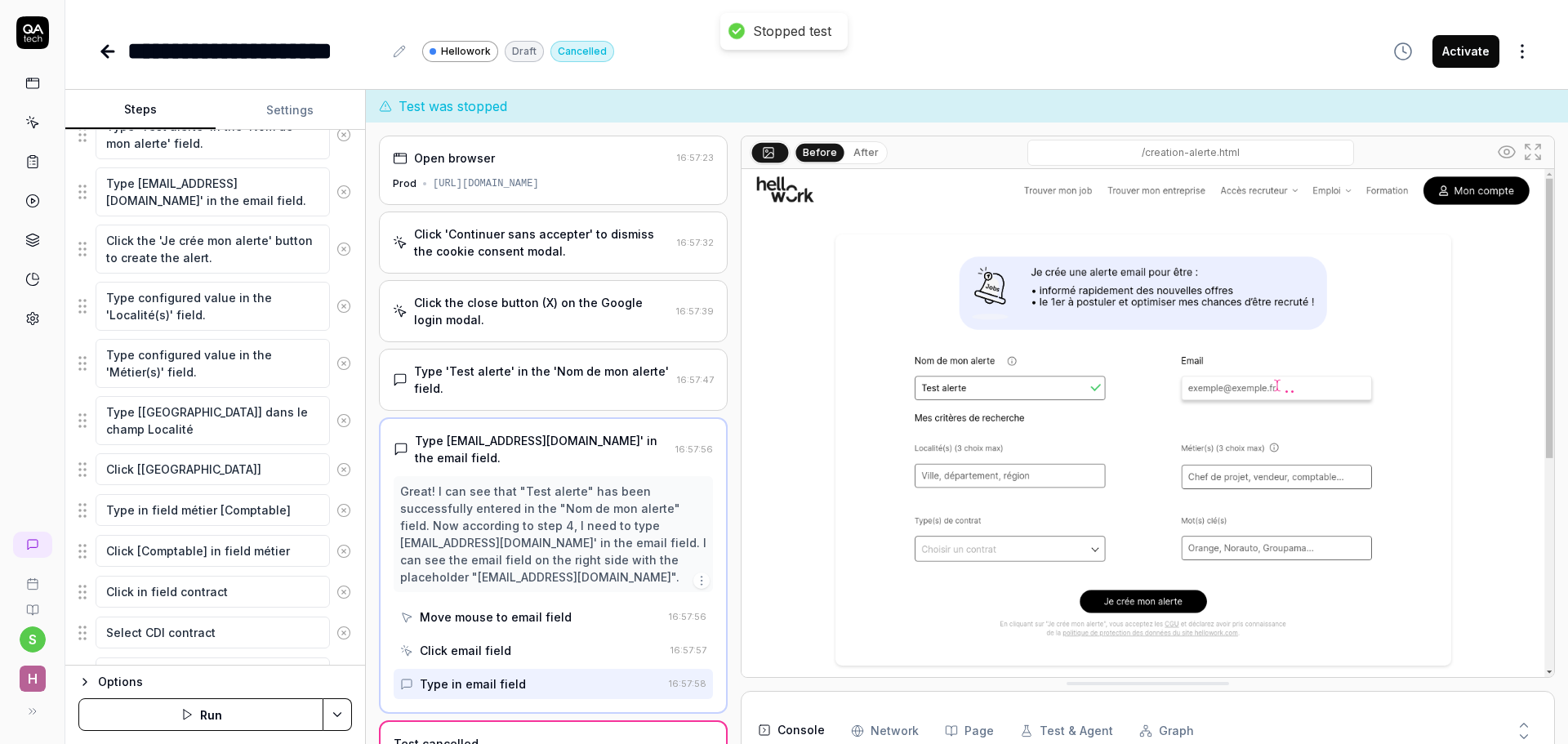
scroll to position [296, 0]
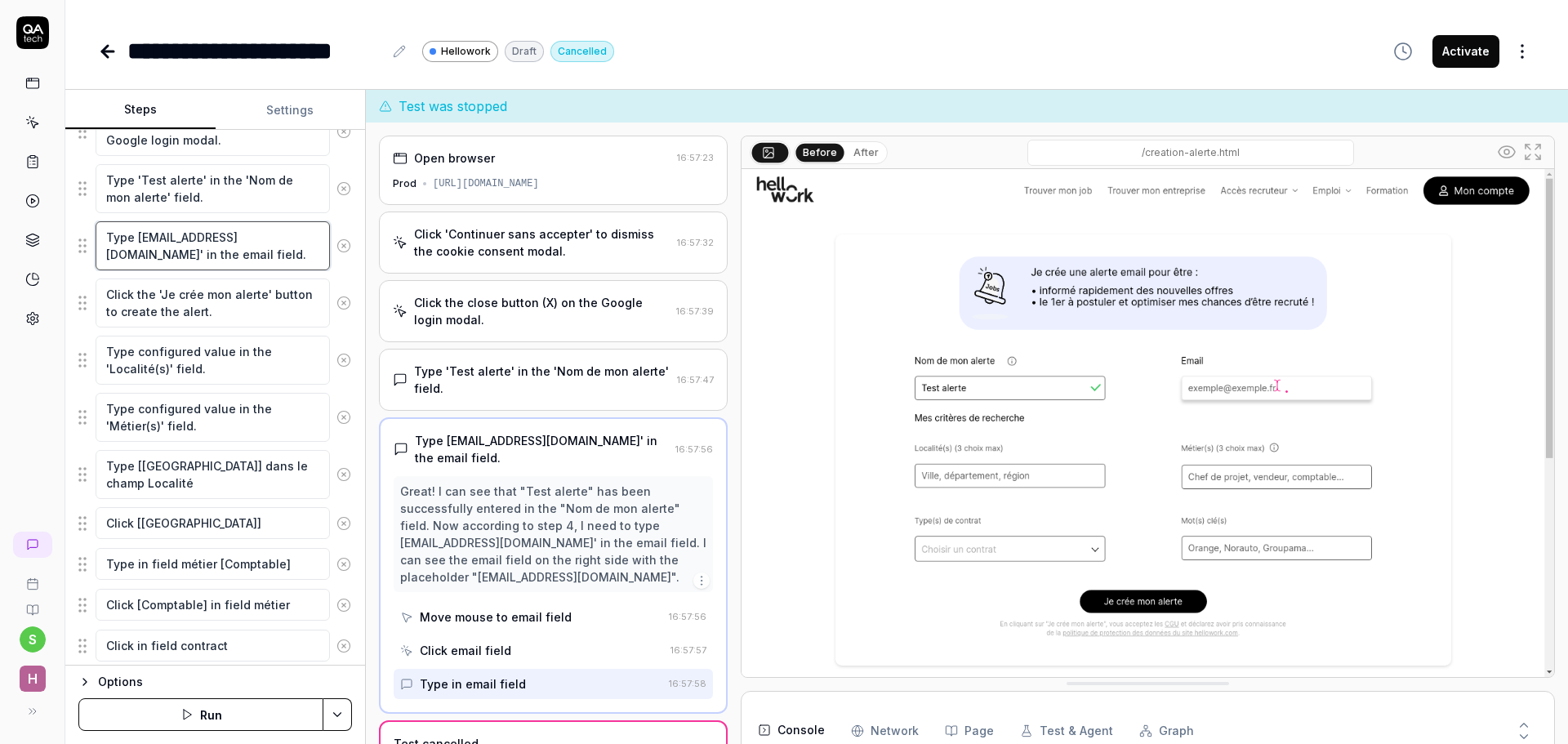
click at [164, 243] on textarea "Type [EMAIL_ADDRESS][DOMAIN_NAME]' in the email field." at bounding box center [212, 245] width 234 height 49
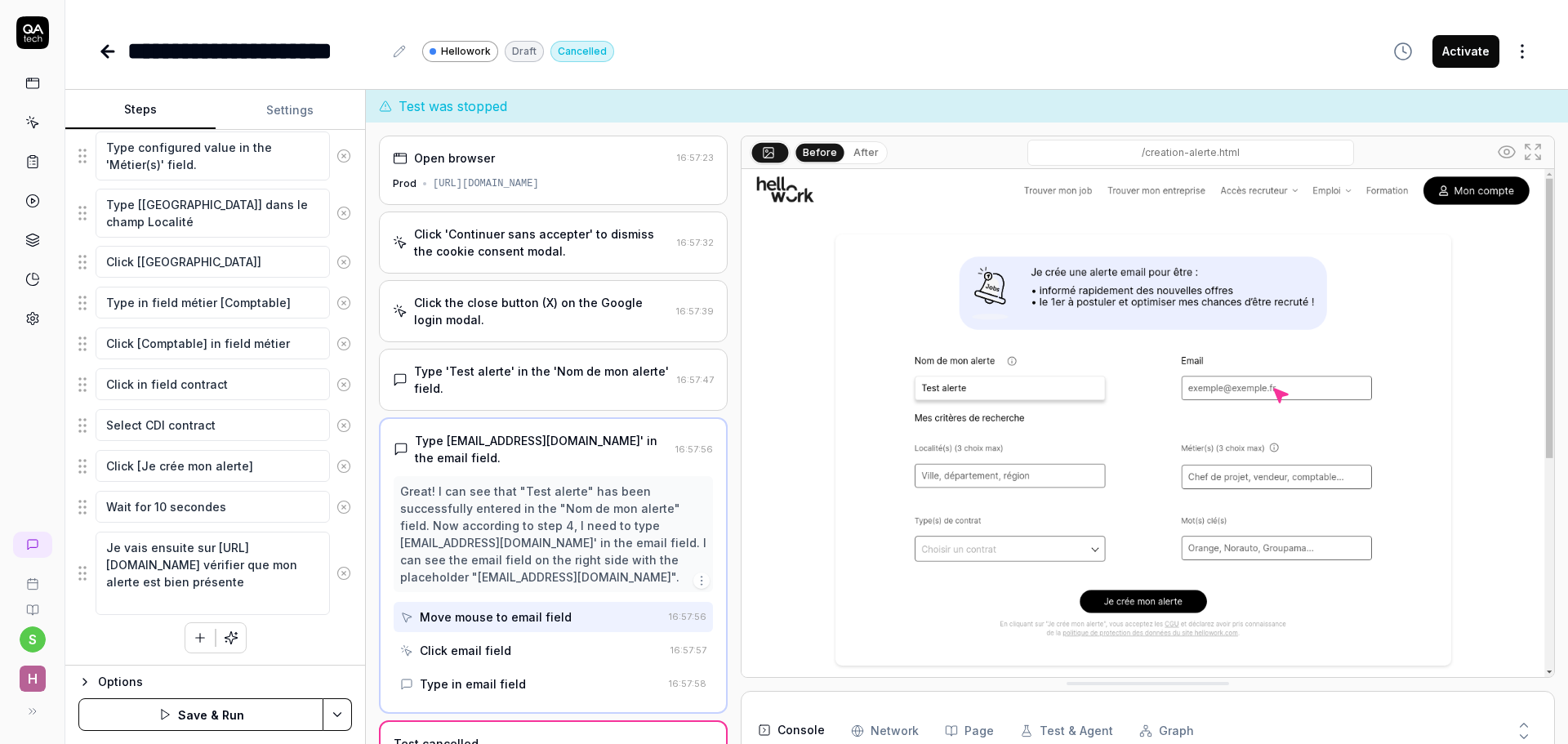
scroll to position [557, 0]
click at [191, 714] on button "Save & Run" at bounding box center [200, 714] width 245 height 32
